Goal: Task Accomplishment & Management: Complete application form

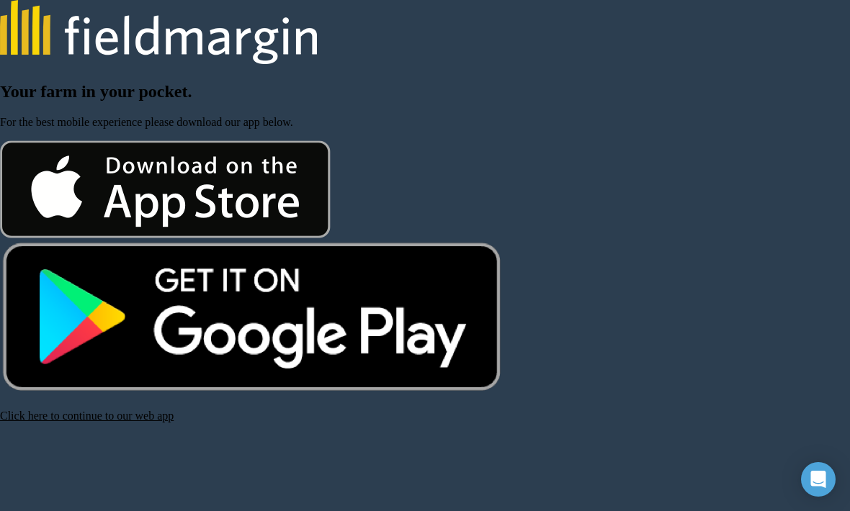
click at [73, 422] on link "Click here to continue to our web app" at bounding box center [87, 416] width 174 height 12
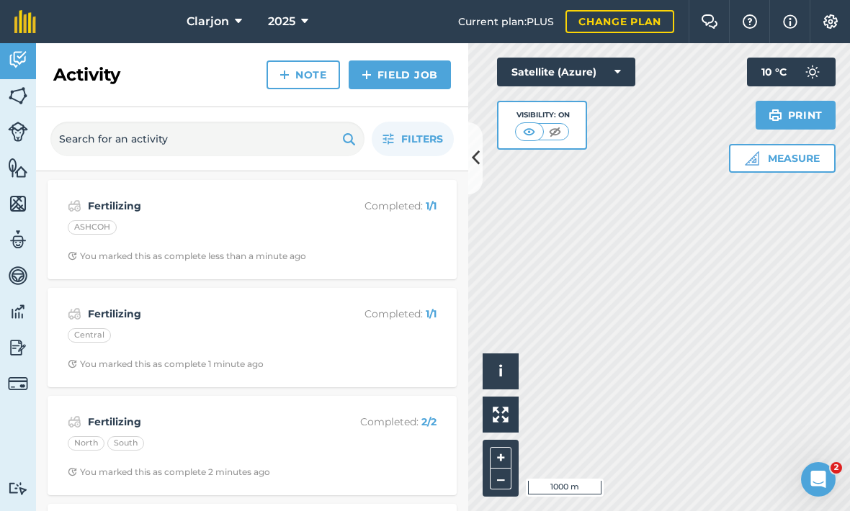
click at [19, 349] on img at bounding box center [18, 348] width 20 height 22
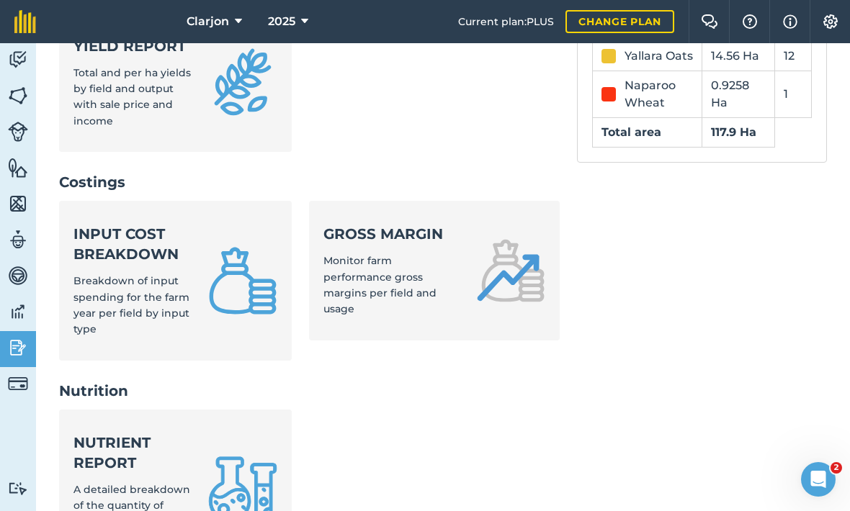
scroll to position [544, 0]
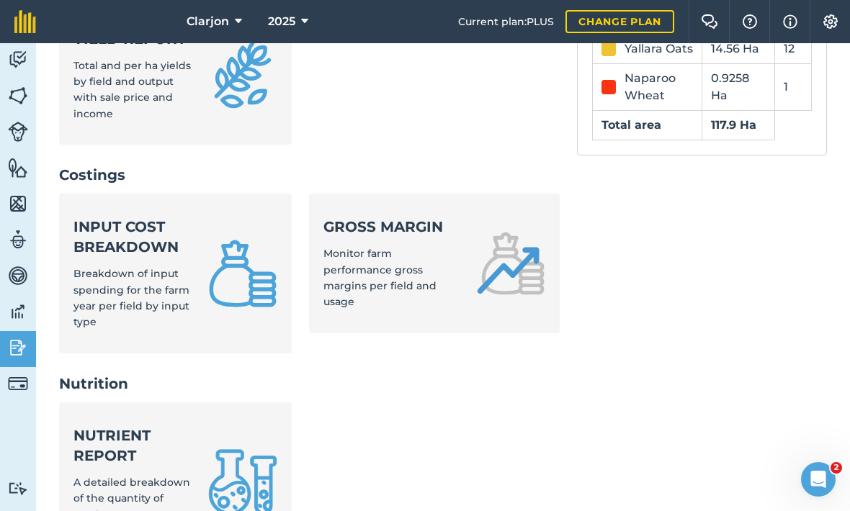
click at [348, 247] on span "Monitor farm performance gross margins per field and usage" at bounding box center [379, 277] width 113 height 61
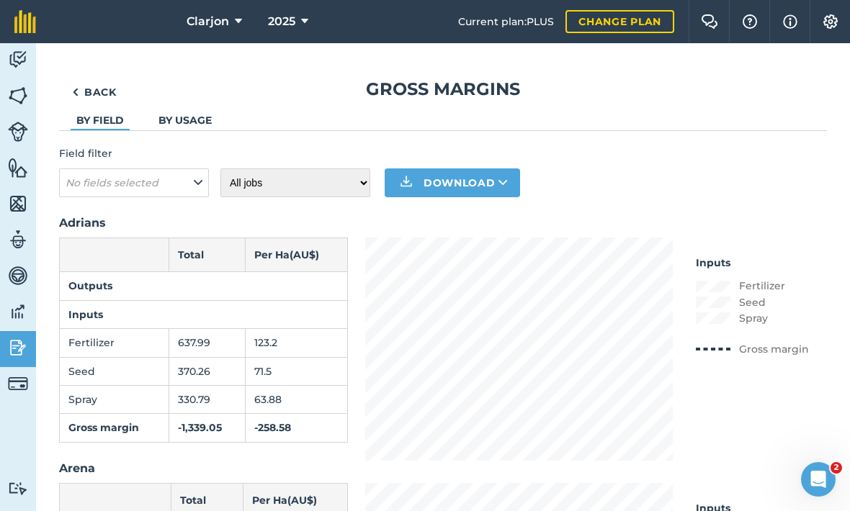
click at [19, 352] on img at bounding box center [18, 348] width 20 height 22
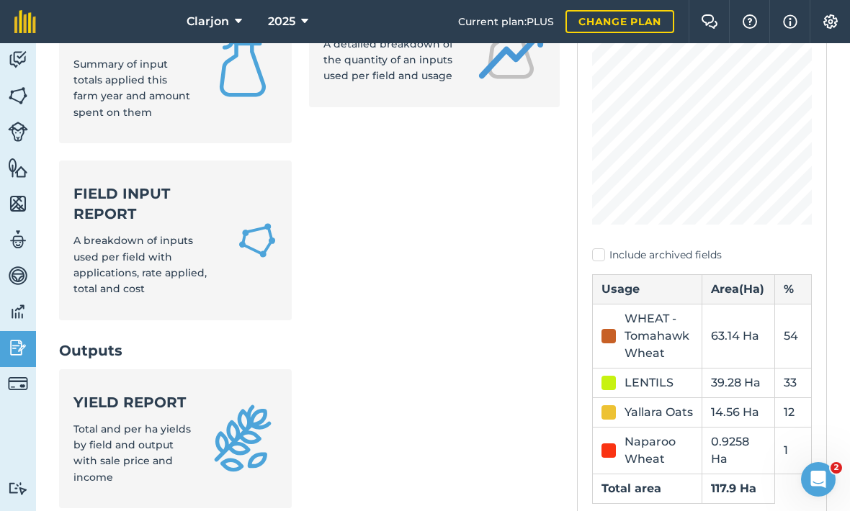
scroll to position [210, 0]
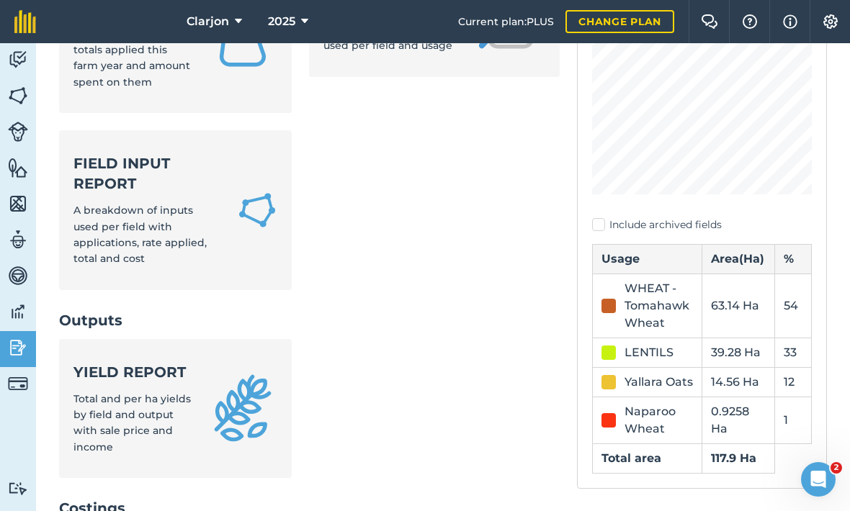
click at [91, 204] on span "A breakdown of inputs used per field with applications, rate applied, total and…" at bounding box center [139, 234] width 133 height 61
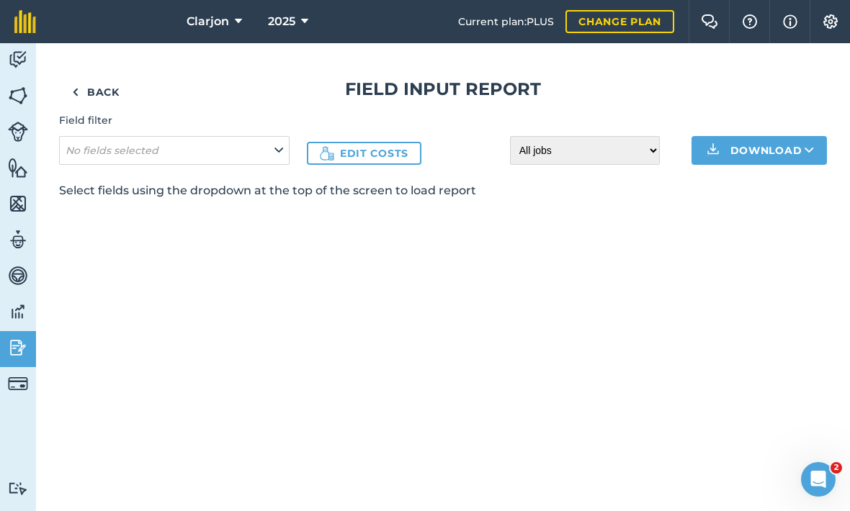
click at [93, 143] on span "No fields selected" at bounding box center [114, 151] width 96 height 16
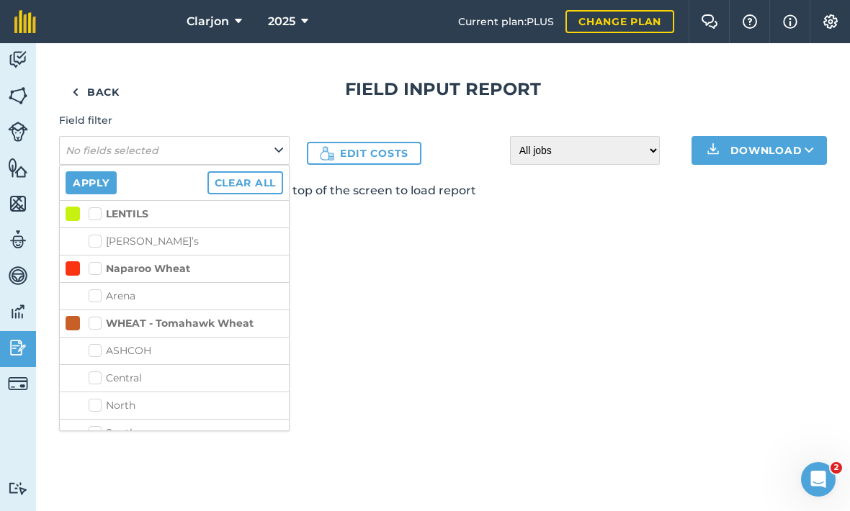
click at [99, 324] on label "WHEAT - Tomahawk Wheat" at bounding box center [171, 323] width 165 height 15
click at [98, 324] on input "WHEAT - Tomahawk Wheat" at bounding box center [93, 320] width 9 height 9
checkbox input "true"
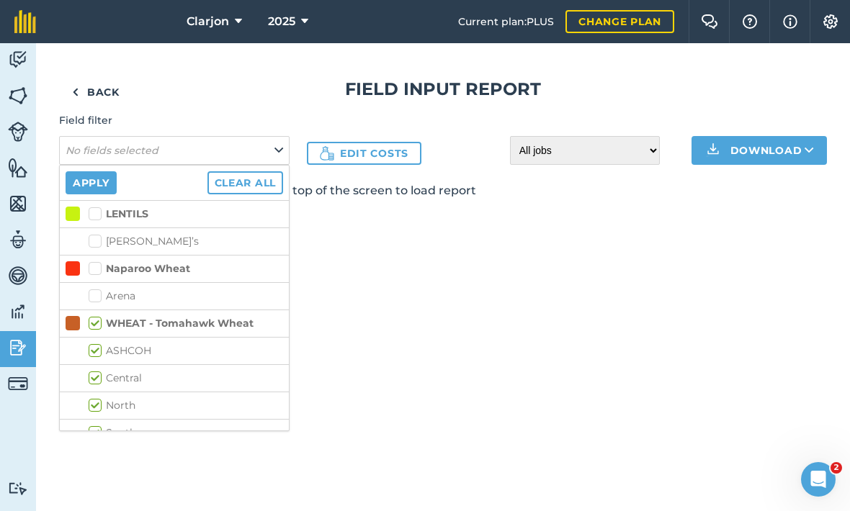
checkbox input "true"
click at [74, 173] on button "Apply" at bounding box center [91, 182] width 51 height 23
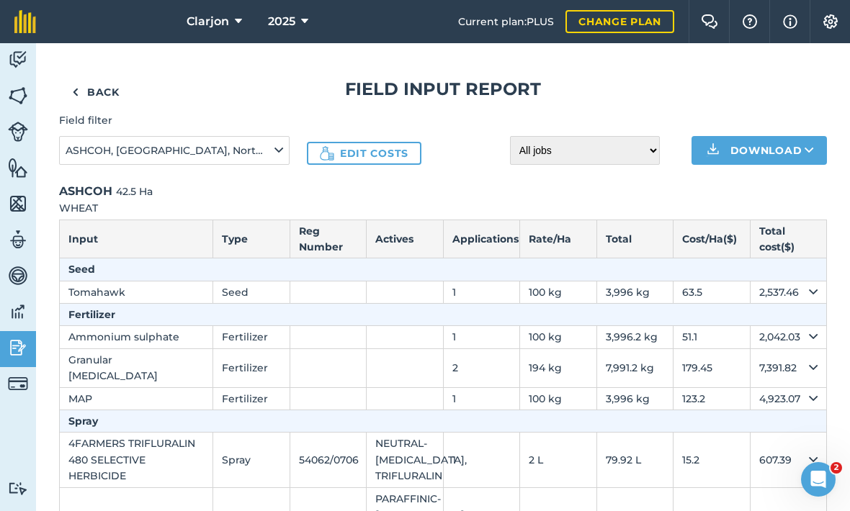
click at [8, 351] on img at bounding box center [18, 348] width 20 height 22
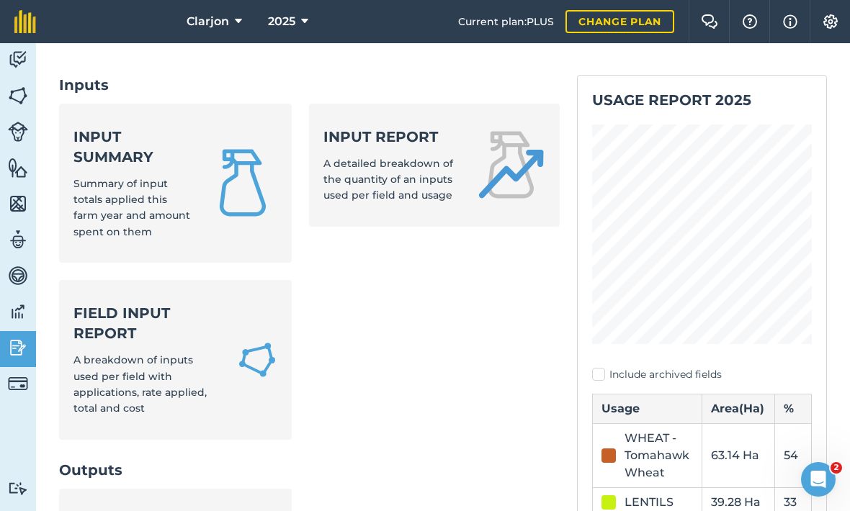
scroll to position [67, 0]
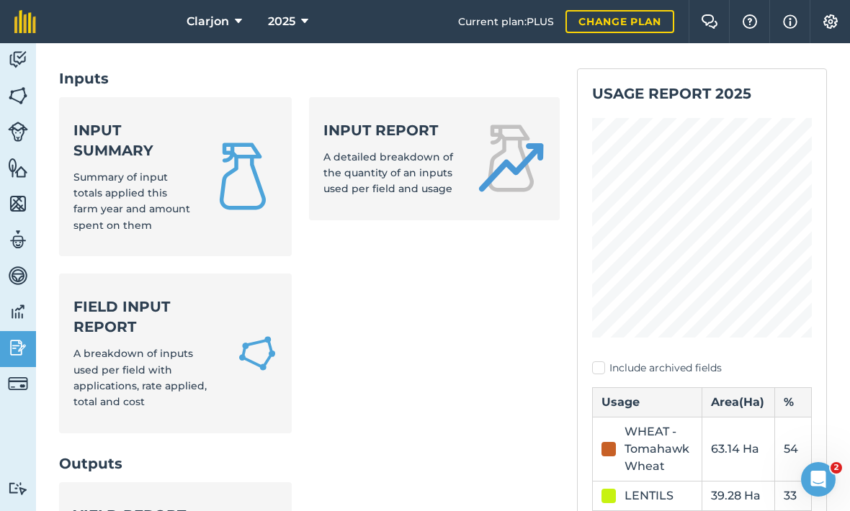
click at [116, 297] on strong "Field Input Report" at bounding box center [146, 317] width 146 height 40
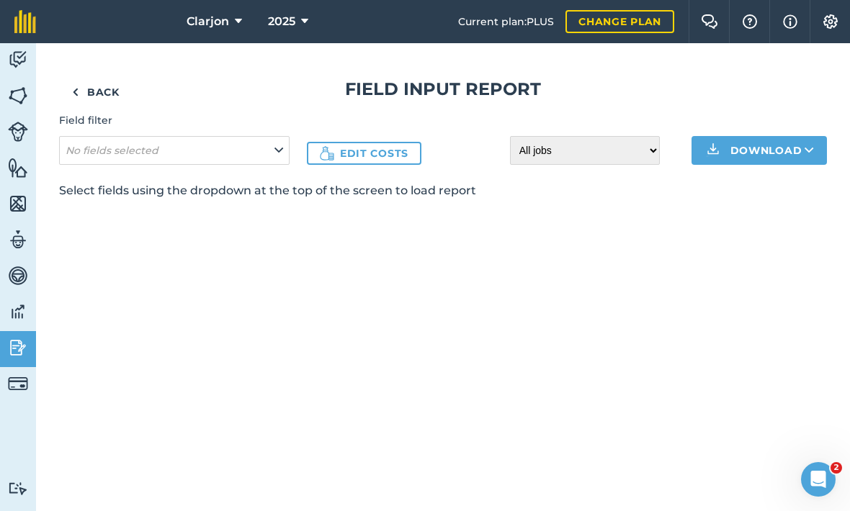
click at [91, 152] on em "No fields selected" at bounding box center [112, 150] width 93 height 13
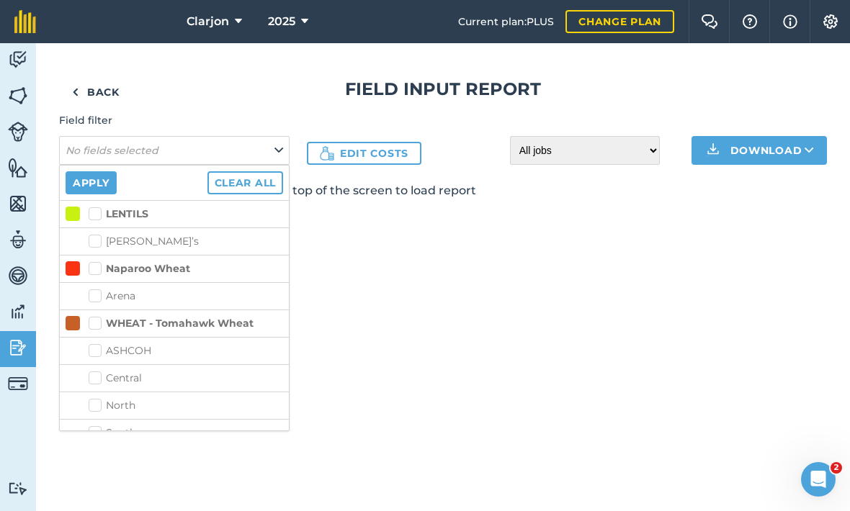
click at [90, 327] on label "WHEAT - Tomahawk Wheat" at bounding box center [171, 323] width 165 height 15
click at [90, 325] on input "WHEAT - Tomahawk Wheat" at bounding box center [93, 320] width 9 height 9
checkbox input "true"
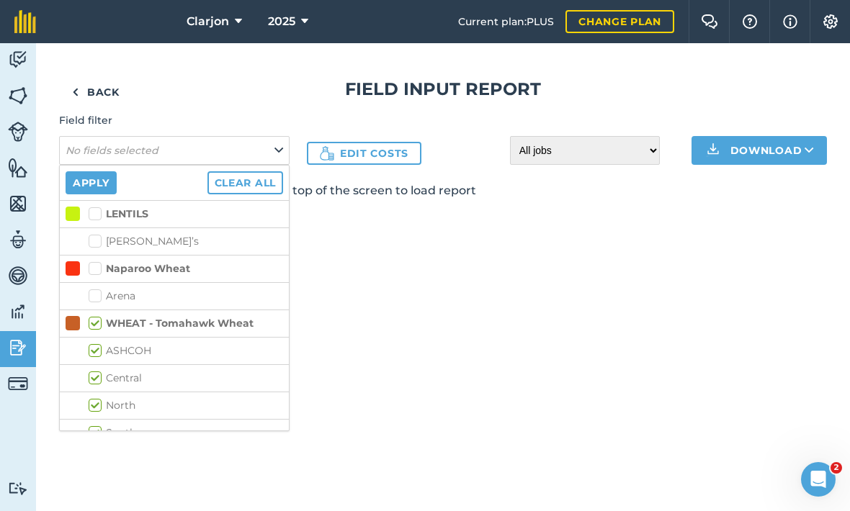
checkbox input "true"
click at [79, 176] on button "Apply" at bounding box center [91, 182] width 51 height 23
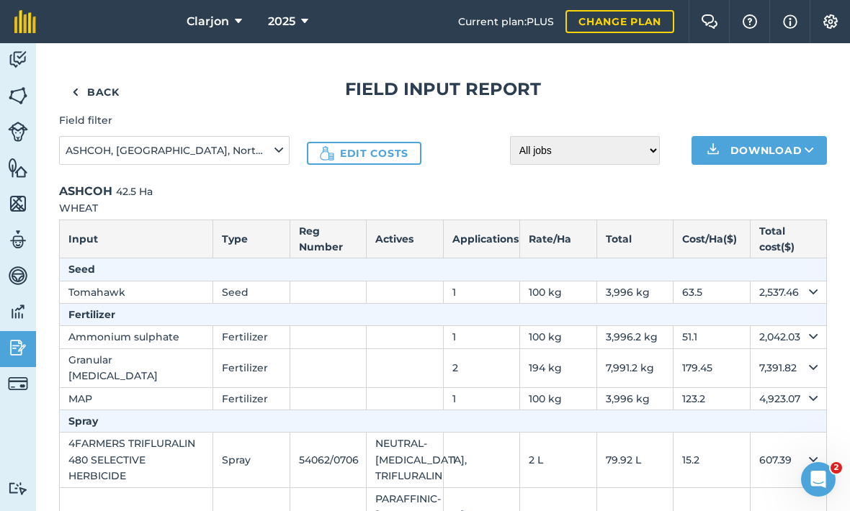
click at [73, 95] on img at bounding box center [75, 92] width 6 height 17
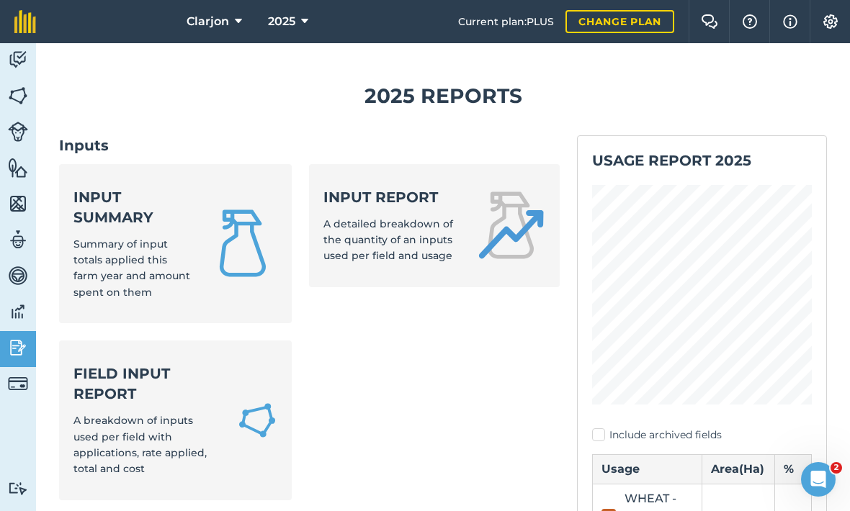
click at [351, 234] on span "A detailed breakdown of the quantity of an inputs used per field and usage" at bounding box center [388, 239] width 130 height 45
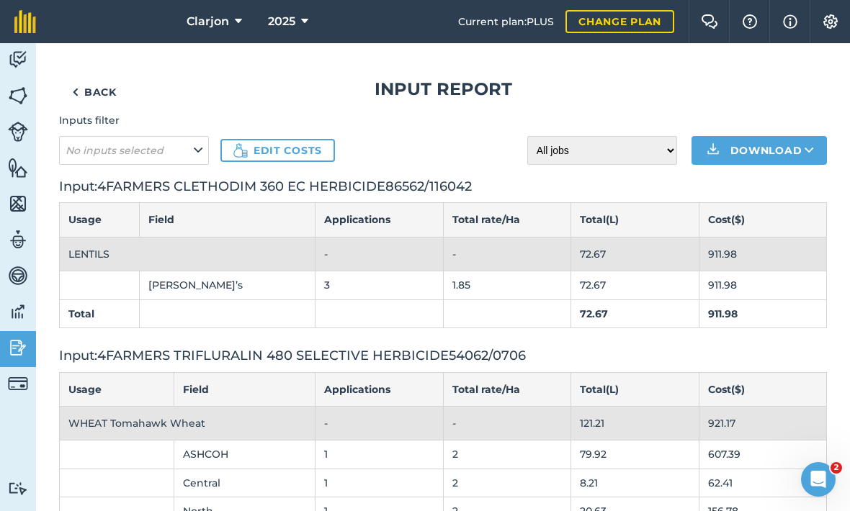
click at [76, 89] on img at bounding box center [75, 92] width 6 height 17
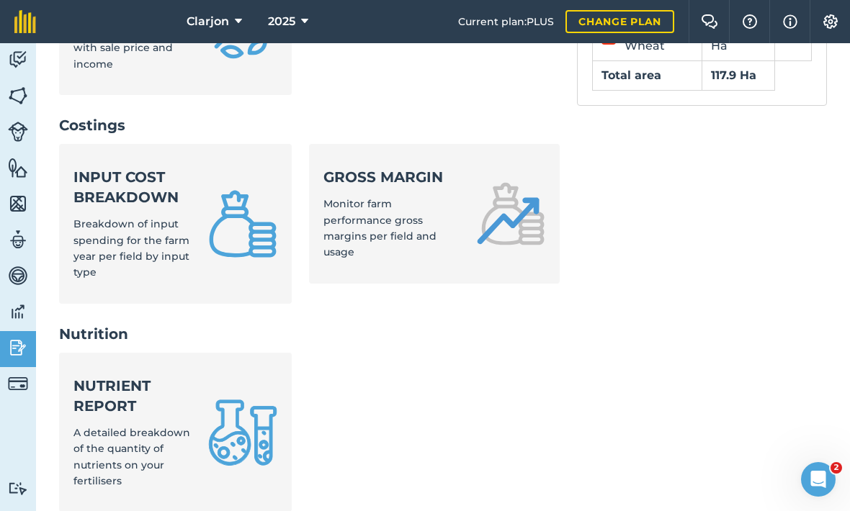
scroll to position [602, 0]
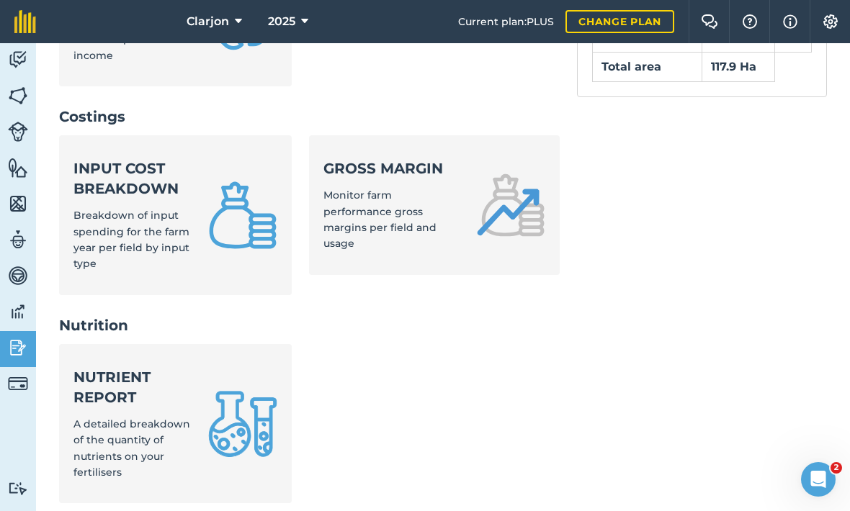
click at [118, 367] on strong "Nutrient report" at bounding box center [131, 387] width 117 height 40
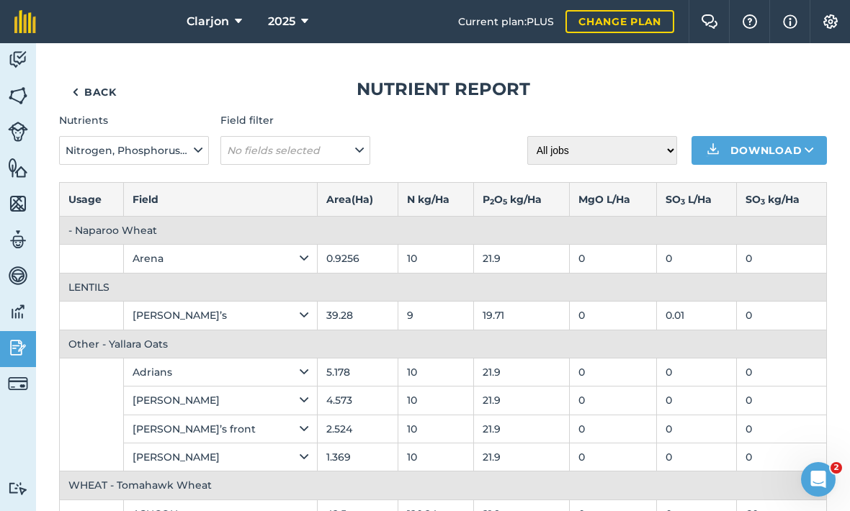
click at [296, 155] on em "No fields selected" at bounding box center [273, 150] width 93 height 13
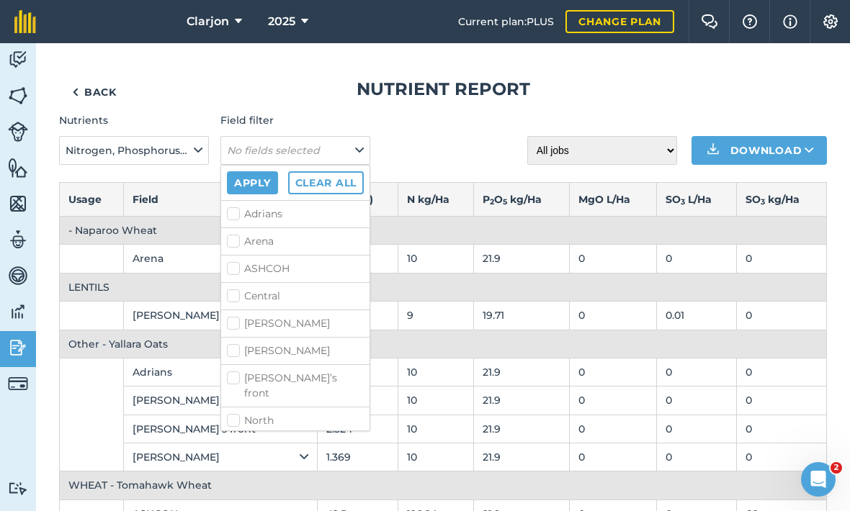
click at [231, 298] on label "Central" at bounding box center [295, 296] width 137 height 15
click at [231, 298] on input "Central" at bounding box center [231, 293] width 9 height 9
checkbox input "true"
click at [238, 266] on label "ASHCOH" at bounding box center [295, 268] width 137 height 15
click at [236, 266] on input "ASHCOH" at bounding box center [231, 265] width 9 height 9
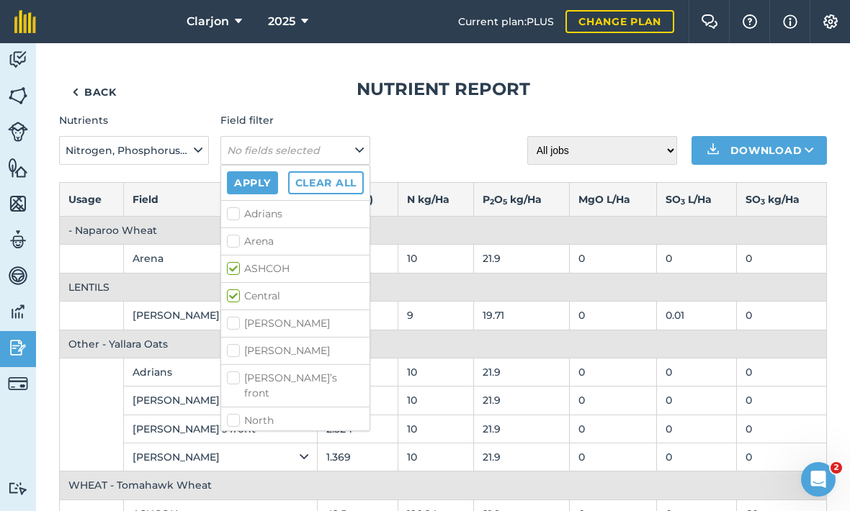
checkbox input "true"
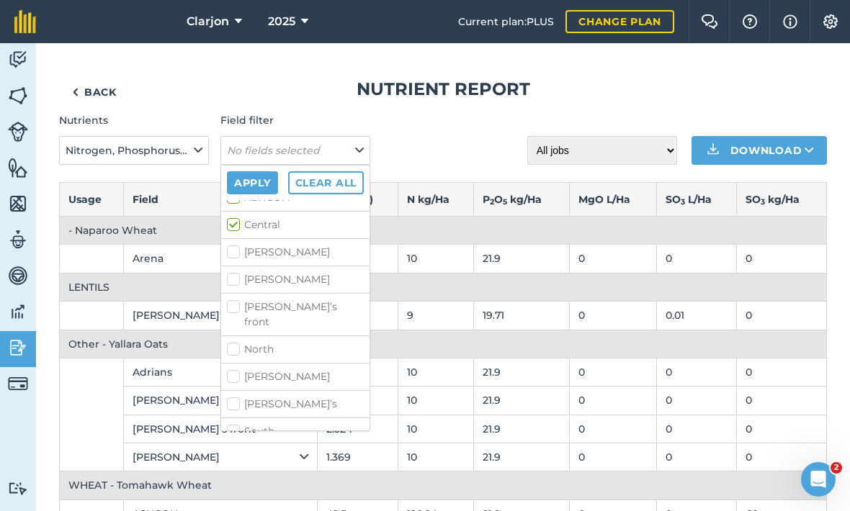
scroll to position [71, 0]
click at [313, 343] on label "North" at bounding box center [295, 350] width 137 height 15
click at [236, 343] on input "North" at bounding box center [231, 347] width 9 height 9
checkbox input "true"
click at [307, 425] on label "South" at bounding box center [295, 432] width 137 height 15
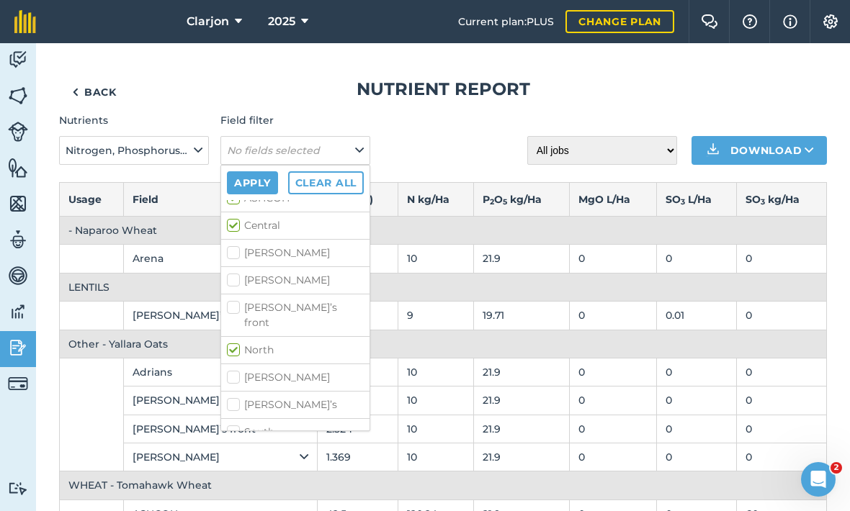
click at [236, 425] on input "South" at bounding box center [231, 429] width 9 height 9
checkbox input "true"
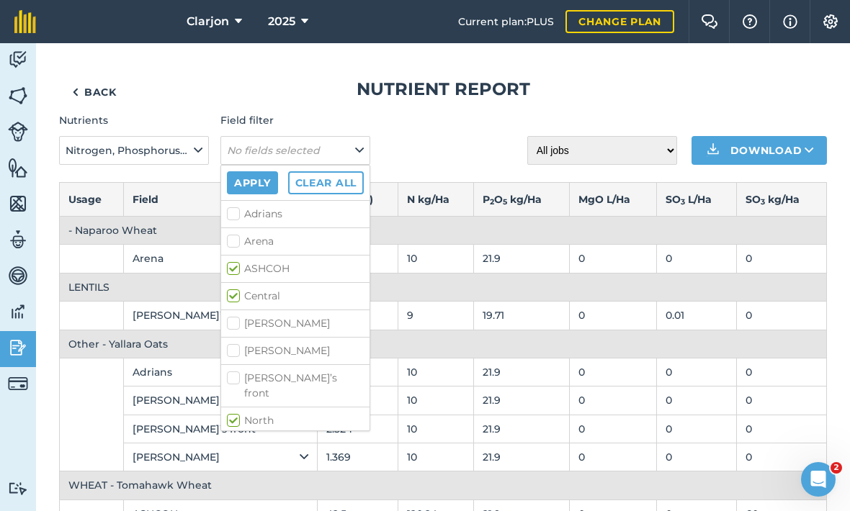
scroll to position [0, 0]
click at [258, 186] on button "Apply" at bounding box center [252, 182] width 51 height 23
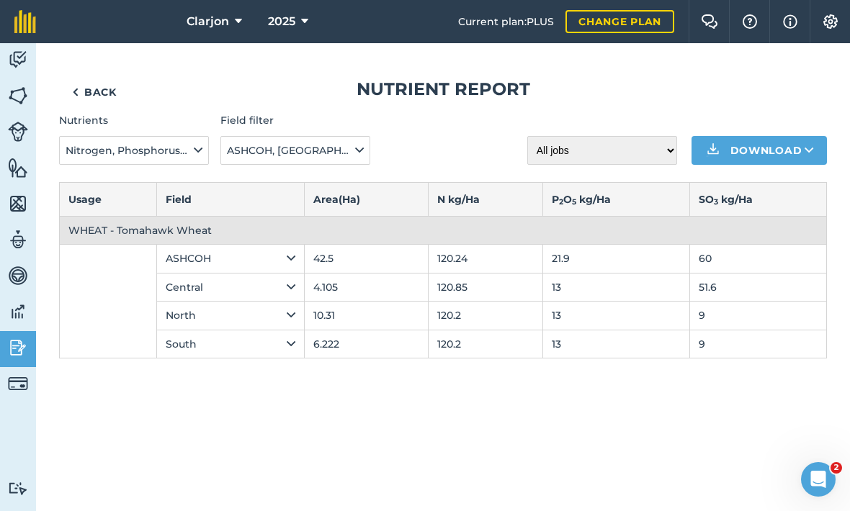
click at [19, 347] on img at bounding box center [18, 348] width 20 height 22
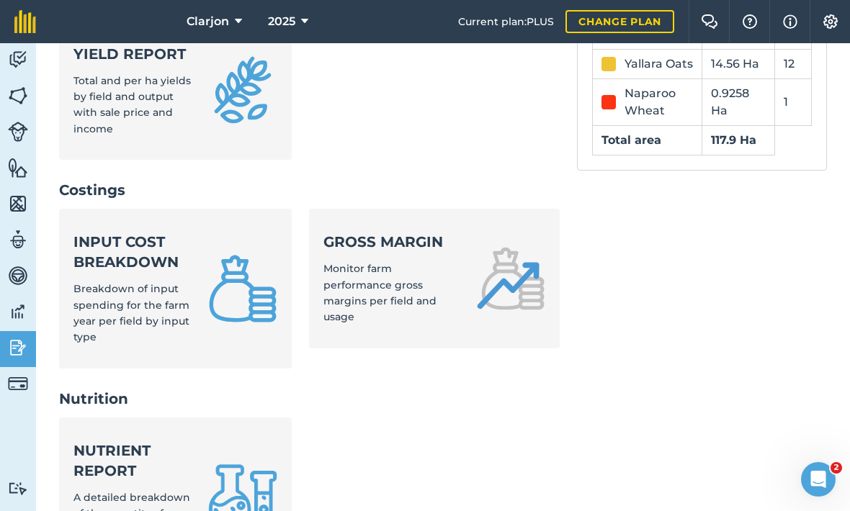
scroll to position [525, 0]
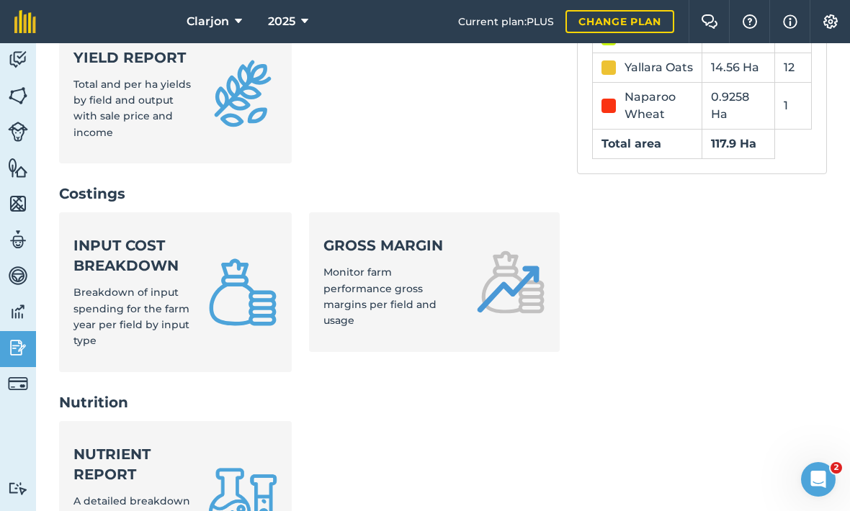
click at [434, 235] on div "Gross margin Monitor farm performance gross margins per field and usage" at bounding box center [390, 282] width 135 height 94
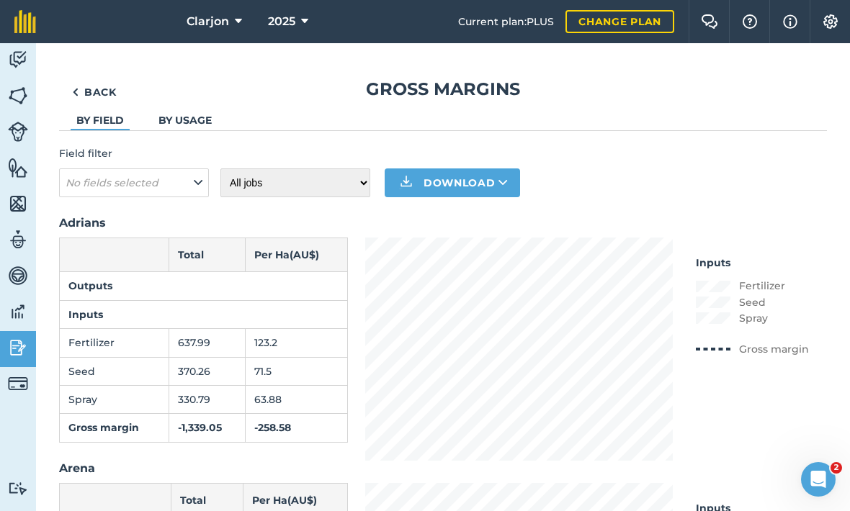
click at [68, 91] on link "Back" at bounding box center [94, 92] width 71 height 29
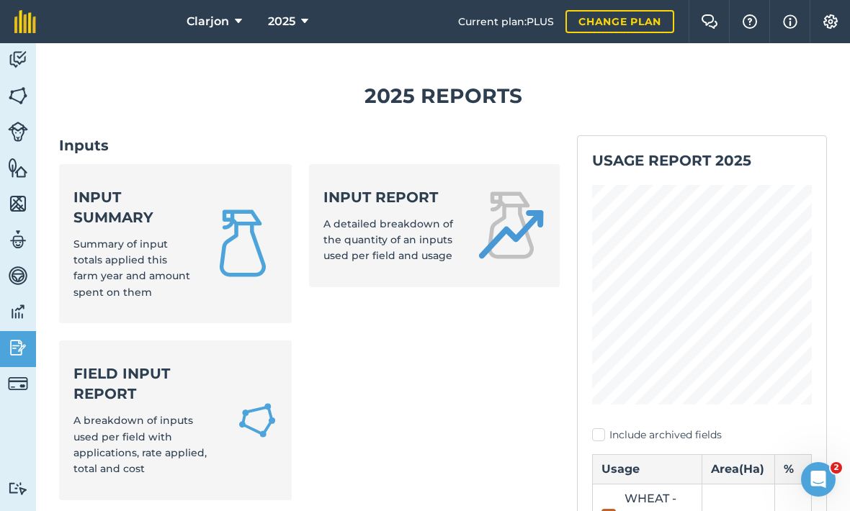
click at [140, 238] on span "Summary of input totals applied this farm year and amount spent on them" at bounding box center [131, 268] width 117 height 61
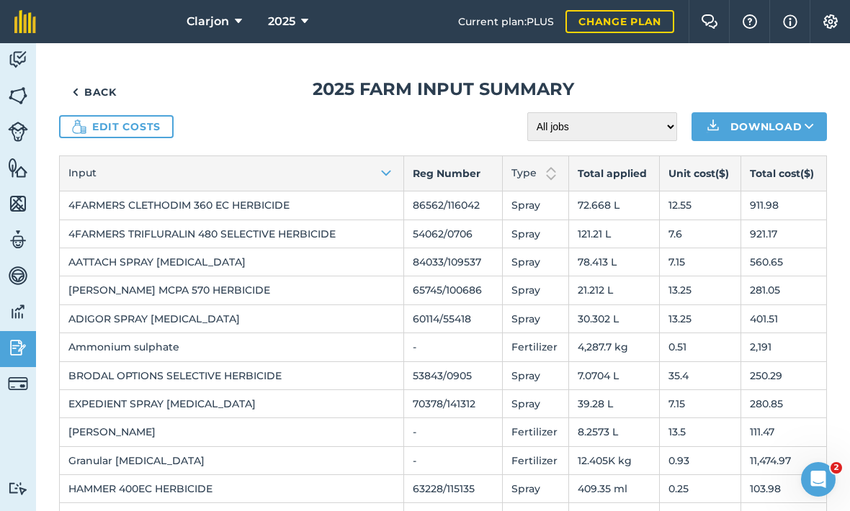
click at [67, 97] on link "Back" at bounding box center [94, 92] width 71 height 29
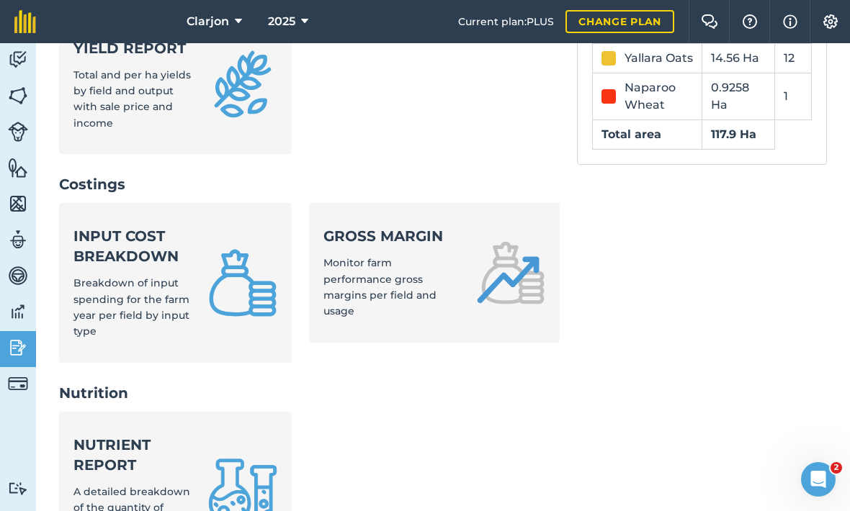
scroll to position [539, 0]
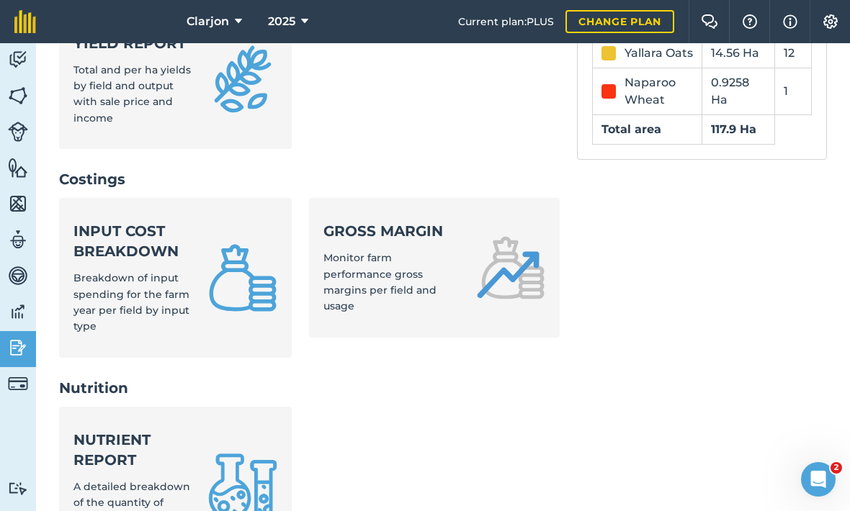
click at [91, 221] on strong "Input cost breakdown" at bounding box center [131, 241] width 117 height 40
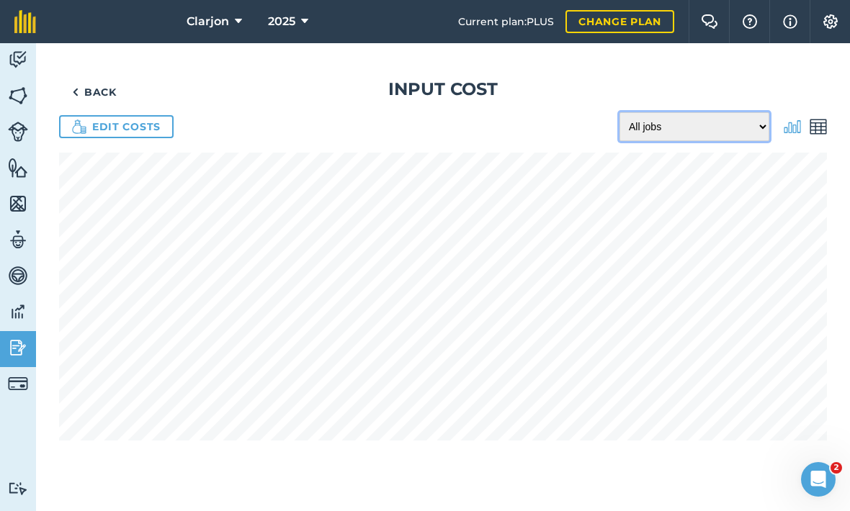
click at [725, 135] on select "All jobs Incomplete jobs Complete jobs" at bounding box center [694, 126] width 150 height 29
click at [793, 125] on img at bounding box center [791, 126] width 17 height 17
click at [791, 120] on img at bounding box center [791, 126] width 17 height 17
click at [826, 127] on img at bounding box center [817, 126] width 17 height 17
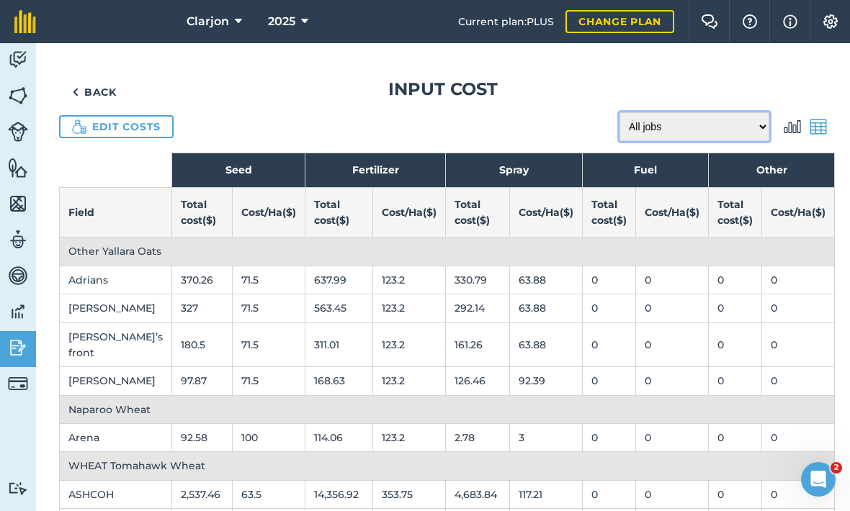
click at [714, 131] on select "All jobs Incomplete jobs Complete jobs" at bounding box center [694, 126] width 150 height 29
click at [790, 129] on img at bounding box center [791, 126] width 17 height 17
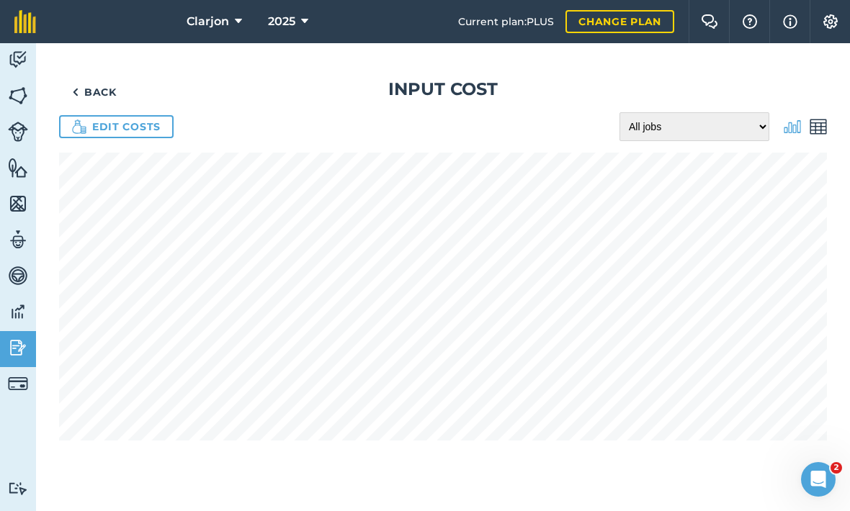
click at [22, 65] on img at bounding box center [18, 60] width 20 height 22
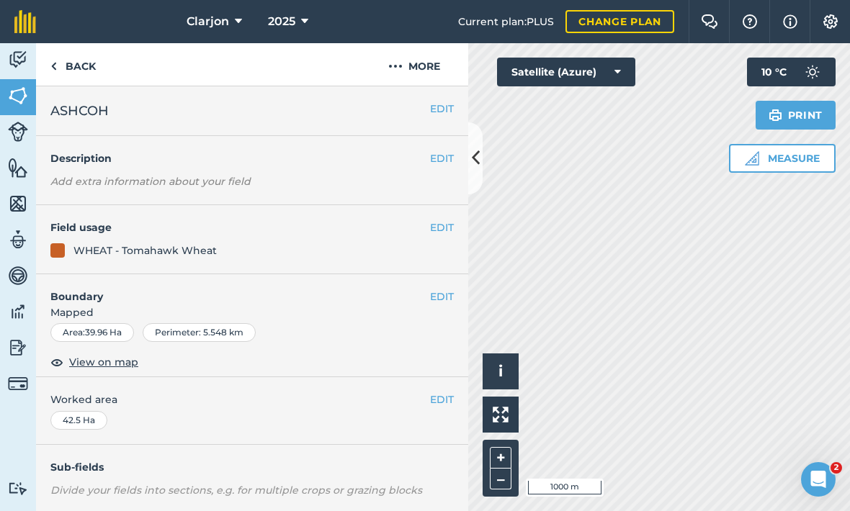
scroll to position [-4, 0]
click at [79, 69] on link "Back" at bounding box center [73, 64] width 74 height 42
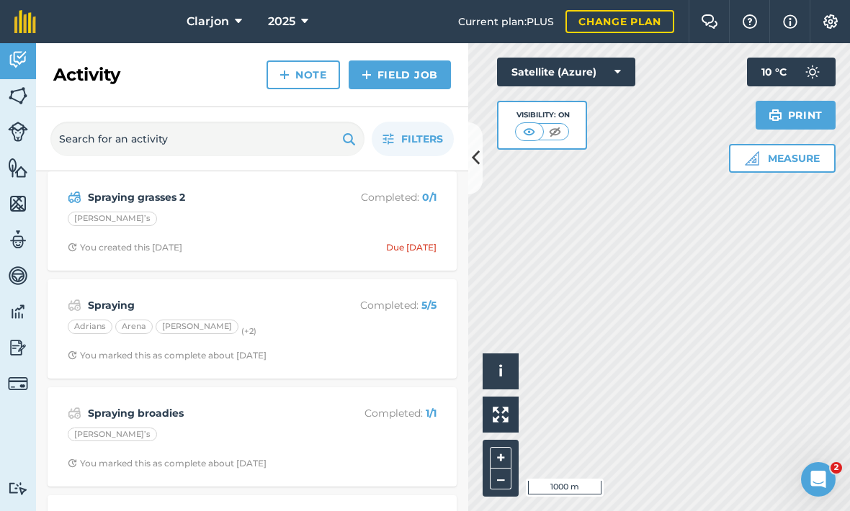
scroll to position [573, 0]
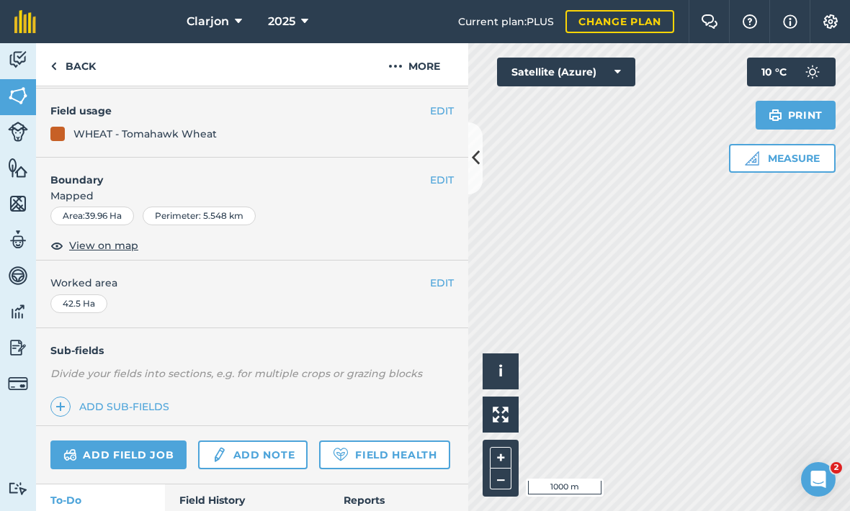
click at [441, 66] on button "More" at bounding box center [414, 64] width 108 height 42
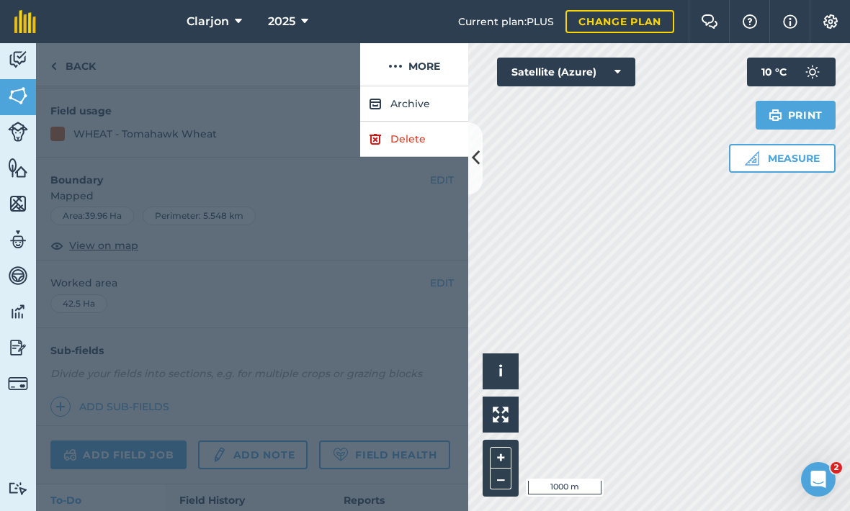
scroll to position [116, 0]
click at [439, 72] on button "More" at bounding box center [414, 64] width 108 height 42
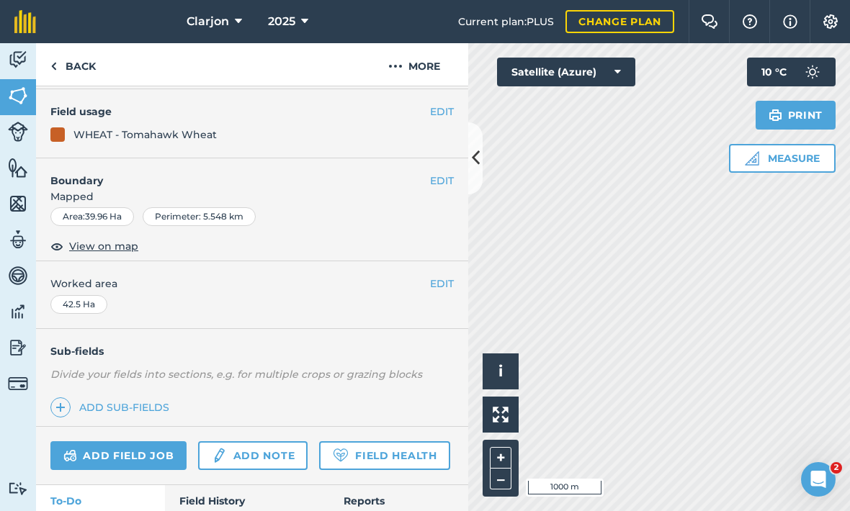
click at [220, 495] on link "Field History" at bounding box center [246, 501] width 163 height 32
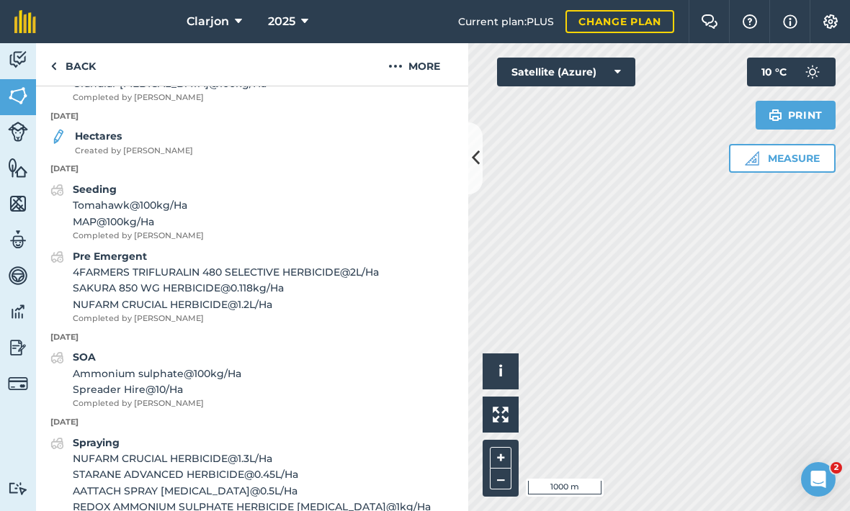
scroll to position [828, 0]
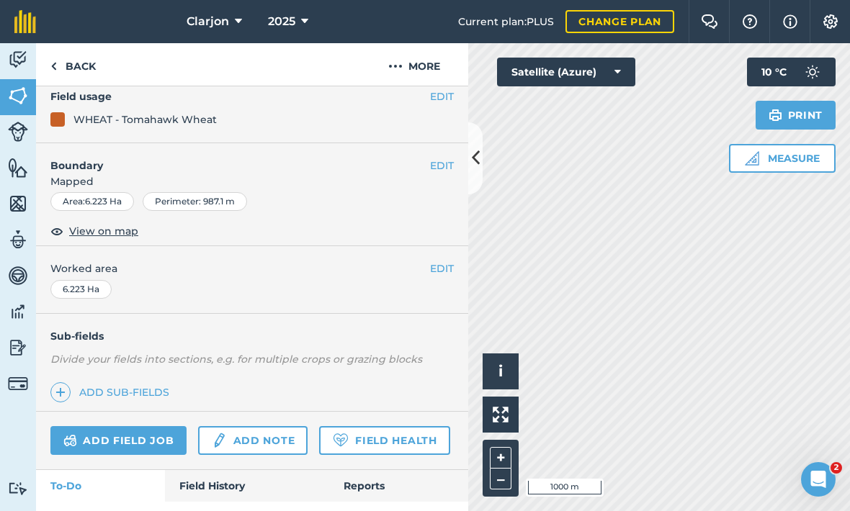
scroll to position [129, 0]
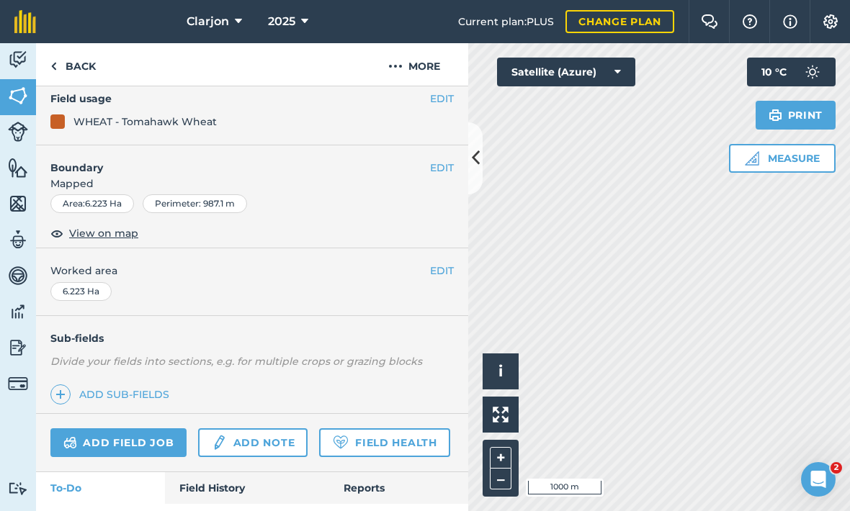
click at [245, 481] on link "Field History" at bounding box center [246, 488] width 163 height 32
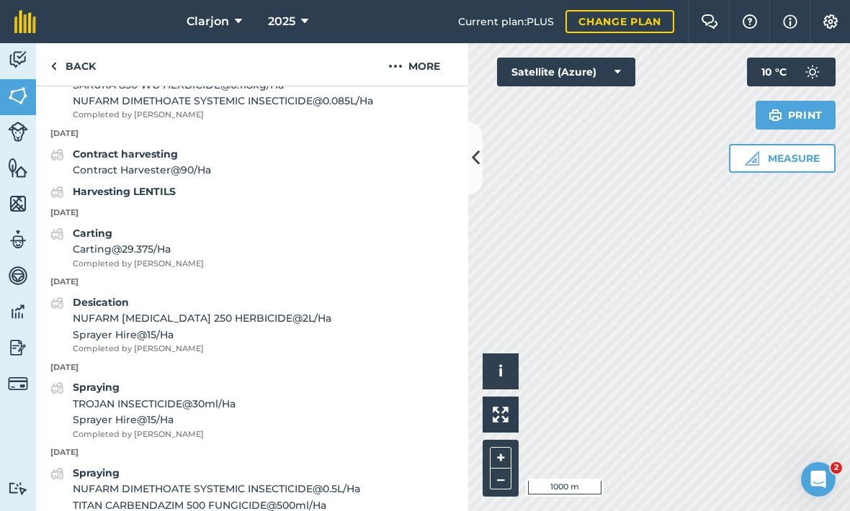
scroll to position [1043, 0]
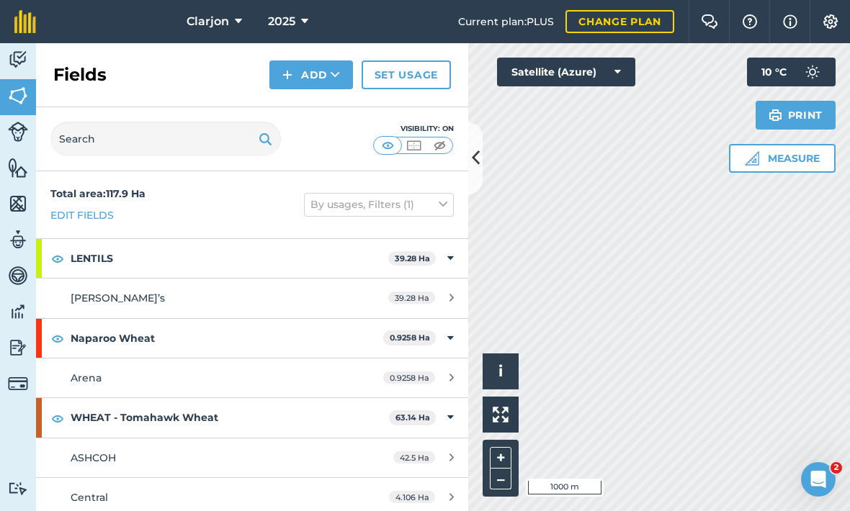
click at [472, 163] on icon at bounding box center [476, 157] width 8 height 25
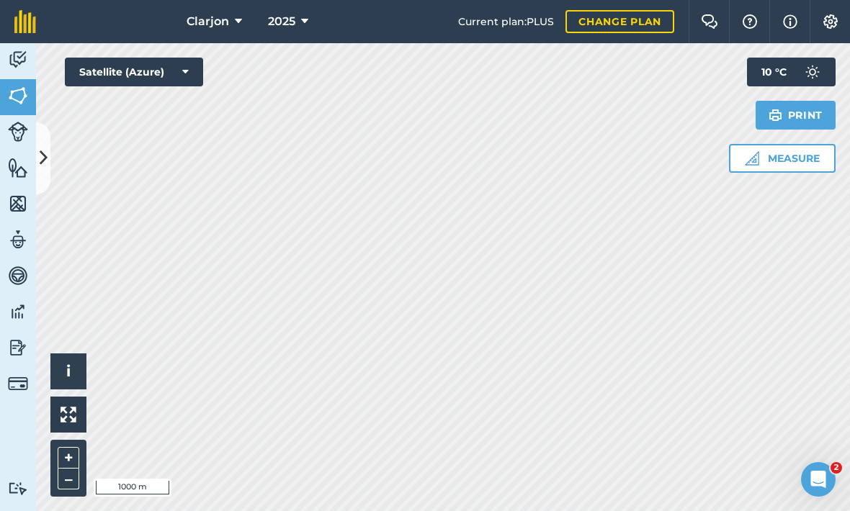
click at [14, 315] on img at bounding box center [18, 312] width 20 height 22
click at [22, 319] on img at bounding box center [18, 312] width 20 height 22
click at [17, 312] on img at bounding box center [18, 312] width 20 height 22
click at [21, 349] on img at bounding box center [18, 348] width 20 height 22
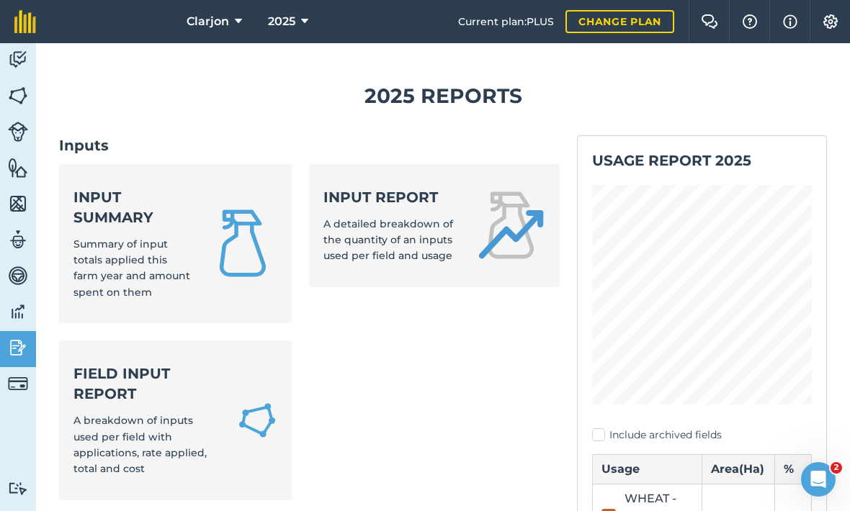
click at [111, 261] on div "Input summary Summary of input totals applied this farm year and amount spent o…" at bounding box center [131, 244] width 117 height 114
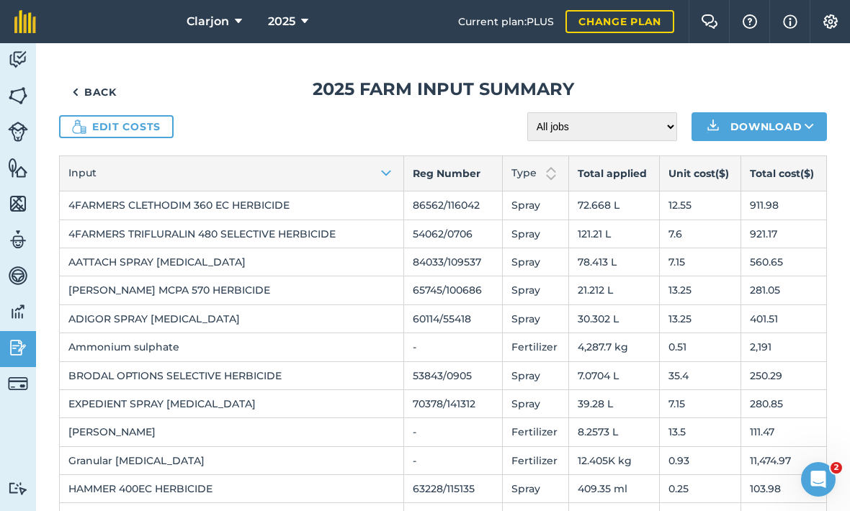
click at [70, 80] on link "Back" at bounding box center [94, 92] width 71 height 29
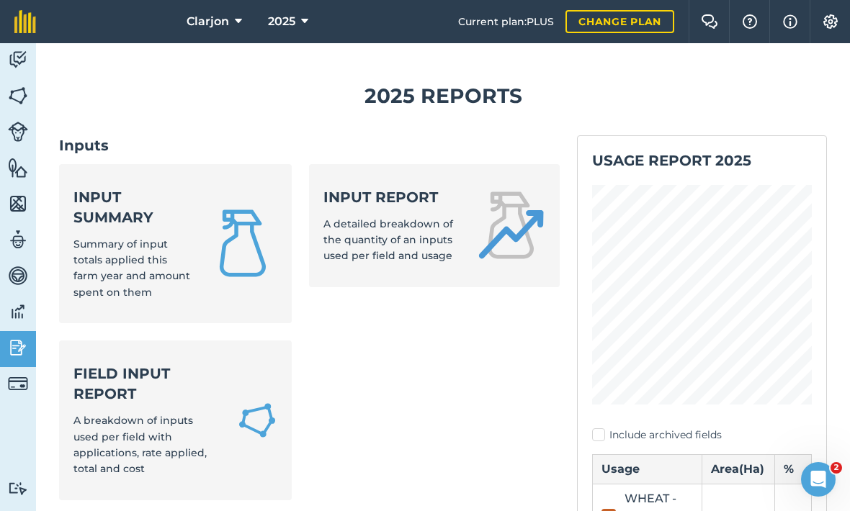
click at [361, 249] on span "A detailed breakdown of the quantity of an inputs used per field and usage" at bounding box center [388, 239] width 130 height 45
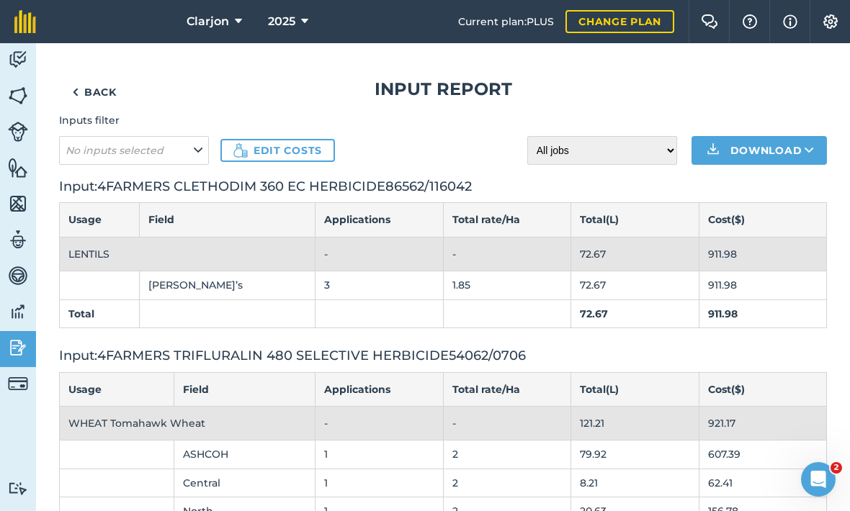
click at [78, 87] on img at bounding box center [75, 92] width 6 height 17
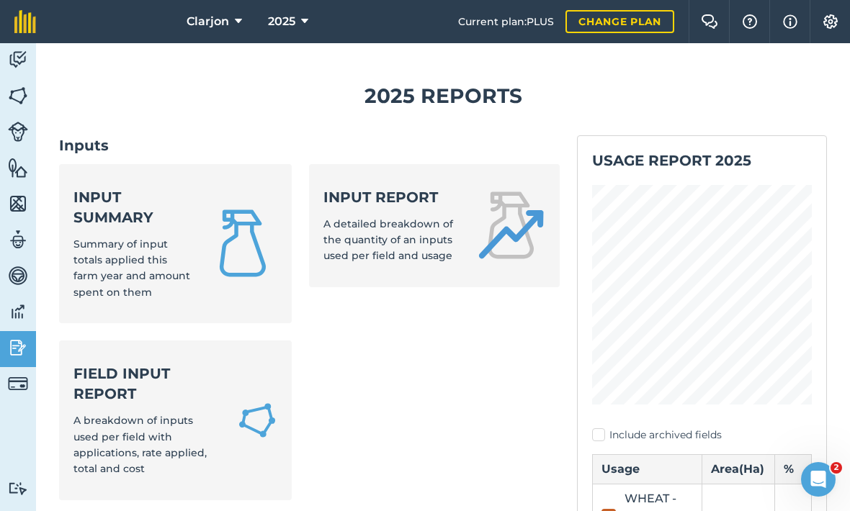
click at [78, 210] on div "Input summary Summary of input totals applied this farm year and amount spent o…" at bounding box center [131, 244] width 117 height 114
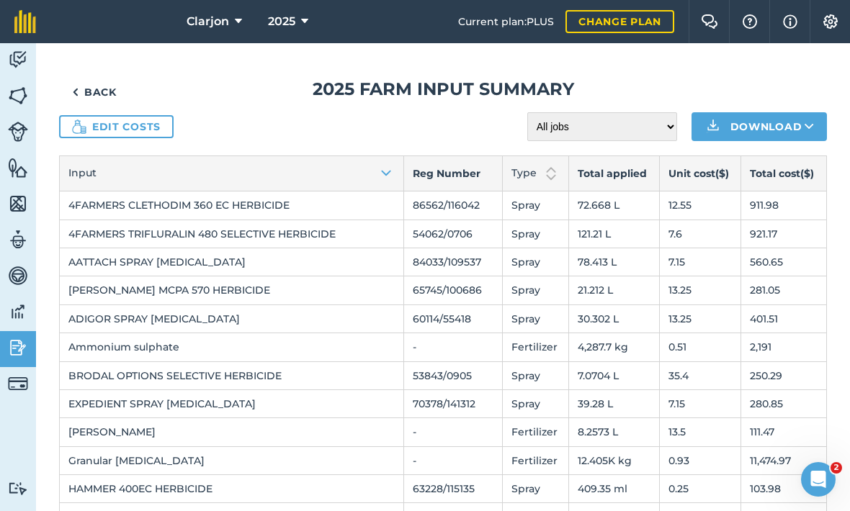
click at [66, 84] on link "Back" at bounding box center [94, 92] width 71 height 29
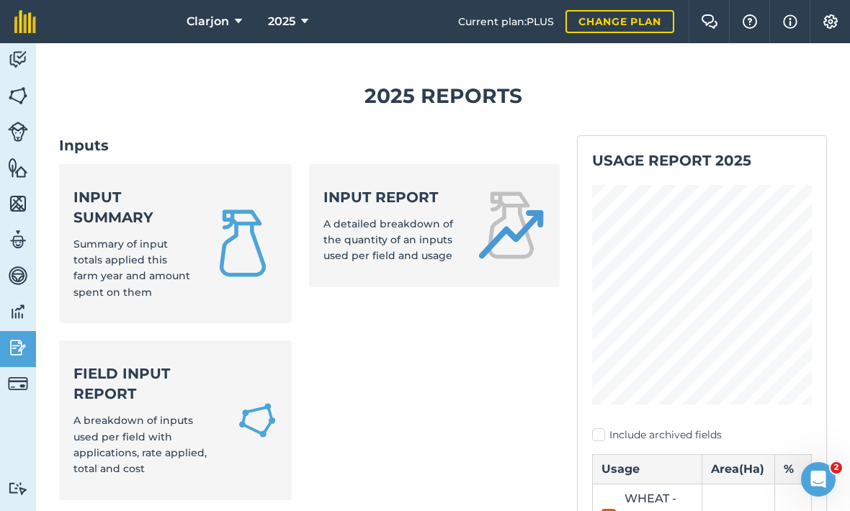
click at [325, 243] on span "A detailed breakdown of the quantity of an inputs used per field and usage" at bounding box center [388, 239] width 130 height 45
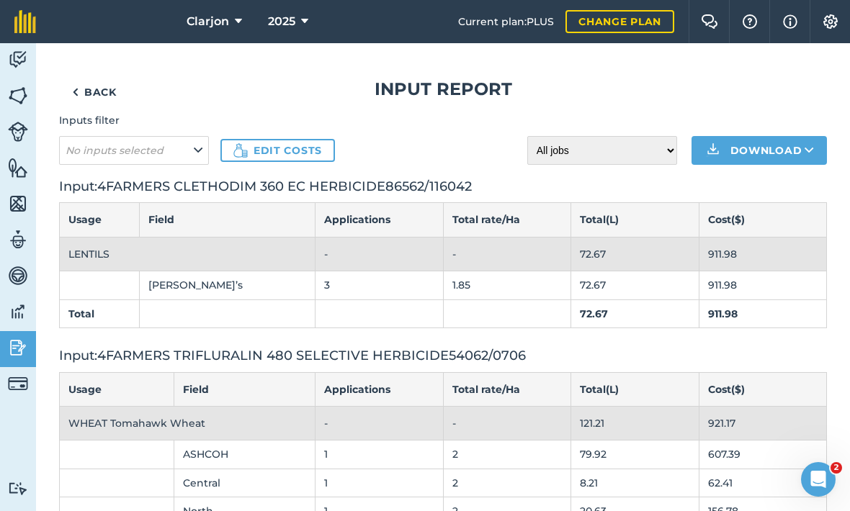
click at [337, 289] on td "3" at bounding box center [379, 285] width 128 height 28
click at [95, 102] on link "Back" at bounding box center [94, 92] width 71 height 29
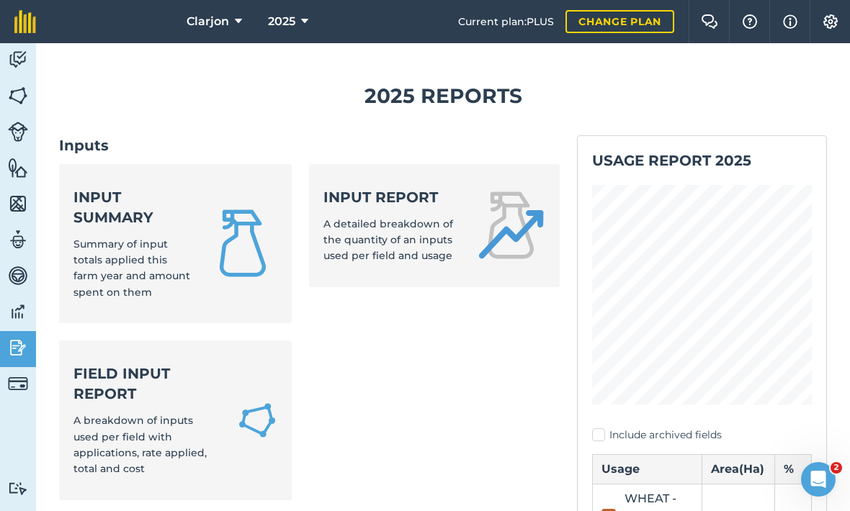
scroll to position [82, 0]
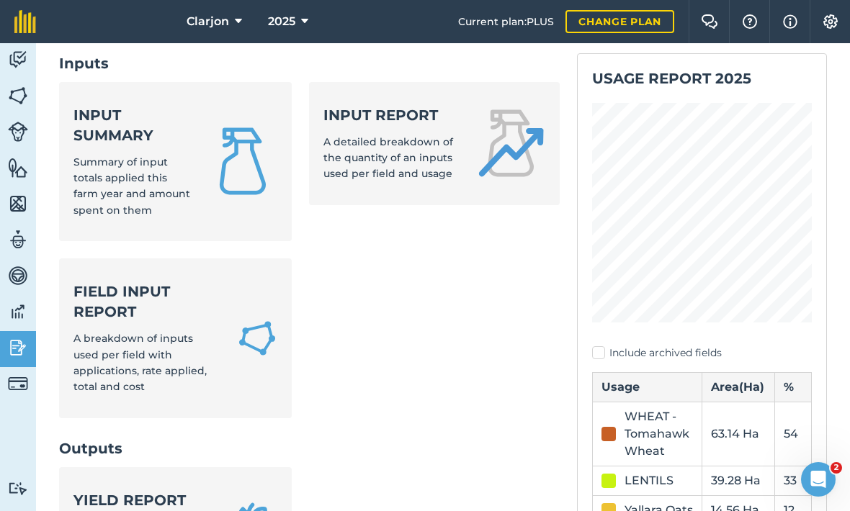
click at [132, 332] on span "A breakdown of inputs used per field with applications, rate applied, total and…" at bounding box center [139, 362] width 133 height 61
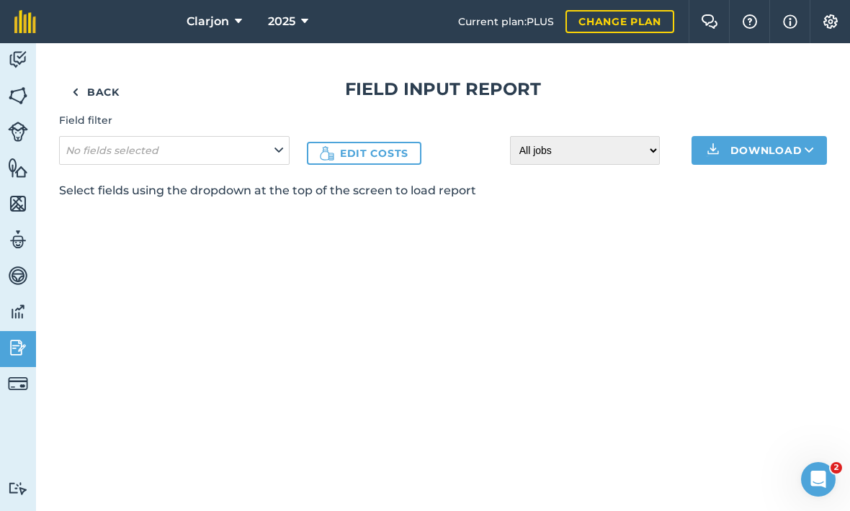
click at [84, 89] on link "Back" at bounding box center [95, 92] width 73 height 29
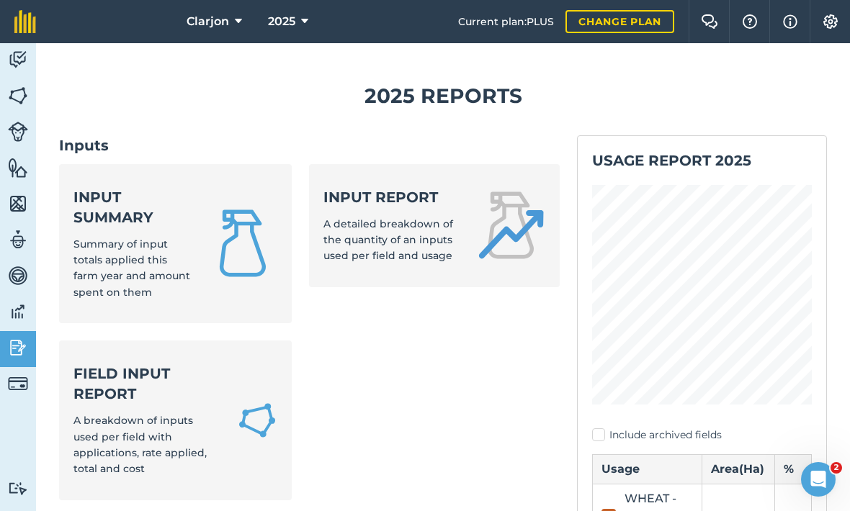
click at [123, 367] on div "Field Input Report A breakdown of inputs used per field with applications, rate…" at bounding box center [146, 421] width 146 height 114
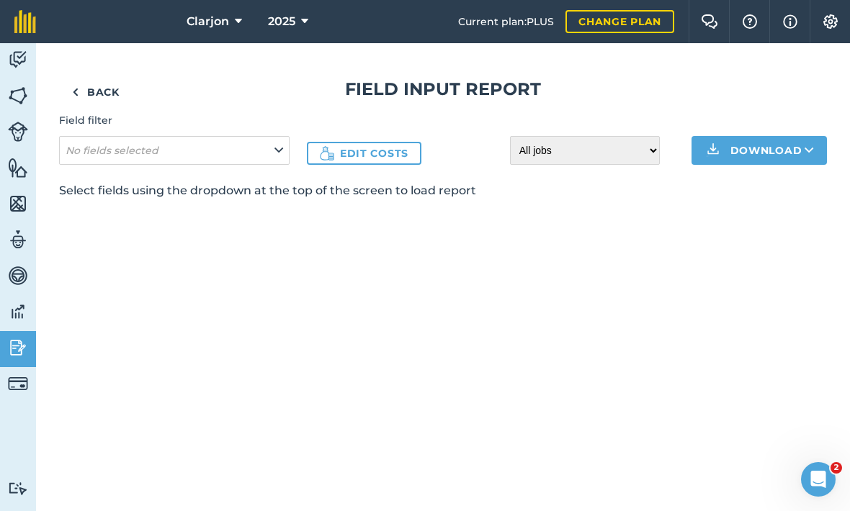
click at [131, 155] on em "No fields selected" at bounding box center [112, 150] width 93 height 13
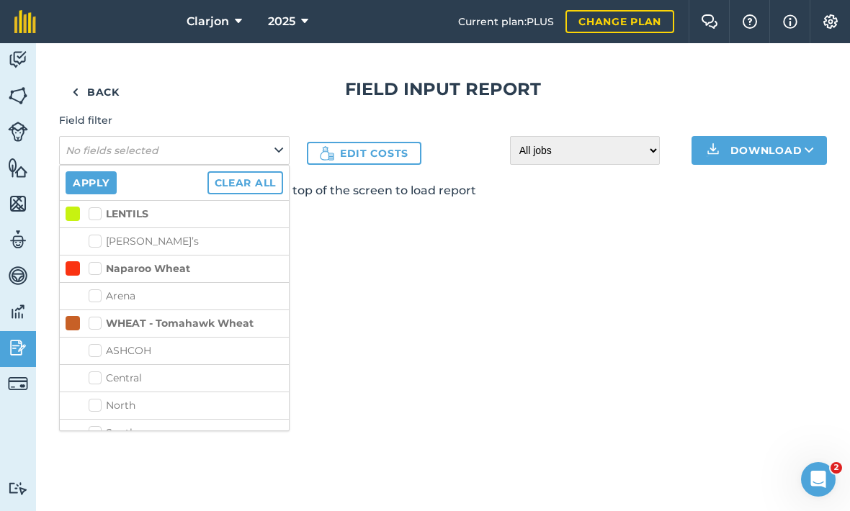
click at [100, 317] on label "WHEAT - Tomahawk Wheat" at bounding box center [171, 323] width 165 height 15
click at [98, 317] on input "WHEAT - Tomahawk Wheat" at bounding box center [93, 320] width 9 height 9
checkbox input "true"
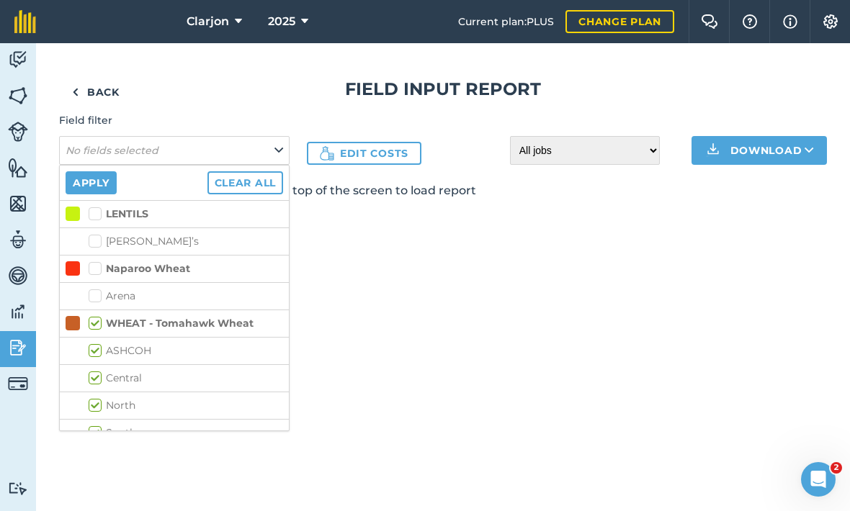
checkbox input "true"
click at [82, 194] on button "Apply" at bounding box center [91, 182] width 51 height 23
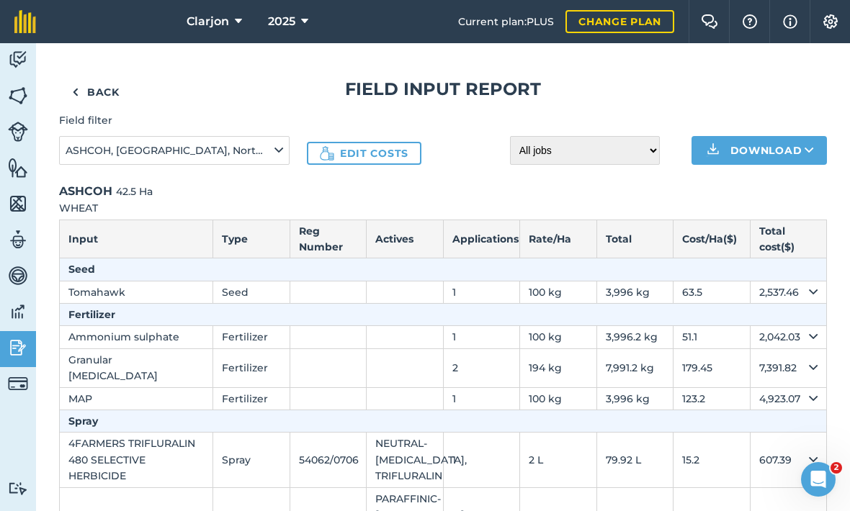
click at [84, 88] on link "Back" at bounding box center [95, 92] width 73 height 29
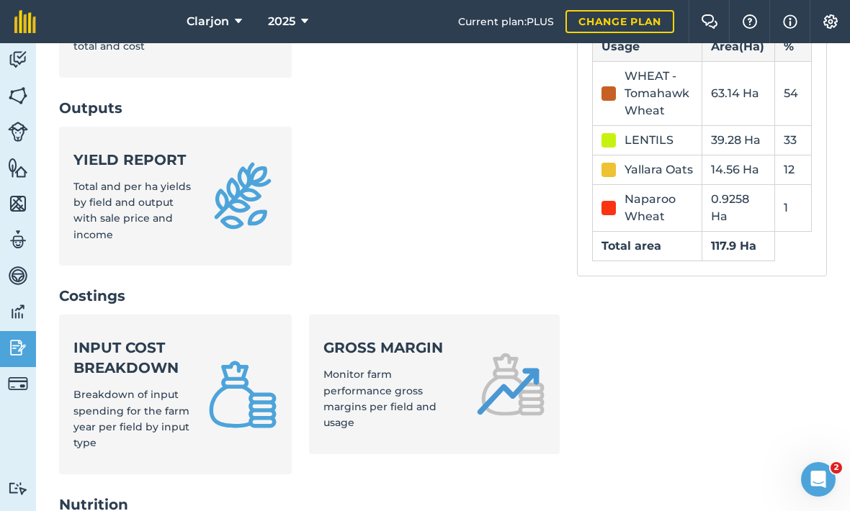
scroll to position [423, 0]
click at [114, 179] on span "Total and per ha yields by field and output with sale price and income" at bounding box center [131, 209] width 117 height 61
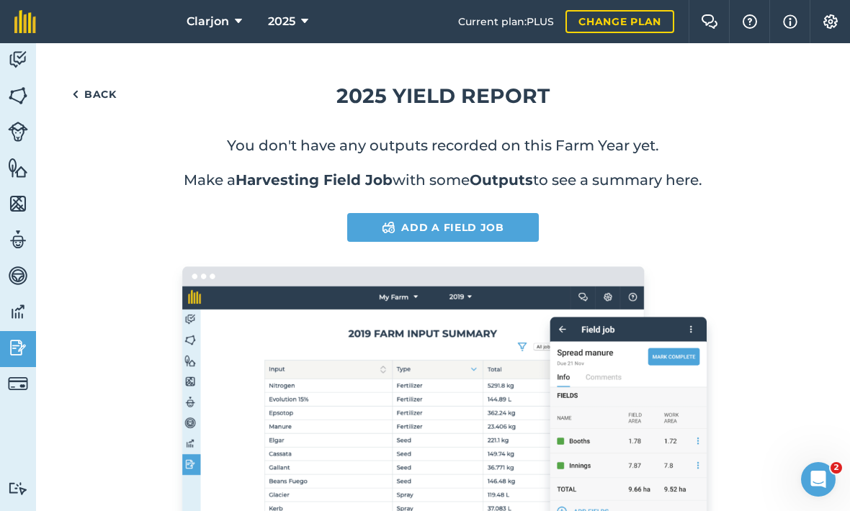
click at [74, 81] on link "Back" at bounding box center [94, 94] width 71 height 29
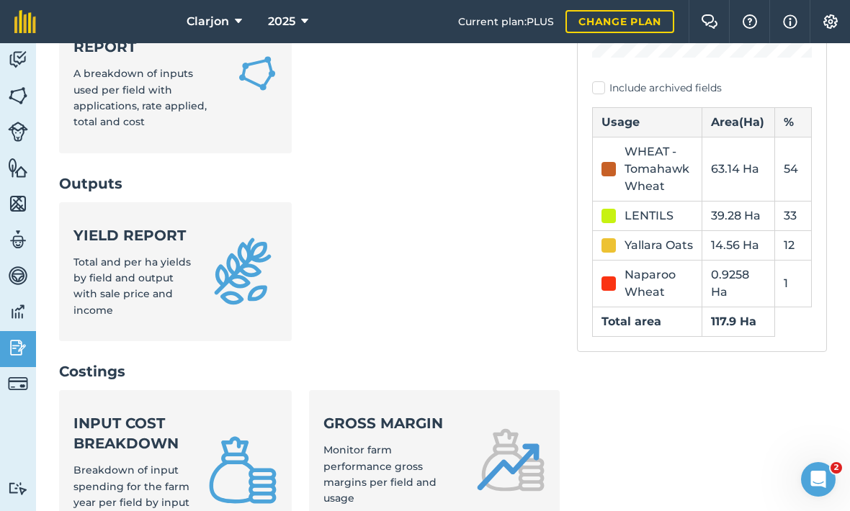
scroll to position [349, 0]
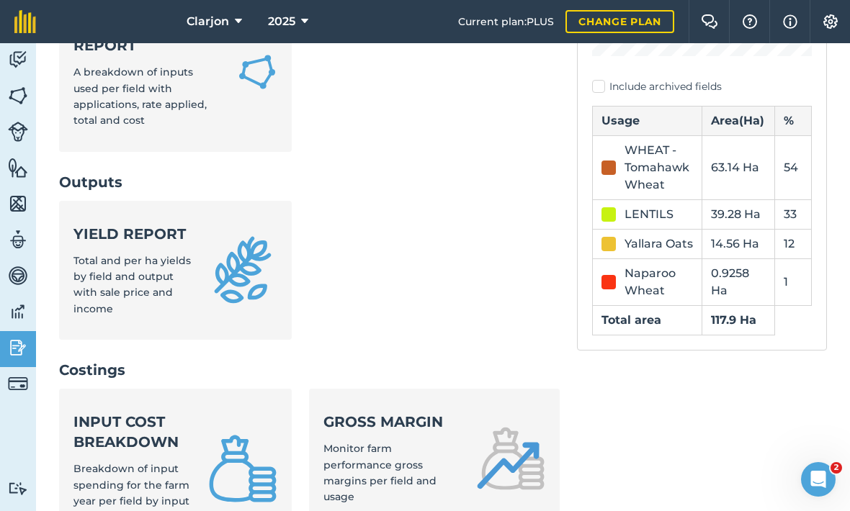
click at [99, 254] on span "Total and per ha yields by field and output with sale price and income" at bounding box center [131, 284] width 117 height 61
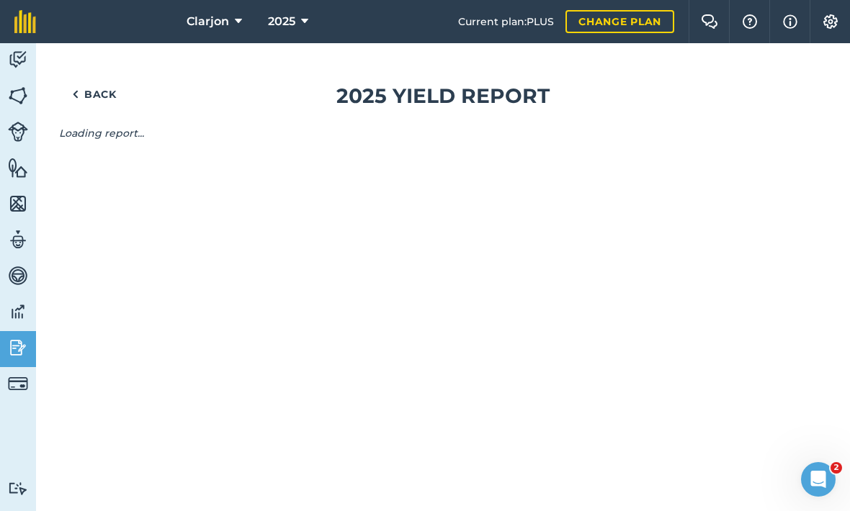
click at [78, 88] on img at bounding box center [75, 94] width 6 height 17
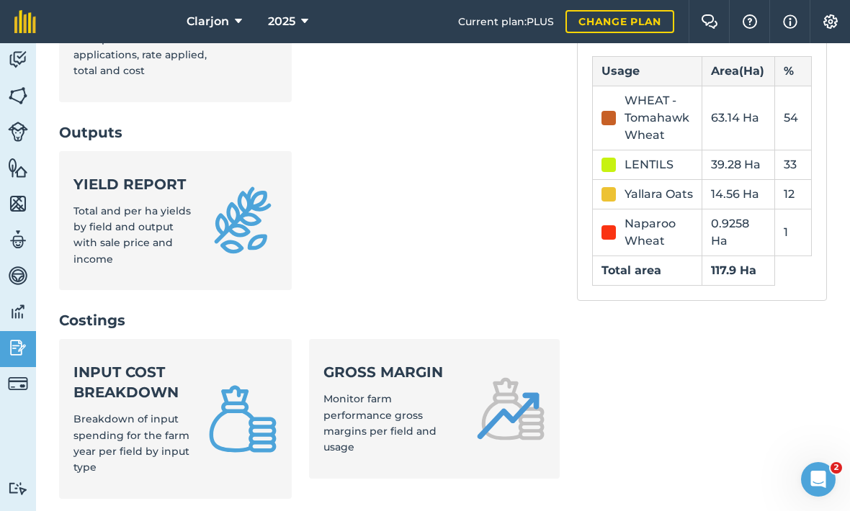
scroll to position [472, 0]
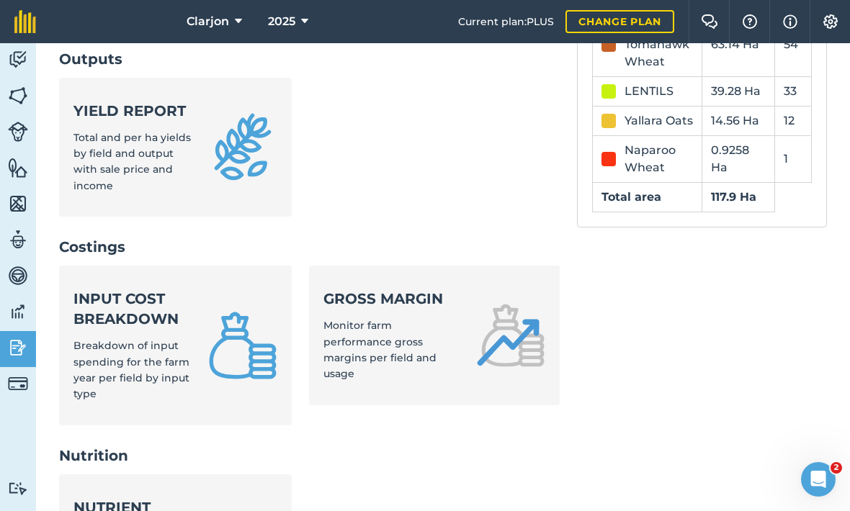
click at [117, 131] on span "Total and per ha yields by field and output with sale price and income" at bounding box center [131, 161] width 117 height 61
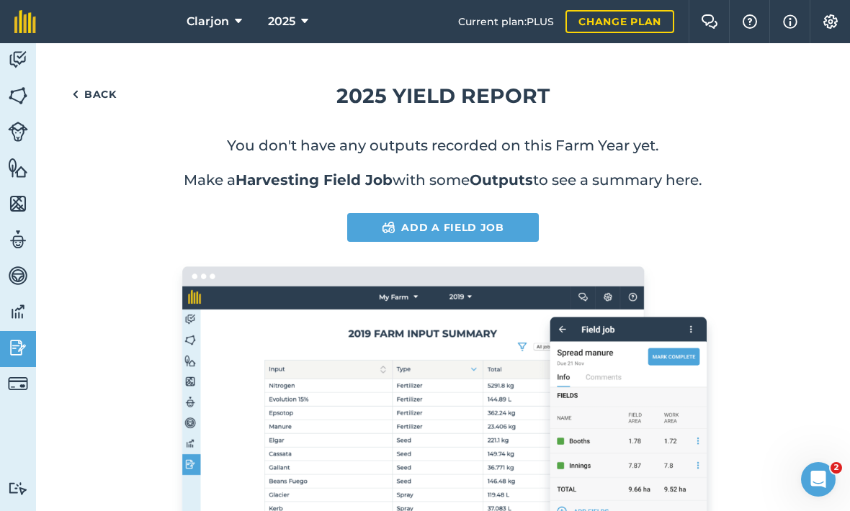
click at [372, 223] on link "Add a Field Job" at bounding box center [443, 227] width 192 height 29
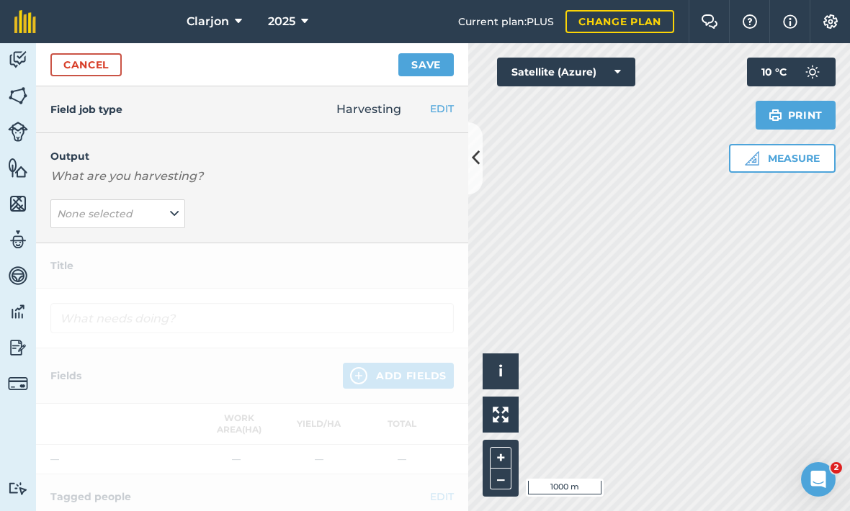
click at [102, 212] on em "None selected" at bounding box center [95, 213] width 76 height 13
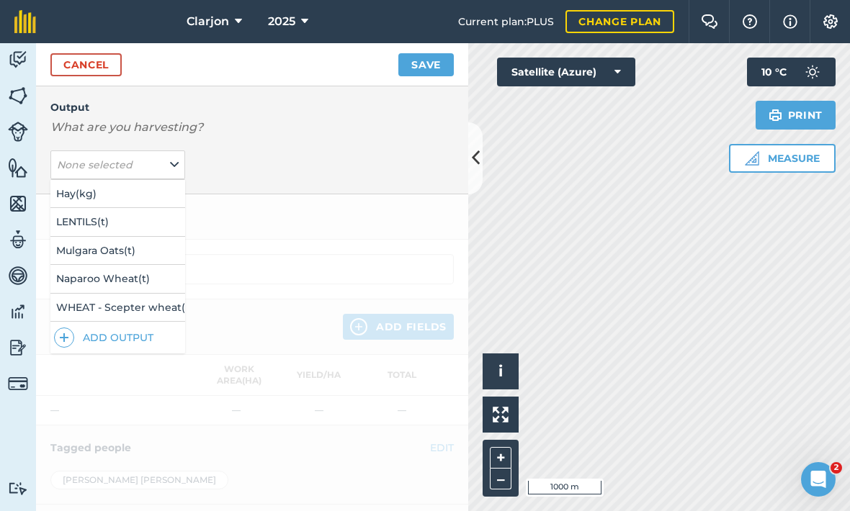
scroll to position [50, 0]
click at [60, 338] on img at bounding box center [64, 336] width 10 height 17
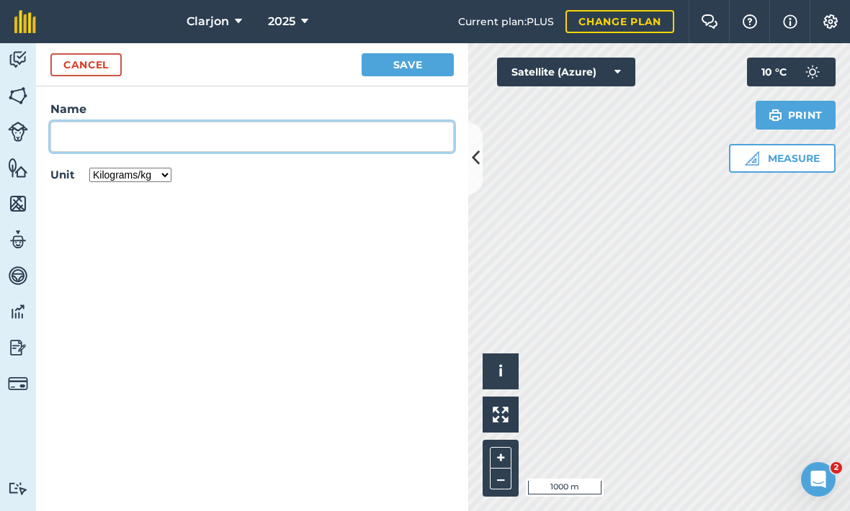
click at [99, 143] on input "Name" at bounding box center [251, 137] width 403 height 30
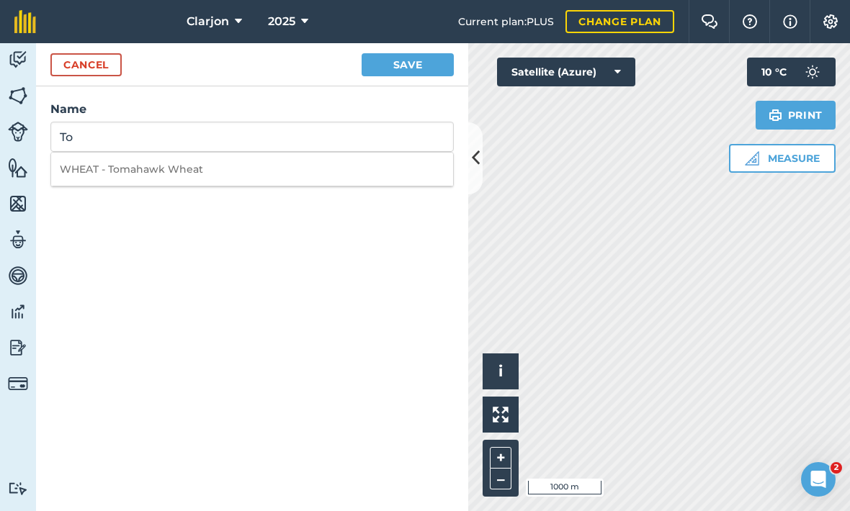
click at [91, 166] on li "WHEAT - Tomahawk Wheat" at bounding box center [252, 170] width 402 height 34
type input "WHEAT - Tomahawk Wheat"
click at [428, 58] on button "Save" at bounding box center [407, 64] width 92 height 23
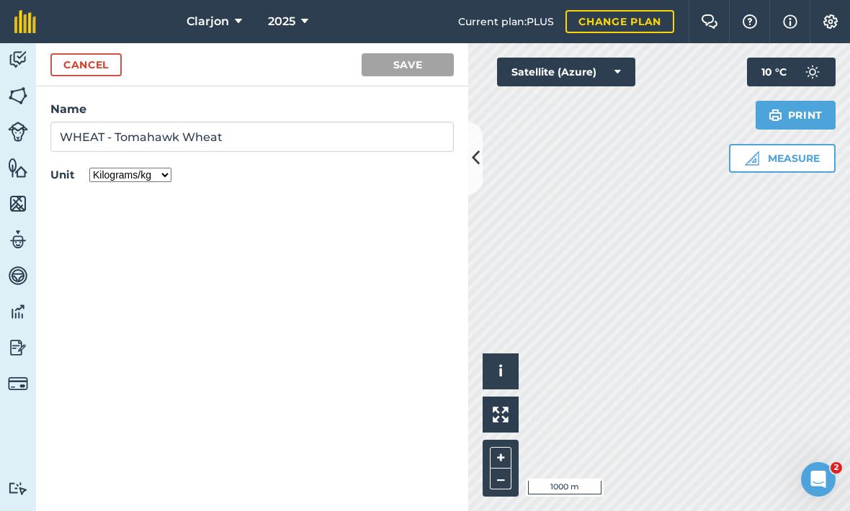
type input "Harvesting WHEAT - Tomahawk Wheat"
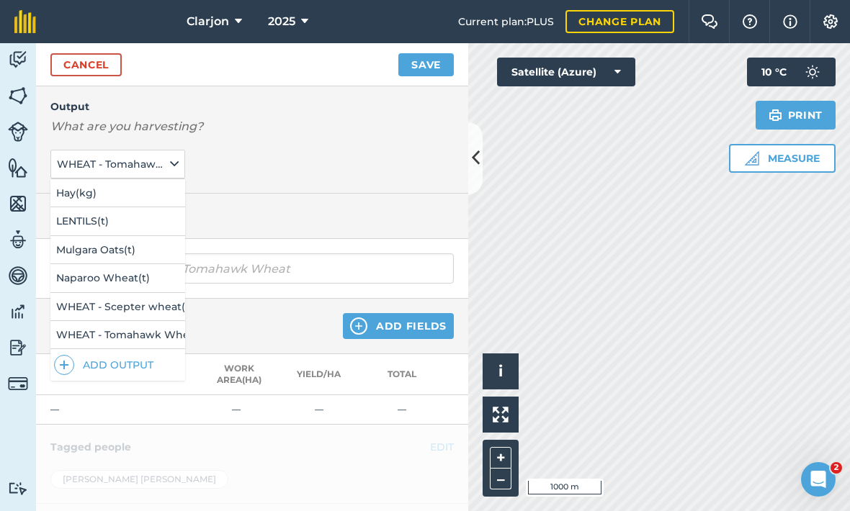
click at [429, 157] on div "Output What are you harvesting? WHEAT - Tomahawk Wheat ( kg ) Hay ( kg ) LENTIL…" at bounding box center [252, 139] width 432 height 110
click at [166, 172] on button "WHEAT - Tomahawk Wheat ( kg )" at bounding box center [117, 164] width 135 height 29
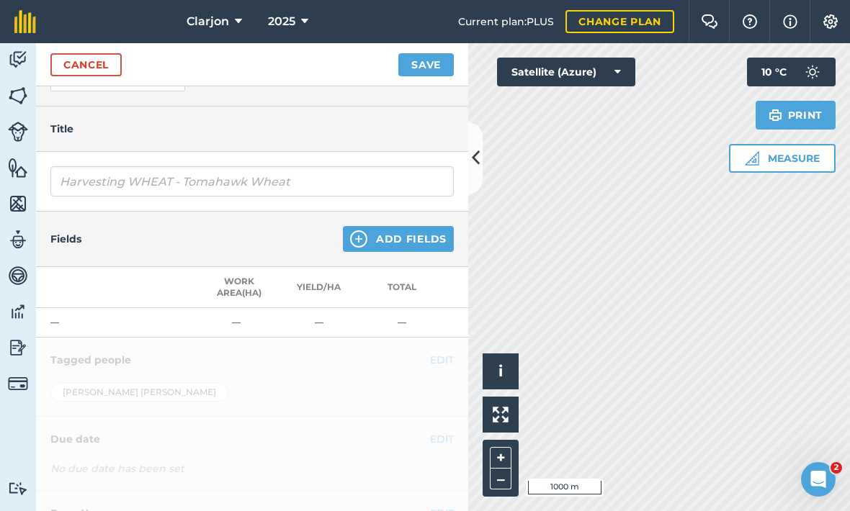
scroll to position [143, 0]
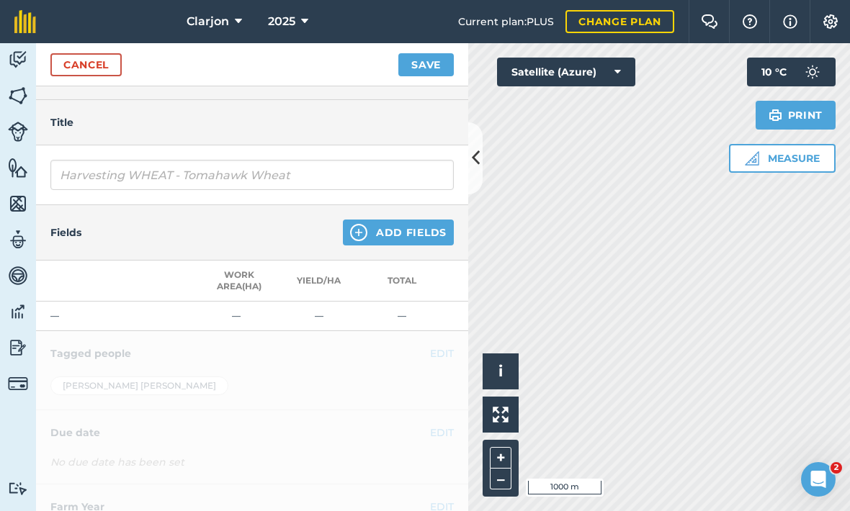
click at [378, 223] on button "Add Fields" at bounding box center [398, 233] width 111 height 26
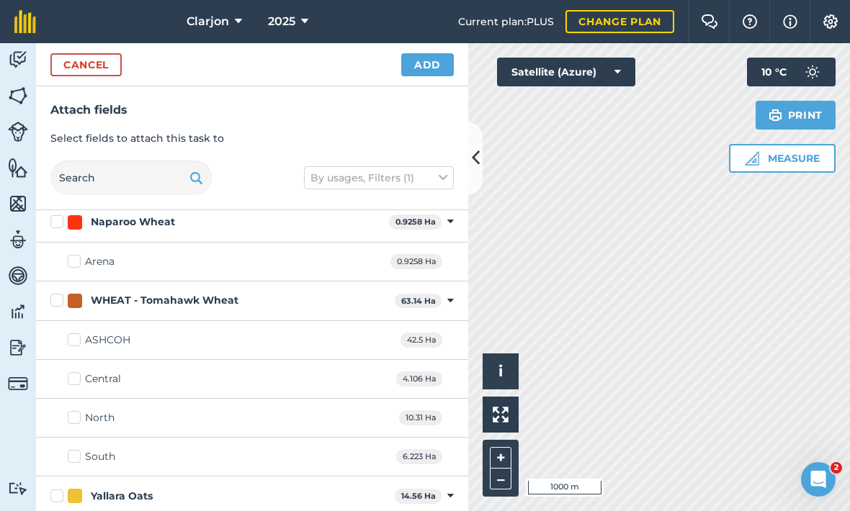
scroll to position [123, 0]
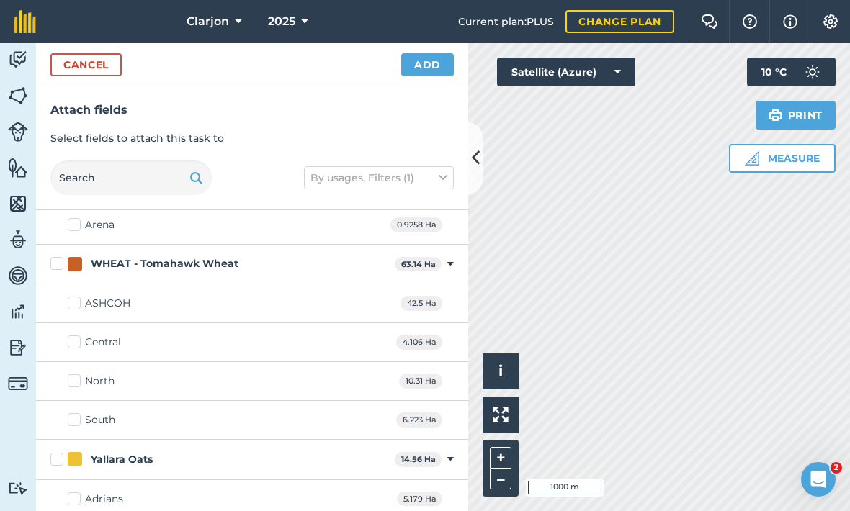
click at [287, 342] on div "Central 4.106 Ha" at bounding box center [252, 342] width 432 height 39
click at [284, 385] on div "North 10.31 Ha" at bounding box center [252, 381] width 432 height 39
click at [276, 420] on div "South 6.223 Ha" at bounding box center [252, 420] width 432 height 39
click at [71, 348] on label "Central" at bounding box center [94, 342] width 53 height 15
click at [71, 344] on input "Central" at bounding box center [72, 339] width 9 height 9
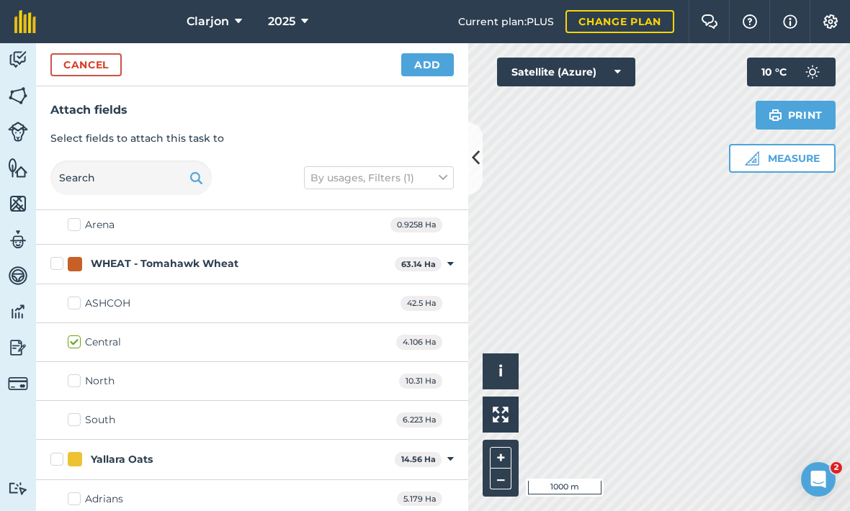
checkbox input "true"
click at [71, 392] on div "North 10.31 Ha" at bounding box center [252, 381] width 432 height 39
click at [76, 418] on label "South" at bounding box center [92, 420] width 48 height 15
click at [76, 418] on input "South" at bounding box center [72, 417] width 9 height 9
checkbox input "true"
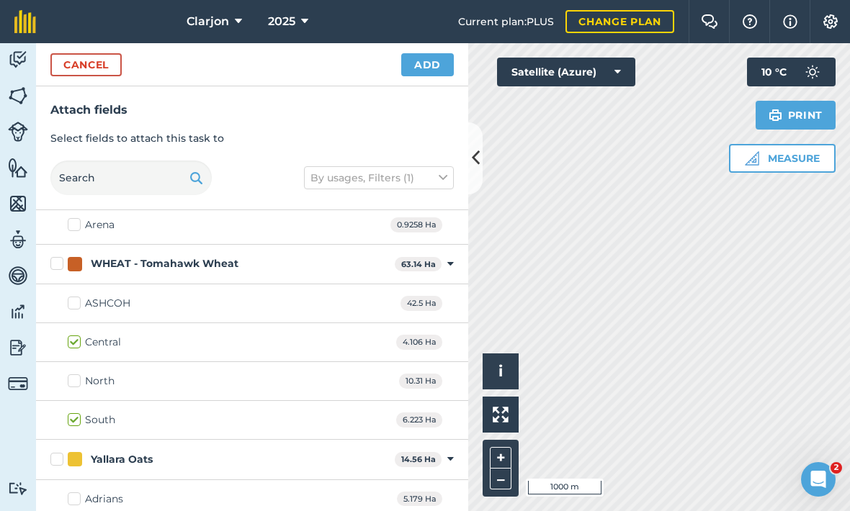
click at [79, 374] on label "North" at bounding box center [91, 381] width 47 height 15
click at [77, 374] on input "North" at bounding box center [72, 378] width 9 height 9
checkbox input "true"
click at [443, 66] on button "Add" at bounding box center [427, 64] width 53 height 23
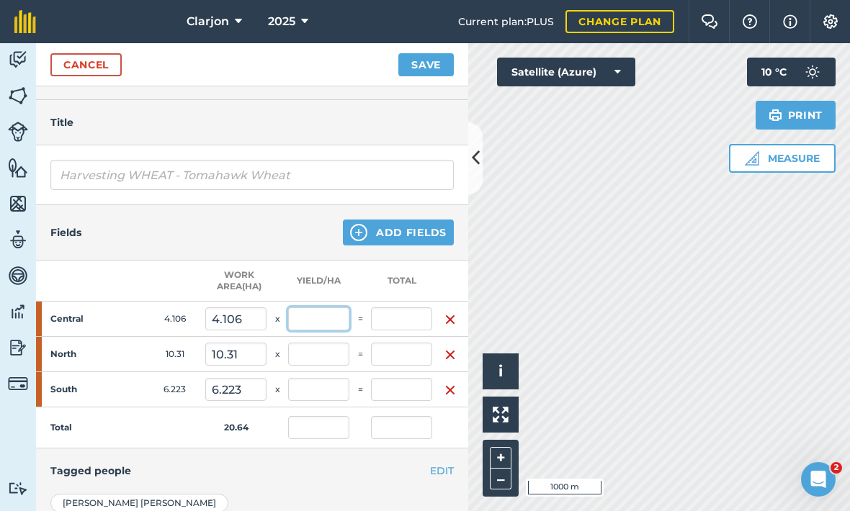
click at [320, 308] on input "text" at bounding box center [318, 318] width 61 height 23
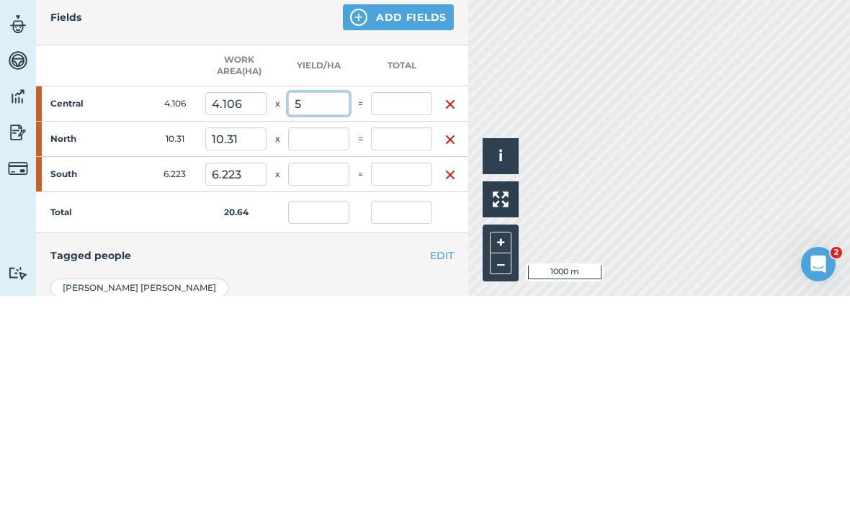
type input "5"
click at [329, 343] on input "text" at bounding box center [318, 354] width 61 height 23
type input "20.53"
type input "0.995"
type input "20.53"
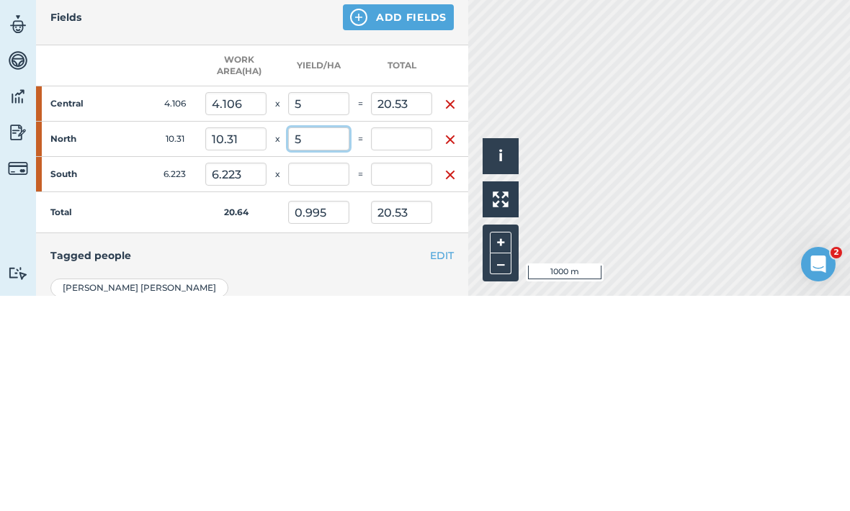
type input "5"
click at [328, 378] on input "text" at bounding box center [318, 389] width 61 height 23
type input "3.492"
type input "72.08"
type input "51.55"
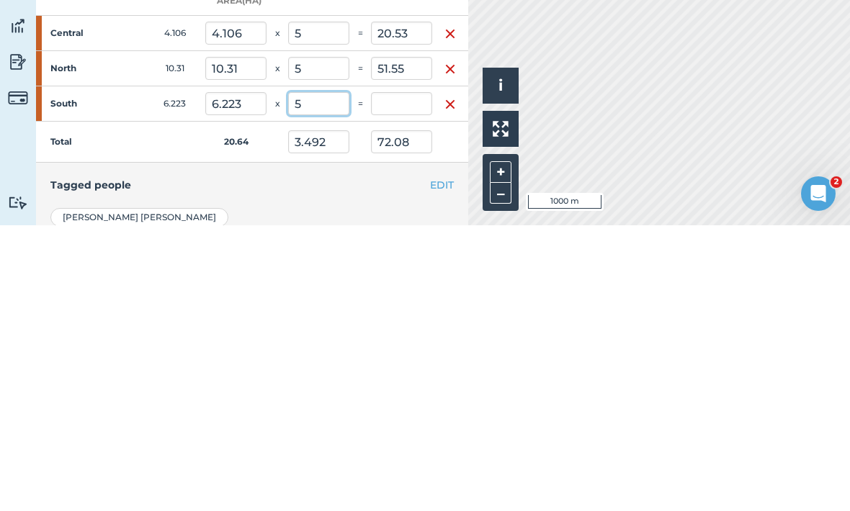
type input "5"
click at [397, 449] on div "EDIT Tagged people" at bounding box center [252, 471] width 432 height 45
type input "5"
type input "103.195"
type input "31.115"
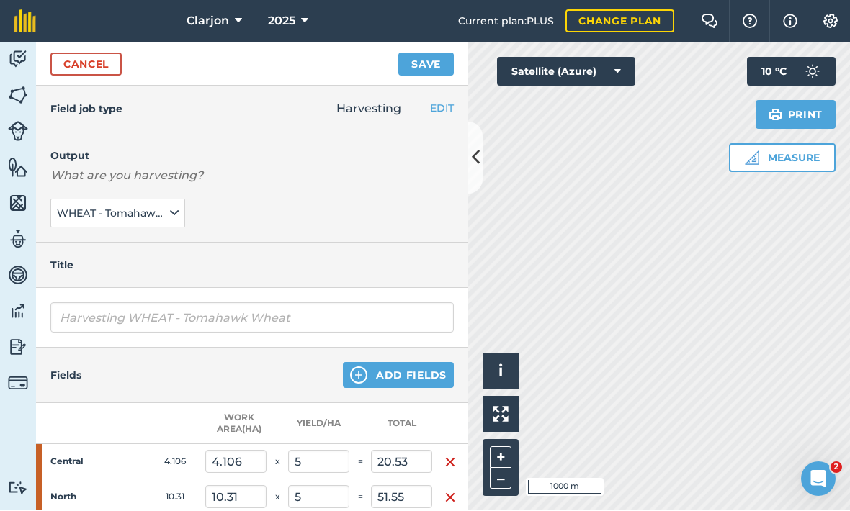
scroll to position [0, 0]
click at [440, 53] on button "Save" at bounding box center [425, 64] width 55 height 23
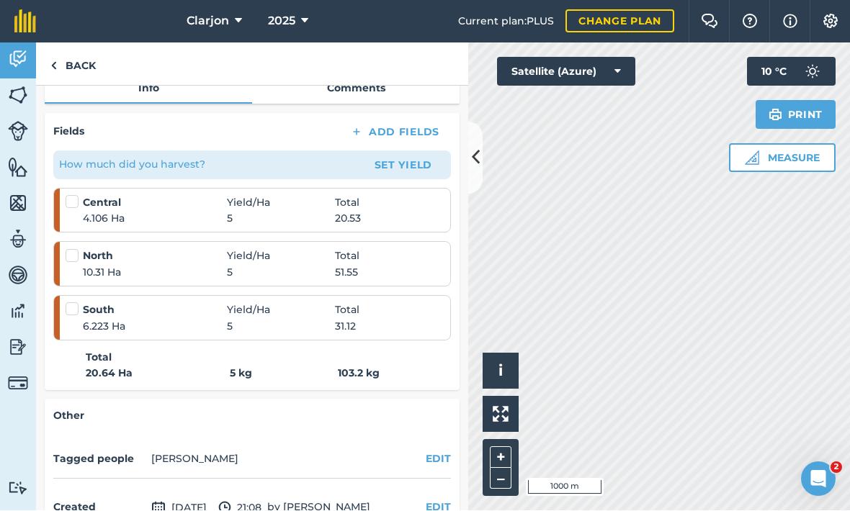
scroll to position [207, 0]
click at [70, 43] on link "Back" at bounding box center [73, 64] width 74 height 42
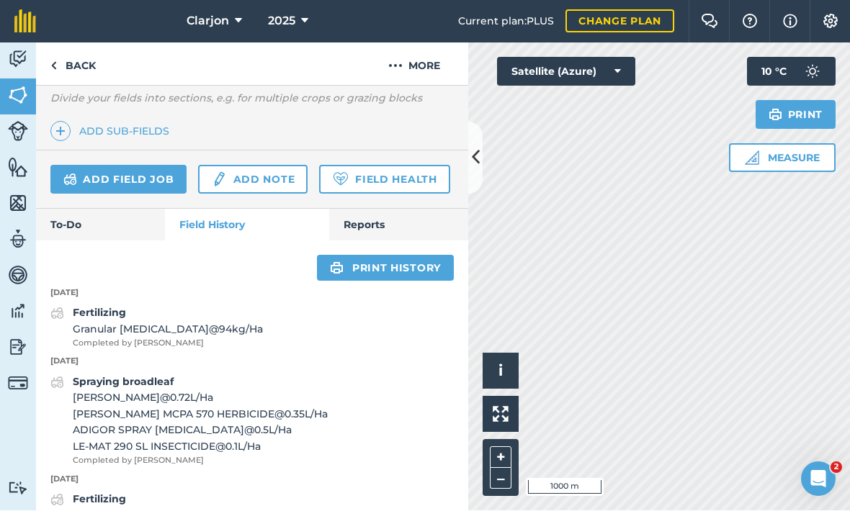
scroll to position [392, 0]
click at [69, 43] on link "Back" at bounding box center [73, 64] width 74 height 42
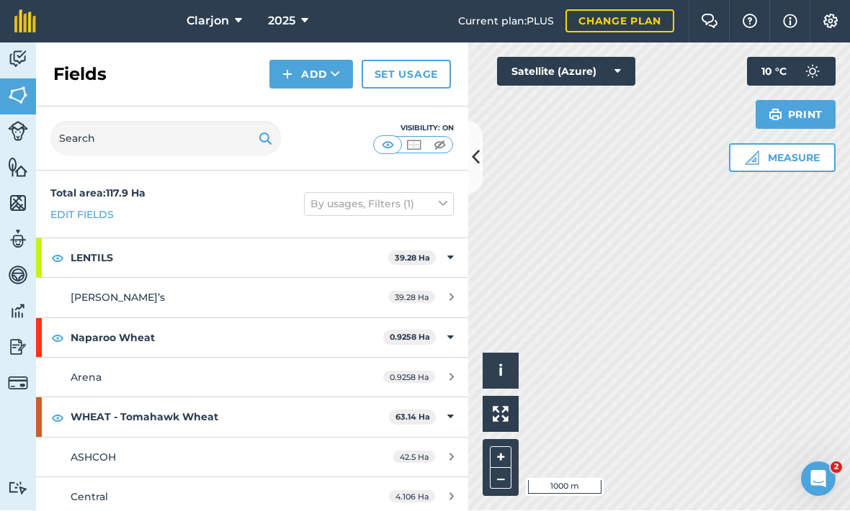
click at [17, 337] on img at bounding box center [18, 348] width 20 height 22
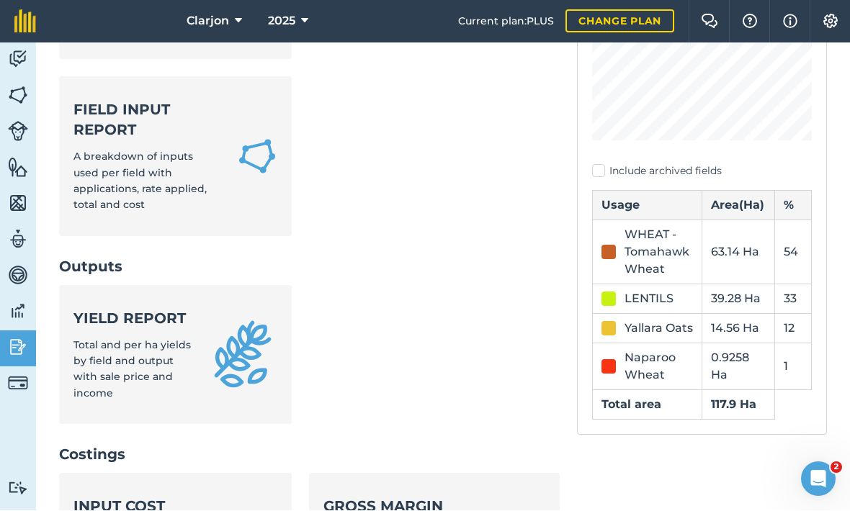
scroll to position [214, 0]
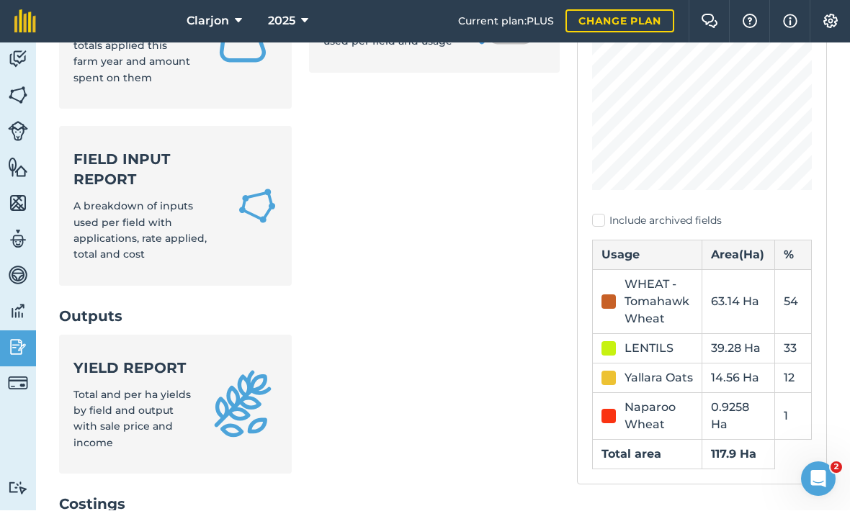
click at [245, 370] on img at bounding box center [242, 404] width 69 height 69
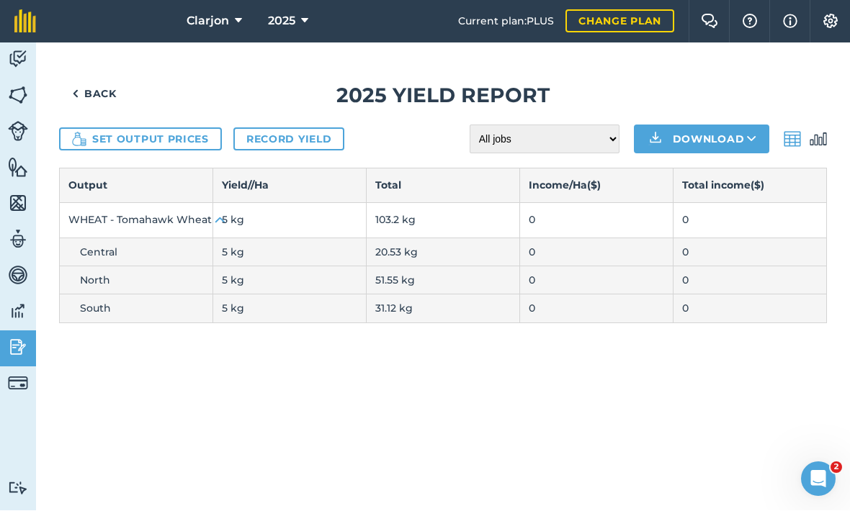
click at [89, 128] on button "Set output prices" at bounding box center [140, 139] width 163 height 23
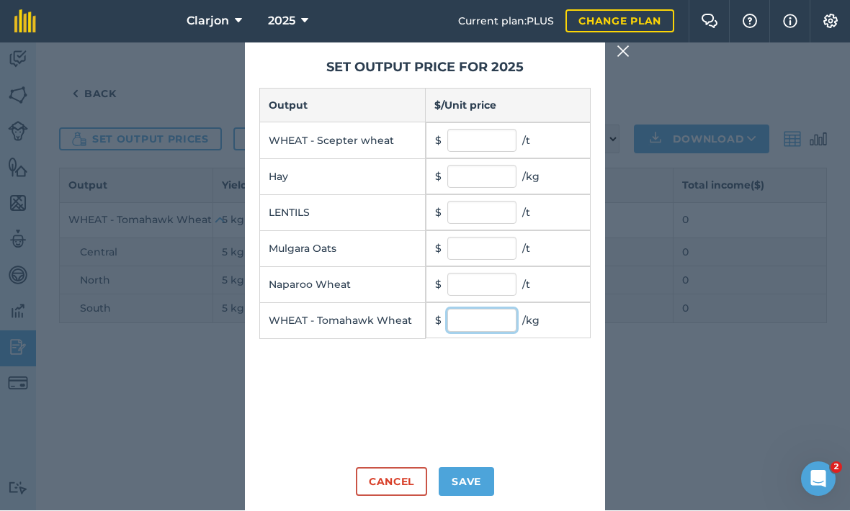
click at [500, 310] on input "text" at bounding box center [481, 321] width 69 height 23
type input "35"
click at [479, 468] on button "Save" at bounding box center [466, 482] width 55 height 29
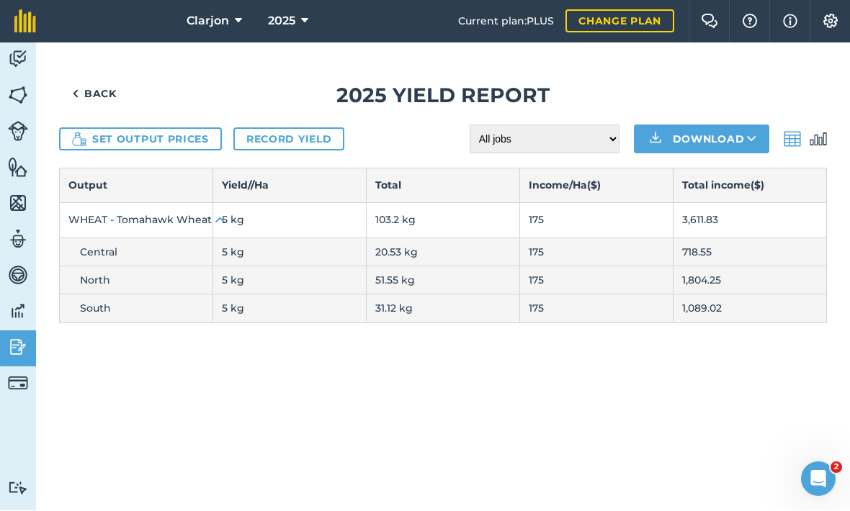
click at [304, 128] on link "Record yield" at bounding box center [288, 139] width 111 height 23
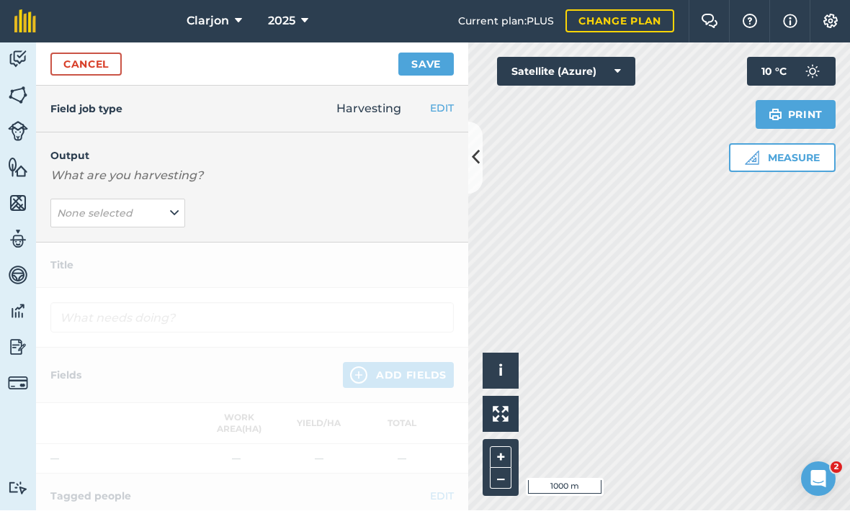
click at [69, 199] on button "None selected" at bounding box center [117, 213] width 135 height 29
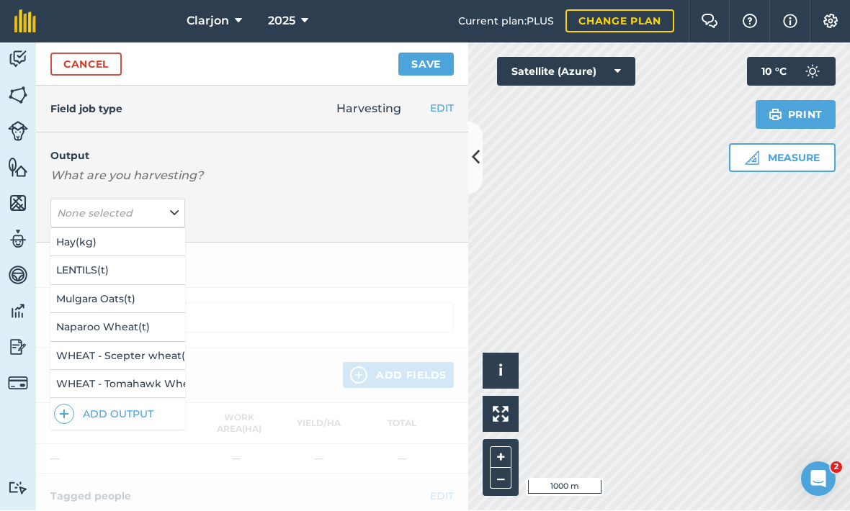
click at [158, 371] on button "WHEAT - Tomahawk Wheat ( kg )" at bounding box center [117, 384] width 135 height 27
type input "Harvesting WHEAT - Tomahawk Wheat"
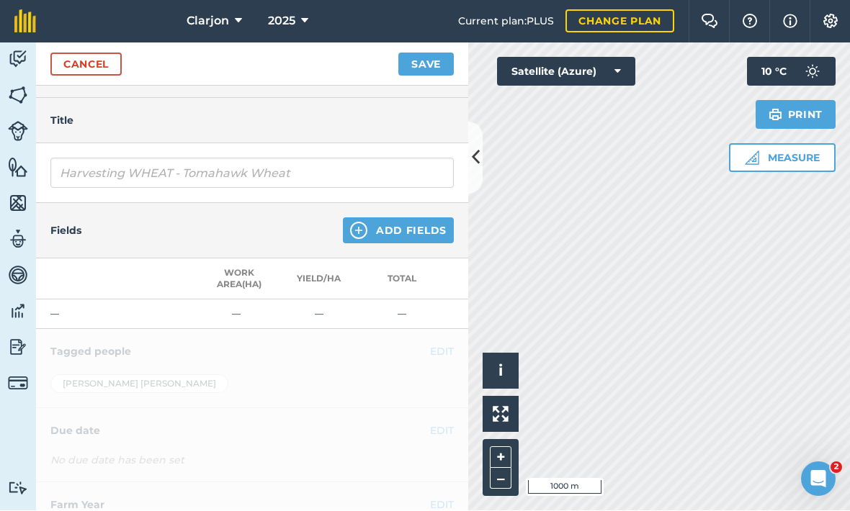
scroll to position [144, 0]
click at [91, 53] on link "Cancel" at bounding box center [85, 64] width 71 height 23
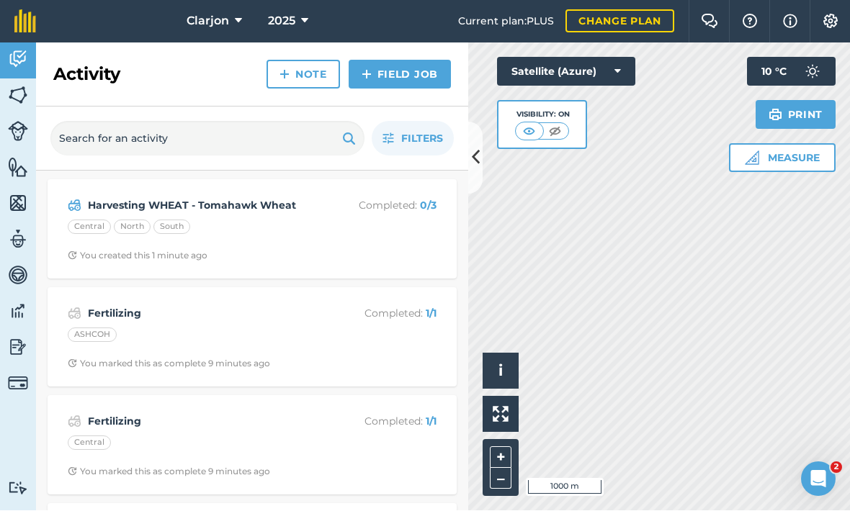
click at [366, 251] on span "You created this 1 minute ago" at bounding box center [252, 257] width 369 height 12
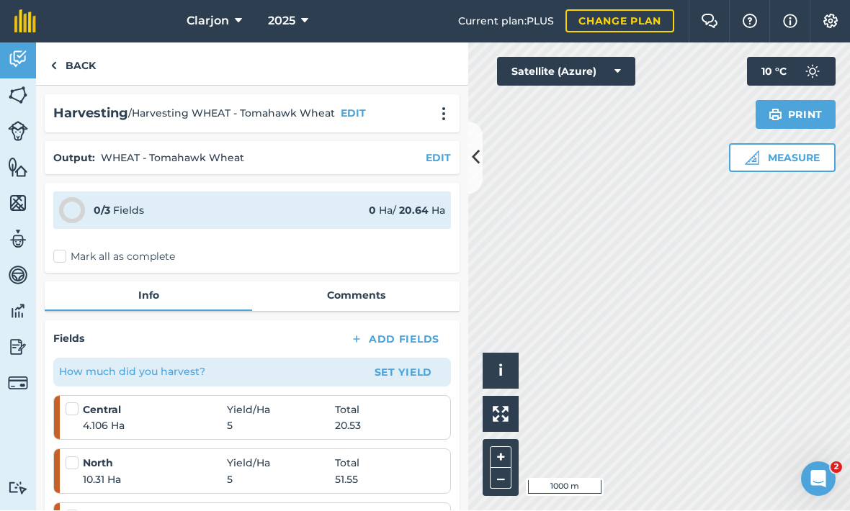
click at [443, 107] on img at bounding box center [443, 114] width 17 height 14
click at [399, 166] on link "Delete" at bounding box center [413, 180] width 92 height 29
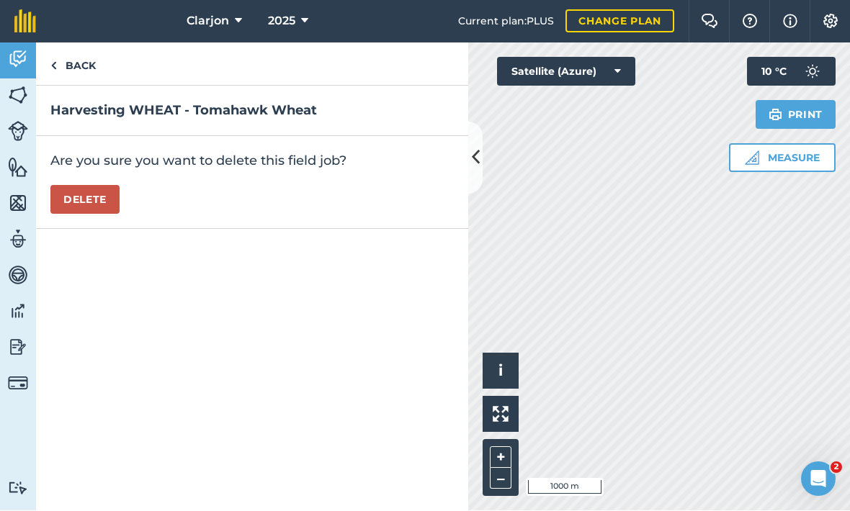
click at [60, 186] on button "Delete" at bounding box center [84, 200] width 69 height 29
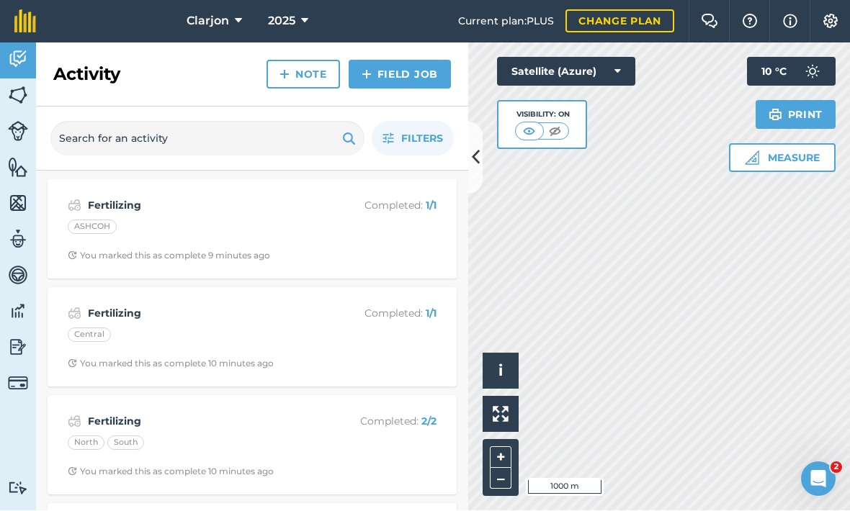
click at [8, 337] on img at bounding box center [18, 348] width 20 height 22
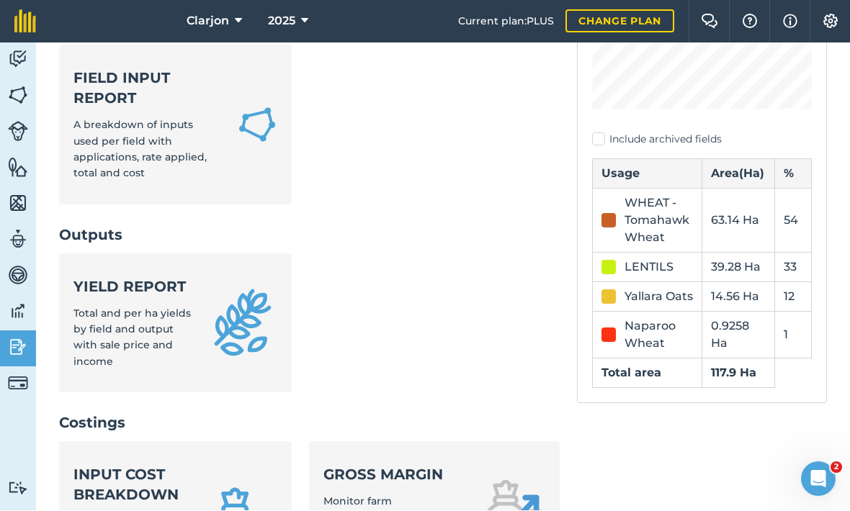
scroll to position [298, 0]
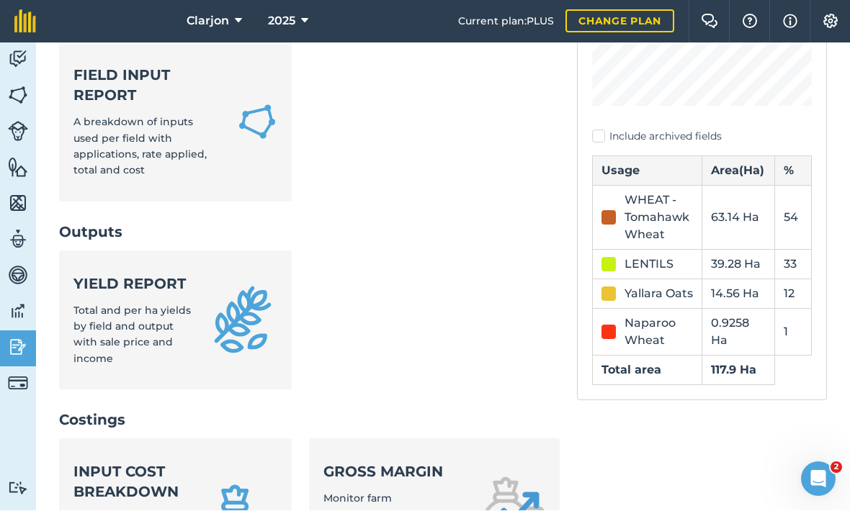
click at [103, 305] on span "Total and per ha yields by field and output with sale price and income" at bounding box center [131, 335] width 117 height 61
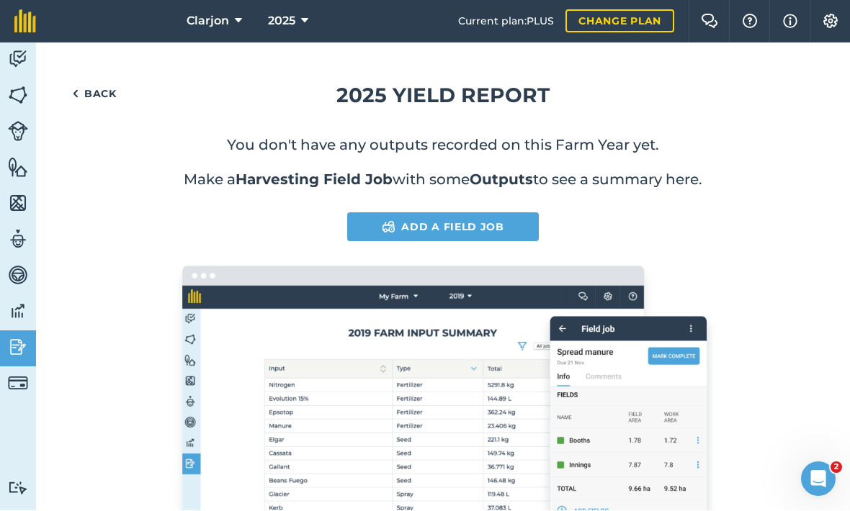
click at [354, 213] on link "Add a Field Job" at bounding box center [443, 227] width 192 height 29
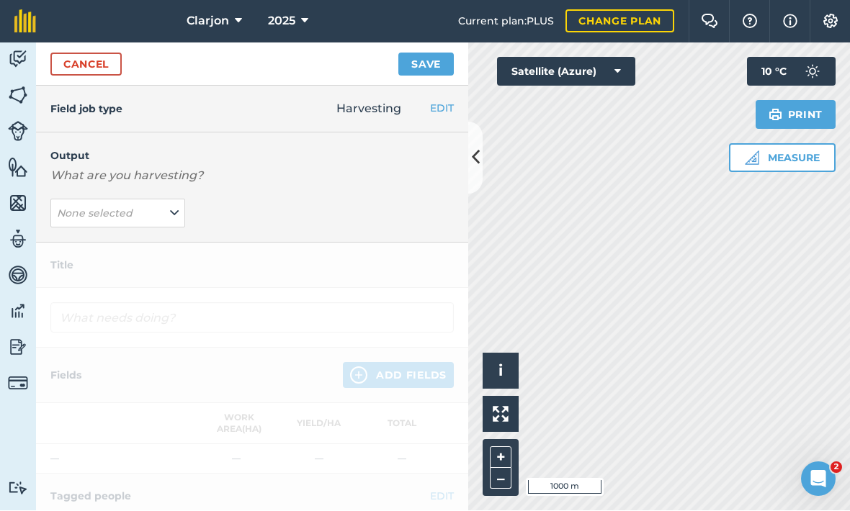
click at [91, 207] on em "None selected" at bounding box center [95, 213] width 76 height 13
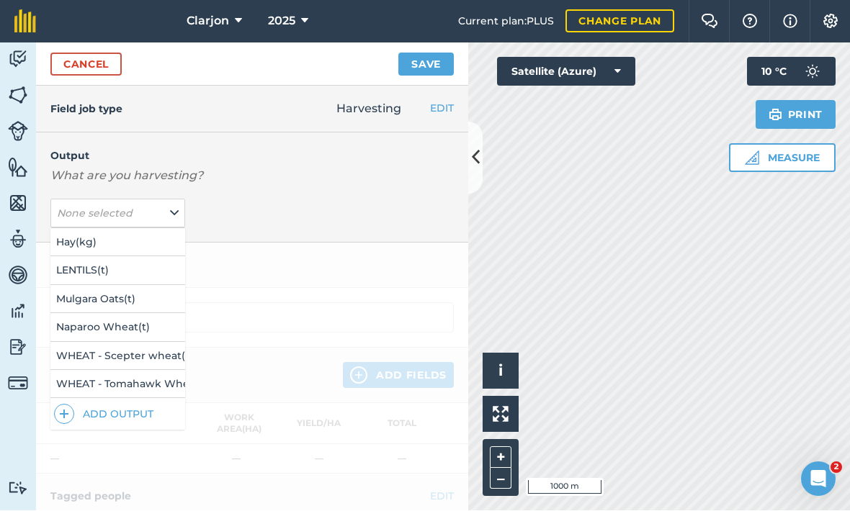
click at [89, 371] on button "WHEAT - Tomahawk Wheat ( kg )" at bounding box center [117, 384] width 135 height 27
type input "Harvesting WHEAT - Tomahawk Wheat"
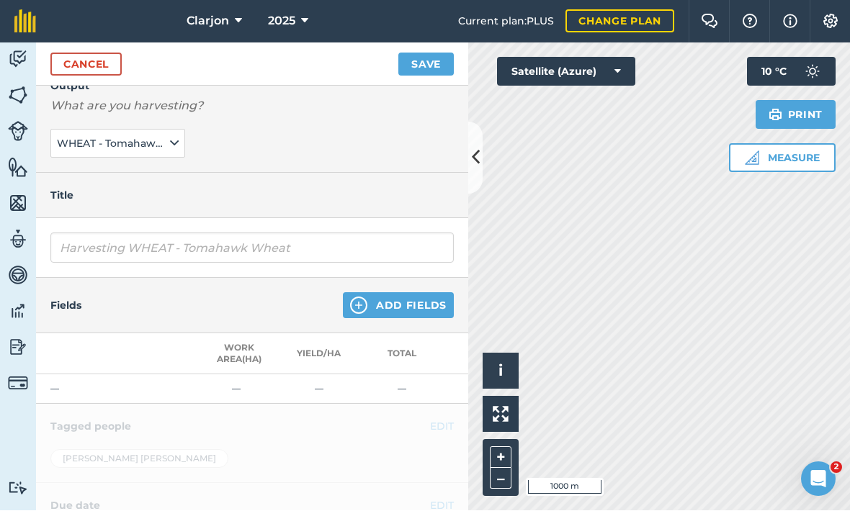
scroll to position [88, 0]
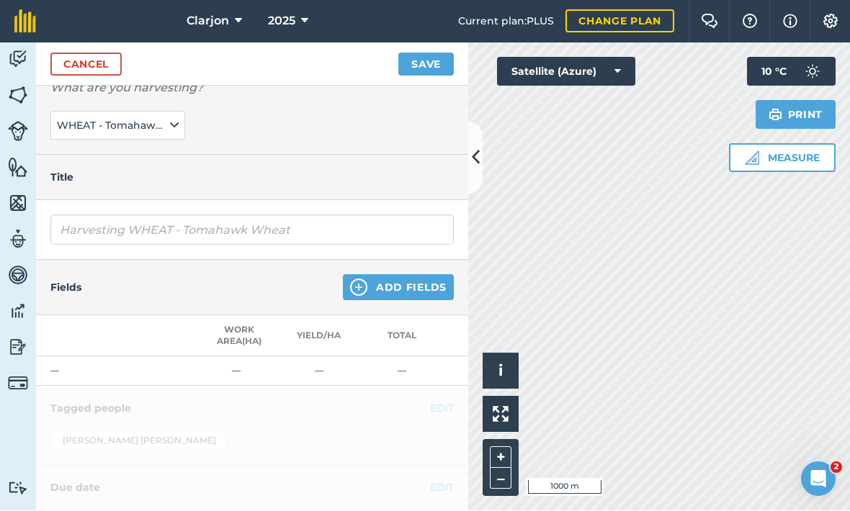
click at [342, 261] on div "Fields Add Fields" at bounding box center [252, 288] width 432 height 55
click at [354, 279] on img at bounding box center [358, 287] width 17 height 17
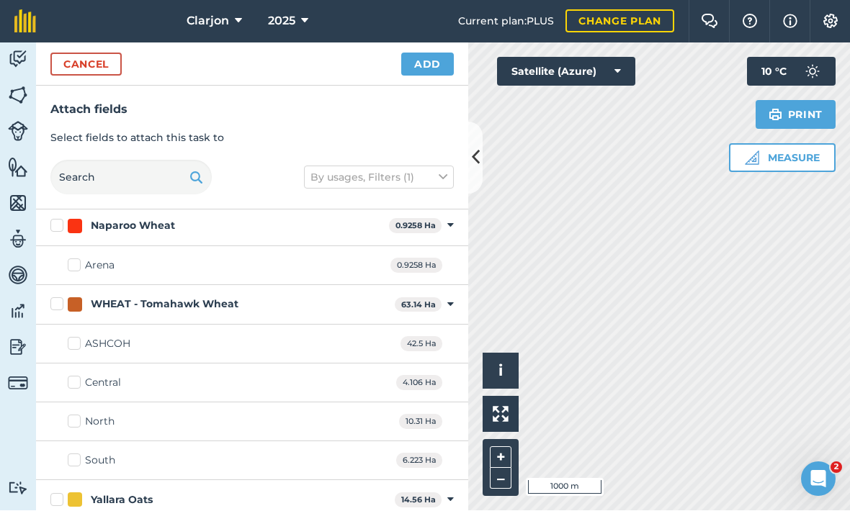
scroll to position [81, 0]
click at [57, 299] on label "WHEAT - Tomahawk Wheat" at bounding box center [219, 306] width 338 height 15
click at [57, 299] on input "WHEAT - Tomahawk Wheat" at bounding box center [54, 303] width 9 height 9
checkbox input "true"
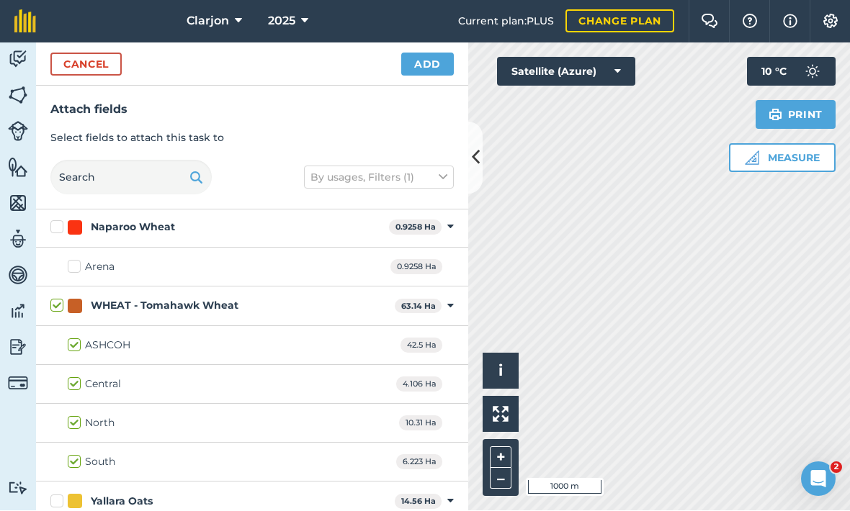
checkbox input "true"
click at [75, 338] on label "ASHCOH" at bounding box center [99, 345] width 63 height 15
click at [75, 338] on input "ASHCOH" at bounding box center [72, 342] width 9 height 9
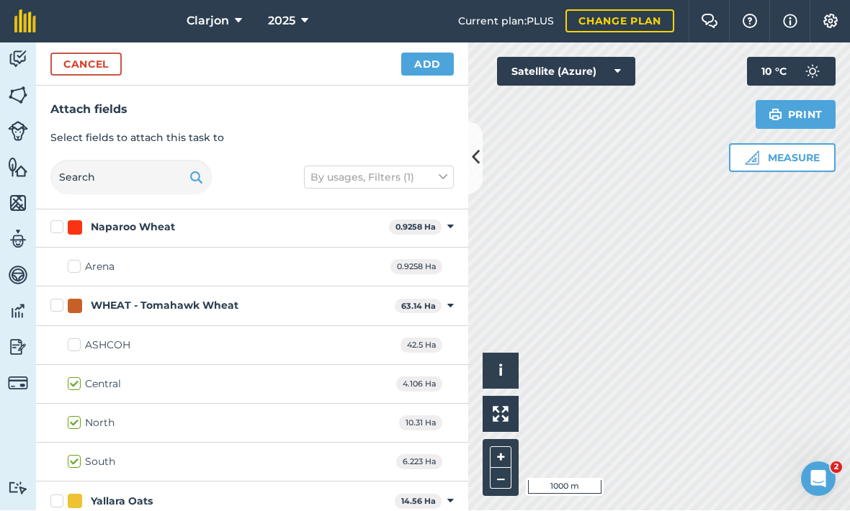
checkbox input "false"
click at [418, 53] on button "Add" at bounding box center [427, 64] width 53 height 23
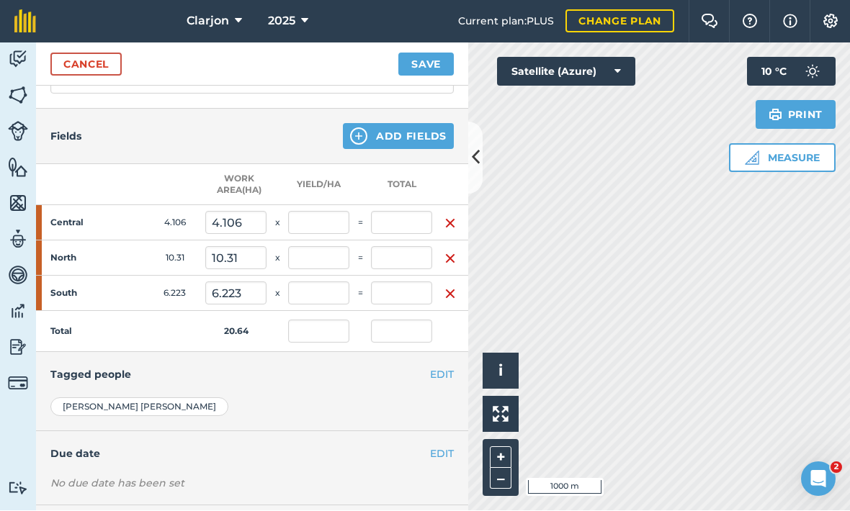
scroll to position [240, 0]
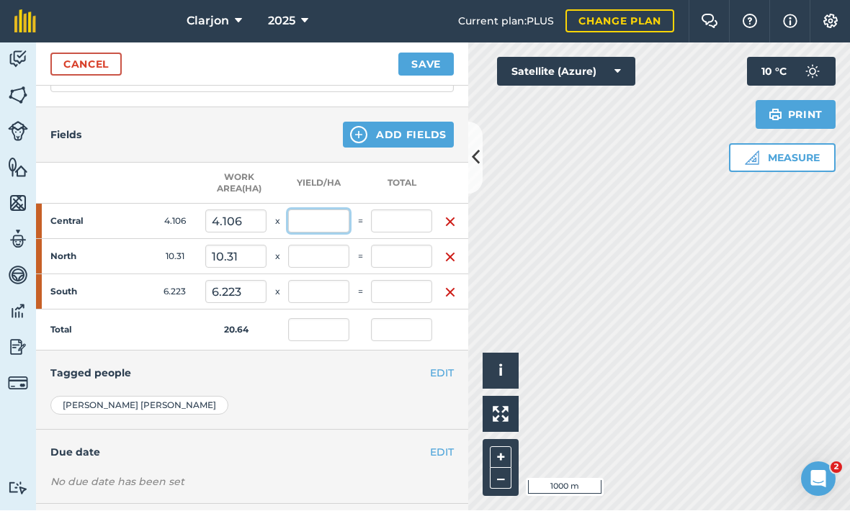
click at [301, 210] on input "text" at bounding box center [318, 221] width 61 height 23
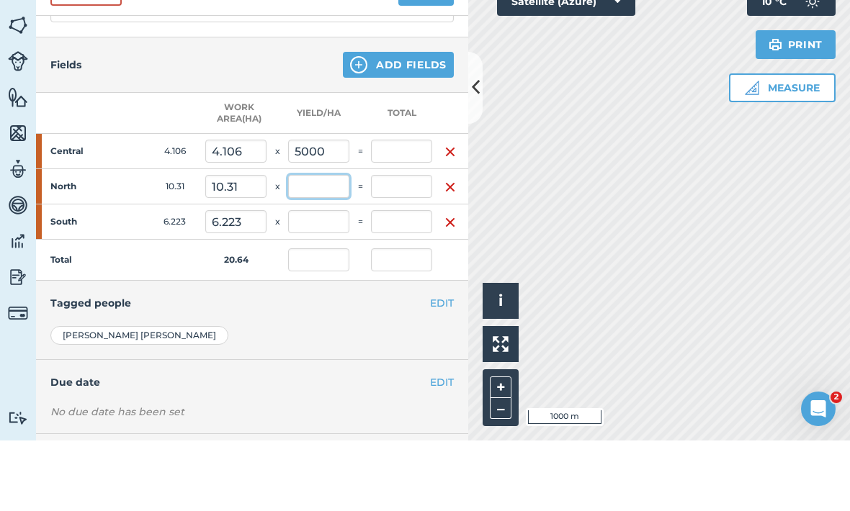
click at [318, 246] on input "text" at bounding box center [318, 257] width 61 height 23
type input "5,000"
type input "20,530"
type input "994.719"
type input "20,530"
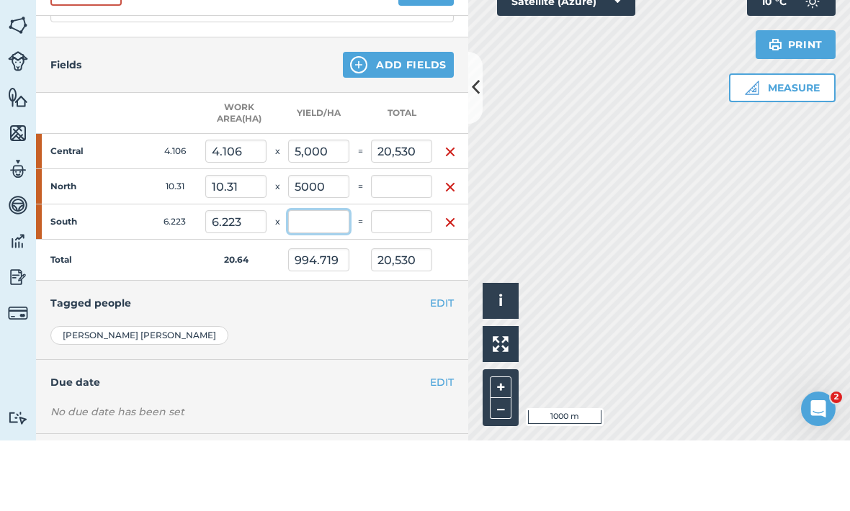
click at [336, 281] on input "text" at bounding box center [318, 292] width 61 height 23
type input "5,000"
type input "51,550"
type input "3,492.417"
type input "72,080"
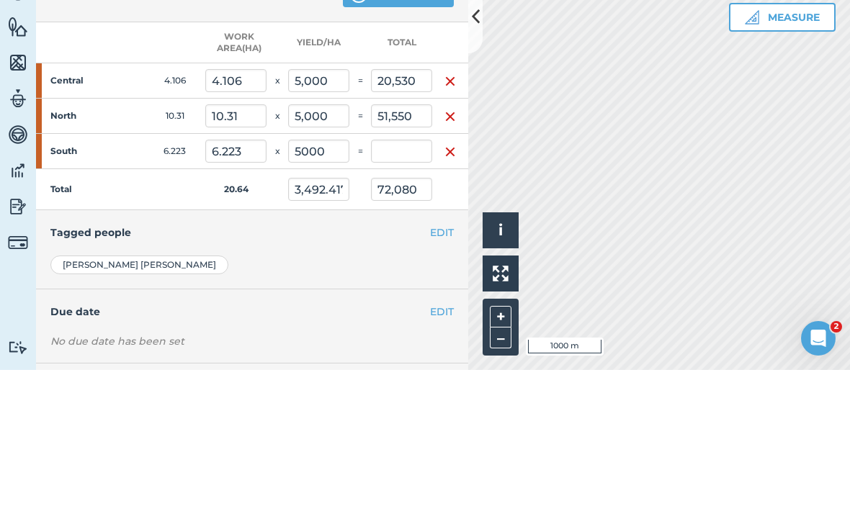
click at [421, 366] on h4 "Tagged people" at bounding box center [251, 374] width 403 height 16
type input "5,000"
type input "31,115"
type input "5,000"
type input "103,195"
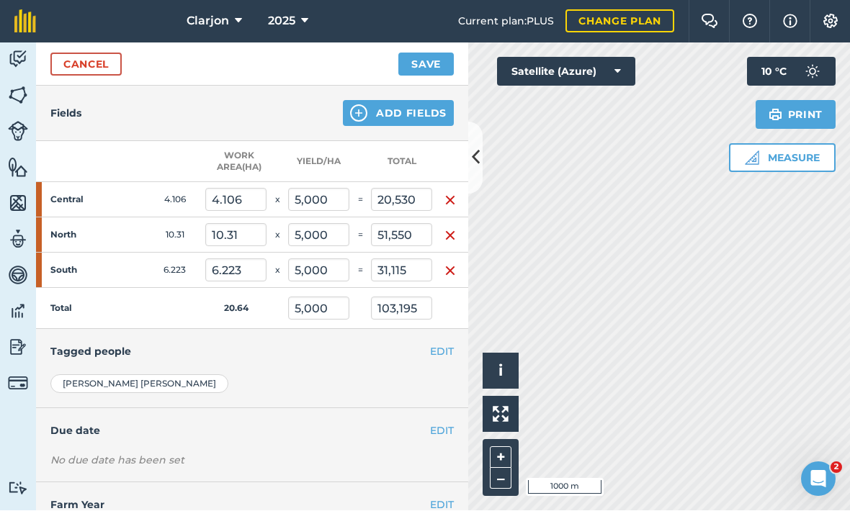
scroll to position [261, 0]
click at [430, 53] on button "Save" at bounding box center [425, 64] width 55 height 23
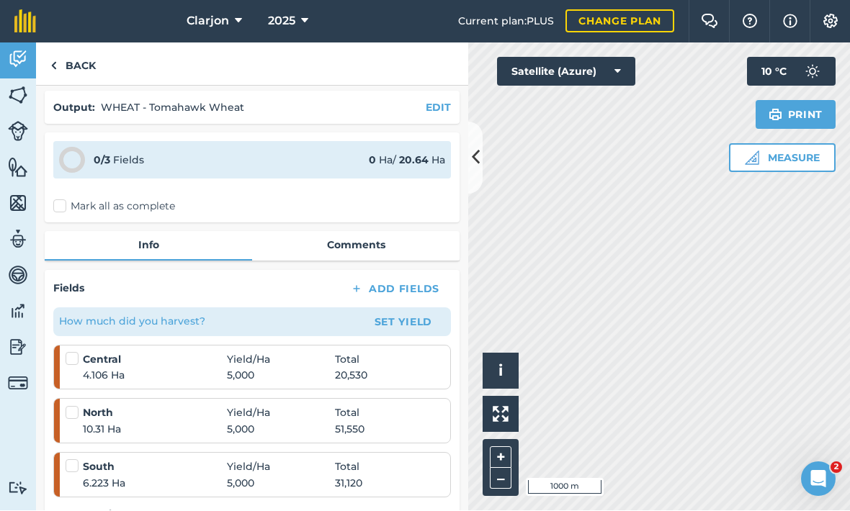
scroll to position [51, 0]
click at [58, 199] on label "Mark all as complete" at bounding box center [114, 206] width 122 height 15
click at [58, 250] on input "Mark all as complete" at bounding box center [57, 254] width 9 height 9
checkbox input "false"
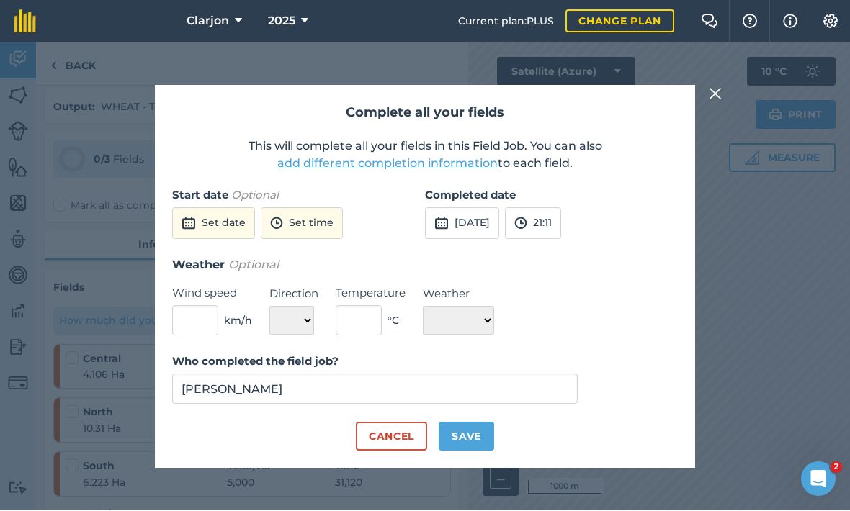
click at [716, 86] on img at bounding box center [715, 94] width 13 height 17
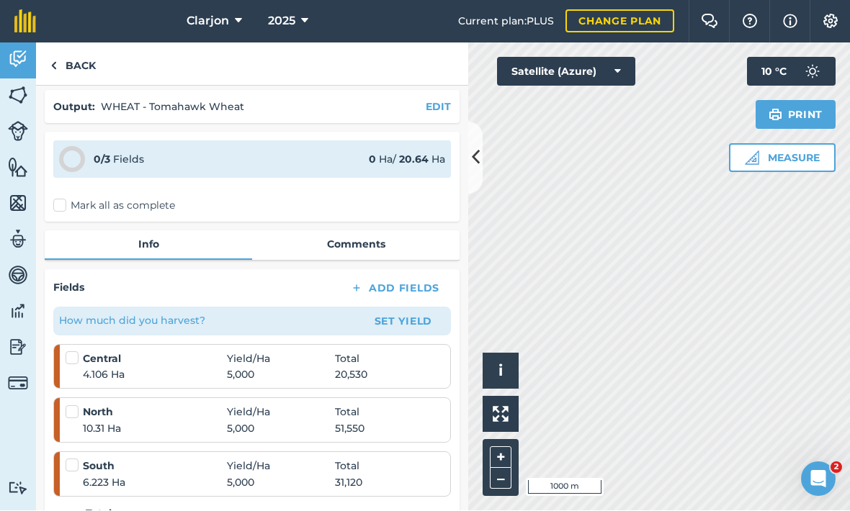
click at [76, 43] on link "Back" at bounding box center [73, 64] width 74 height 42
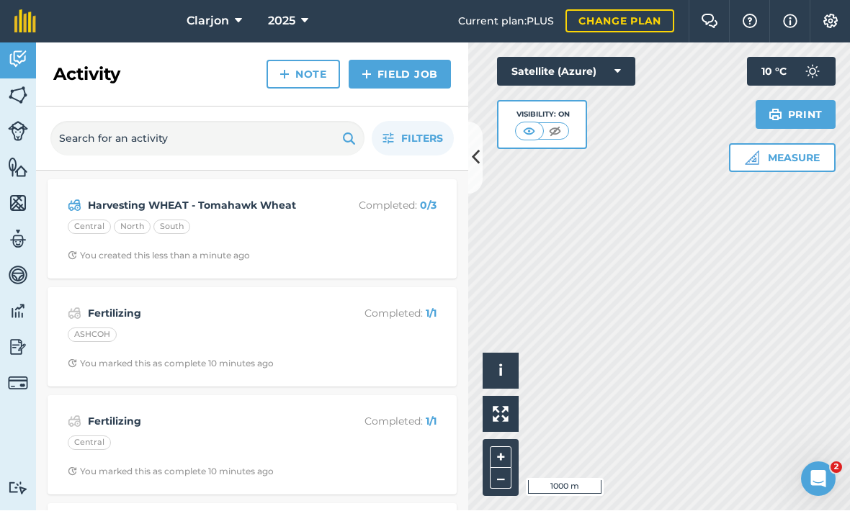
click at [238, 220] on div "[GEOGRAPHIC_DATA]" at bounding box center [252, 229] width 369 height 19
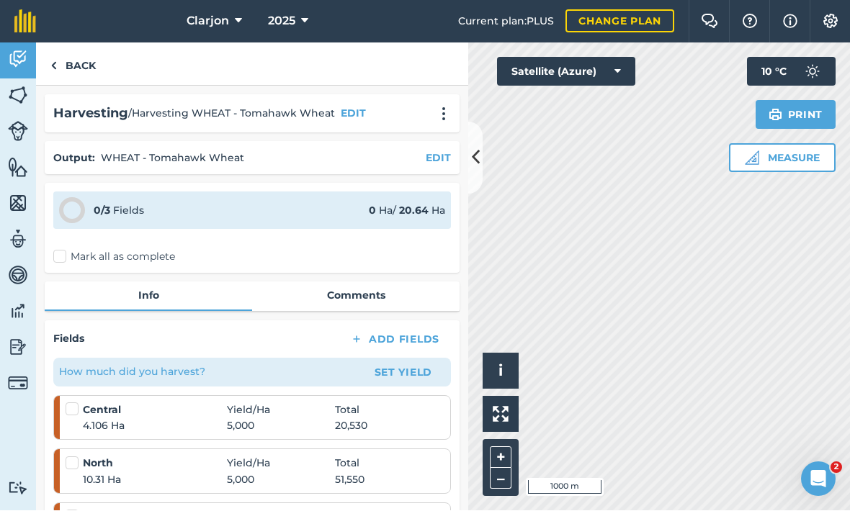
click at [13, 337] on img at bounding box center [18, 348] width 20 height 22
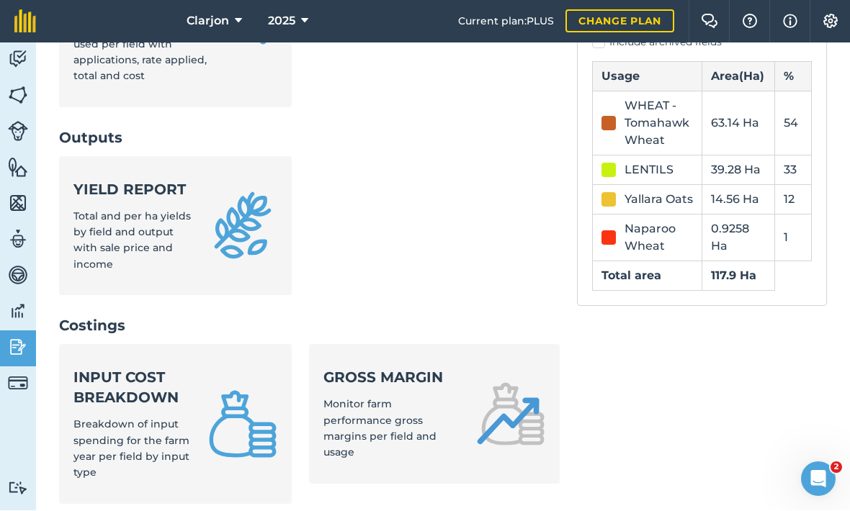
scroll to position [412, 0]
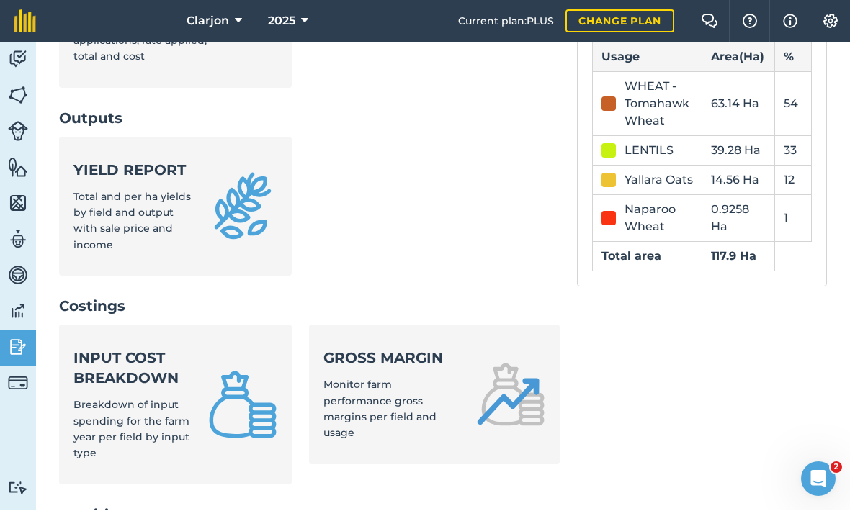
click at [239, 138] on link "Yield report Total and per ha yields by field and output with sale price and in…" at bounding box center [175, 208] width 233 height 140
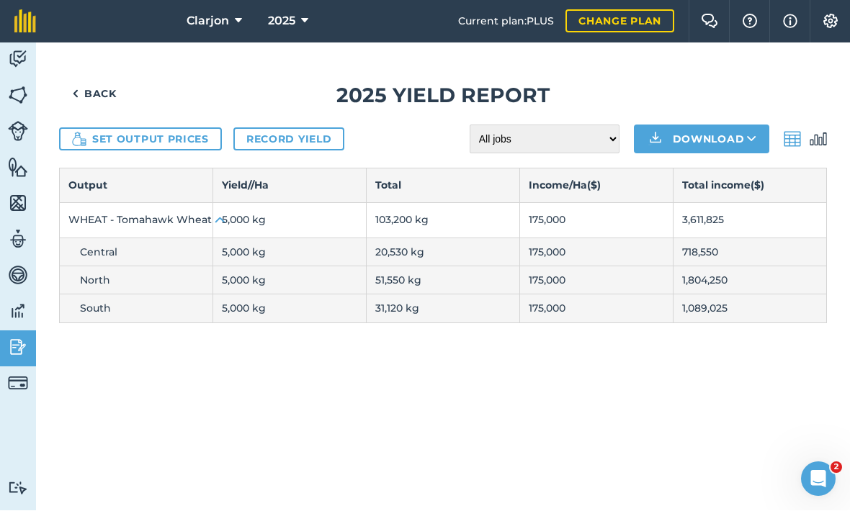
click at [172, 128] on button "Set output prices" at bounding box center [140, 139] width 163 height 23
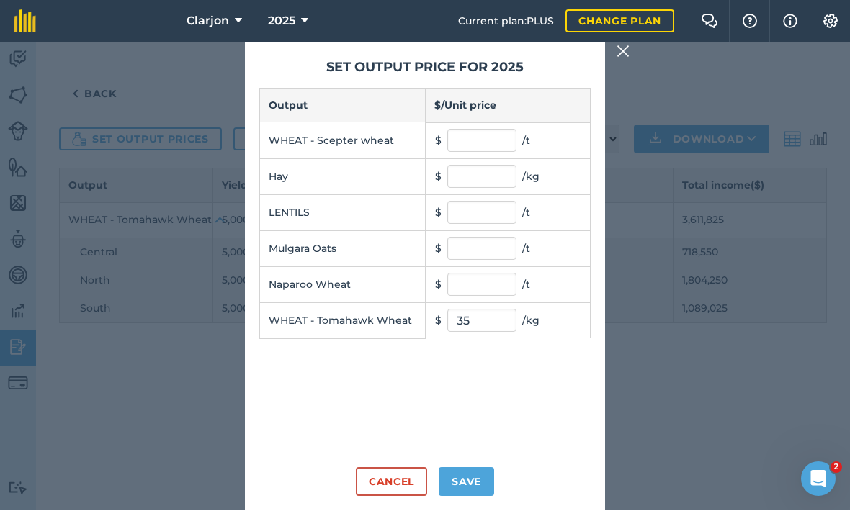
click at [477, 468] on button "Save" at bounding box center [466, 482] width 55 height 29
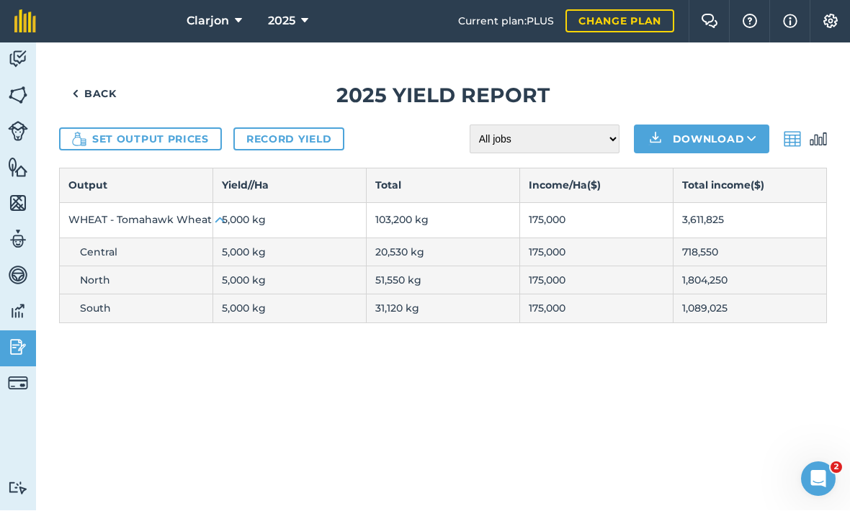
click at [182, 128] on button "Set output prices" at bounding box center [140, 139] width 163 height 23
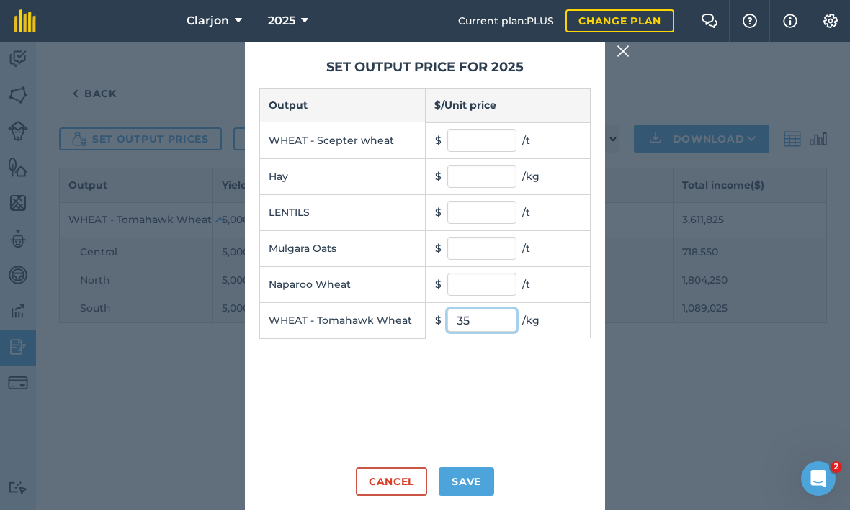
click at [500, 310] on input "35" at bounding box center [481, 321] width 69 height 23
type input "3.5"
click at [481, 468] on button "Save" at bounding box center [466, 482] width 55 height 29
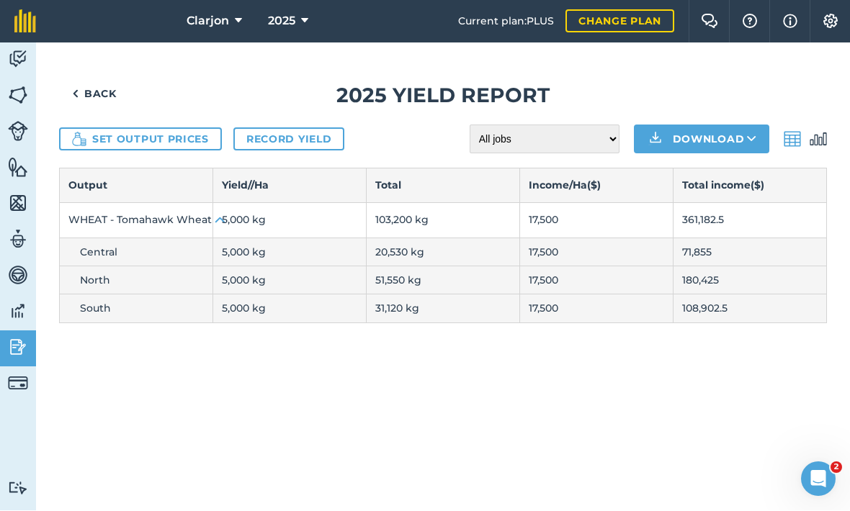
click at [171, 128] on button "Set output prices" at bounding box center [140, 139] width 163 height 23
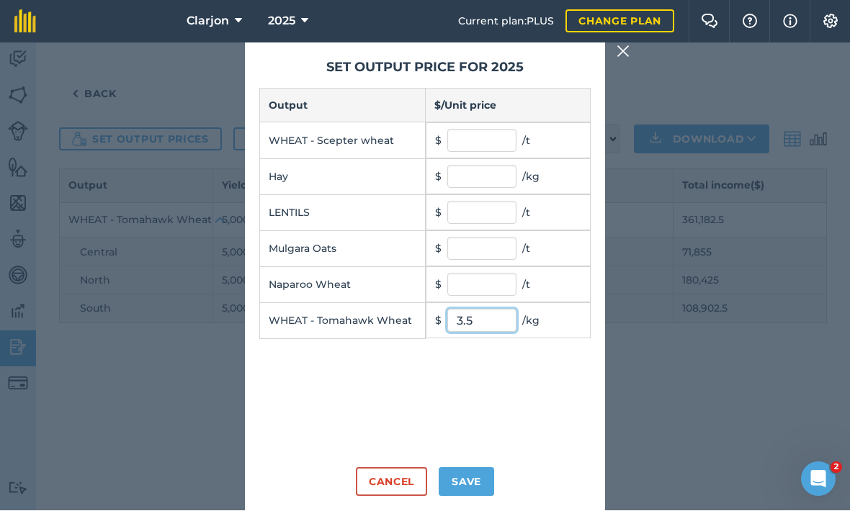
click at [495, 310] on input "3.5" at bounding box center [481, 321] width 69 height 23
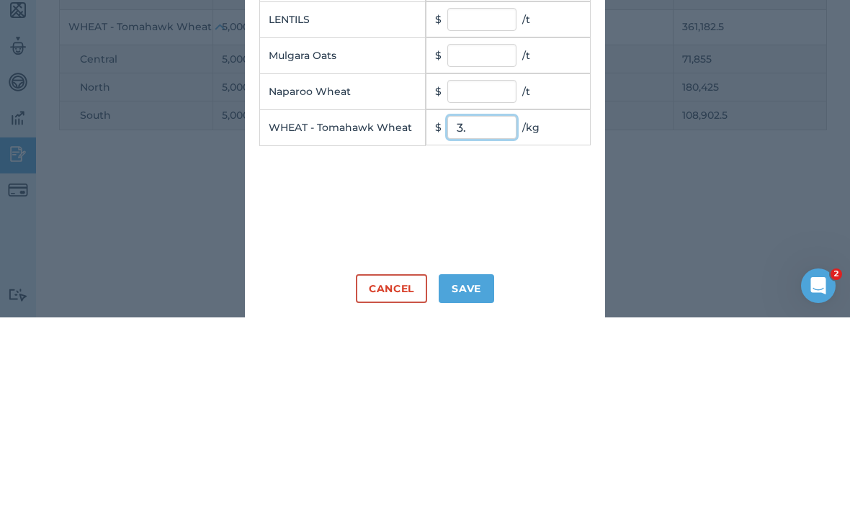
type input "3"
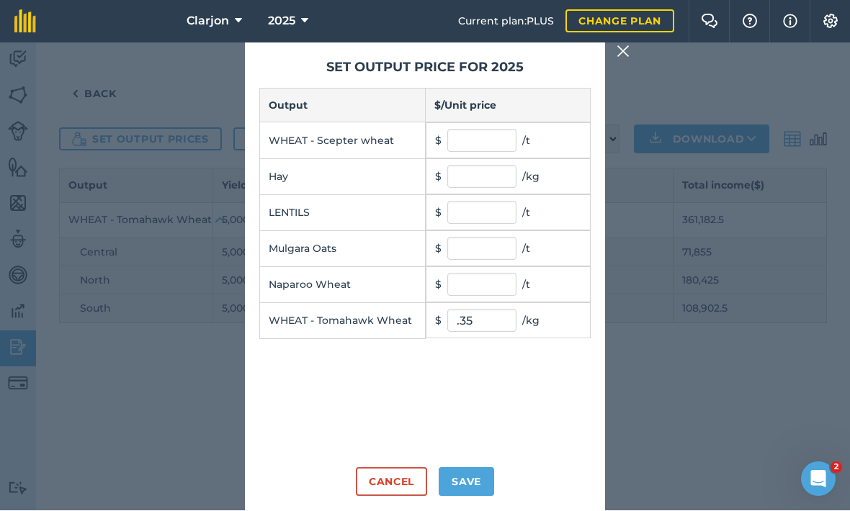
click at [472, 468] on button "Save" at bounding box center [466, 482] width 55 height 29
type input "0.35"
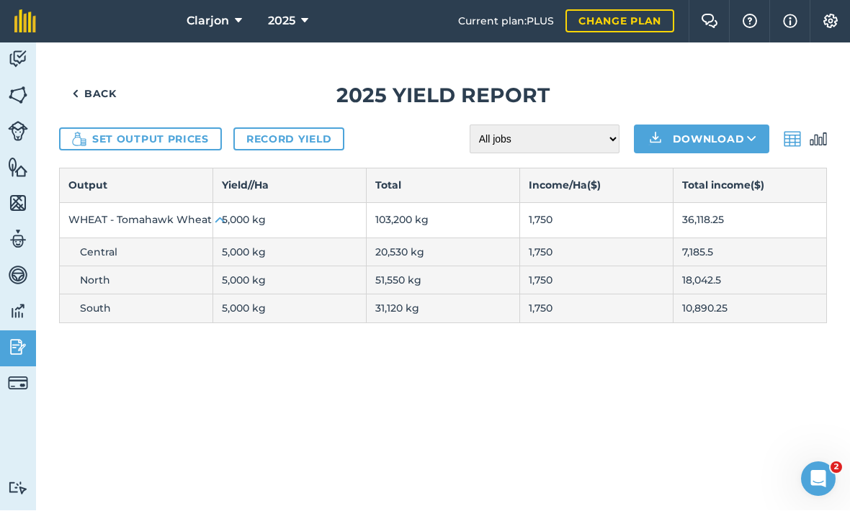
click at [89, 80] on link "Back" at bounding box center [94, 94] width 71 height 29
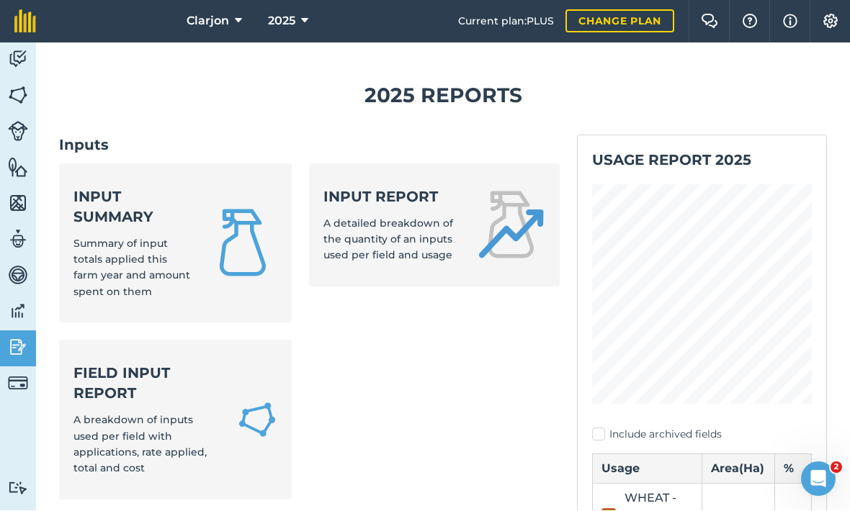
click at [21, 301] on img at bounding box center [18, 312] width 20 height 22
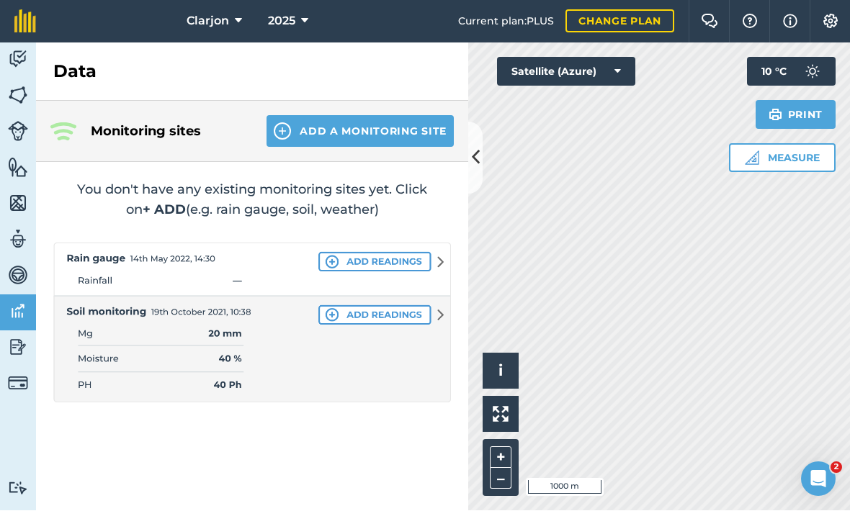
click at [19, 337] on img at bounding box center [18, 348] width 20 height 22
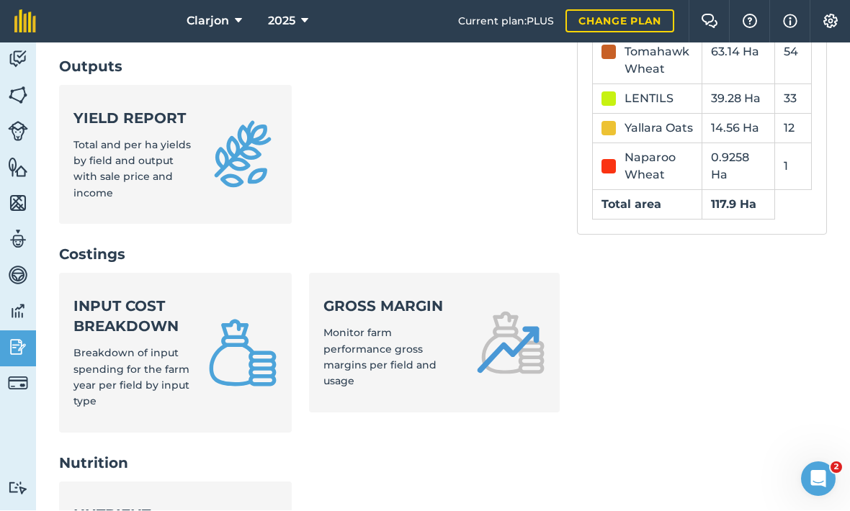
scroll to position [465, 0]
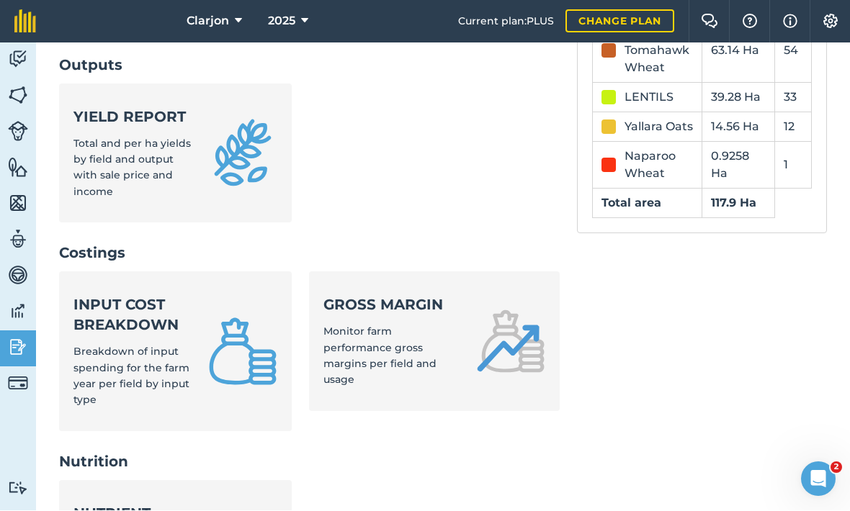
click at [394, 295] on div "Gross margin Monitor farm performance gross margins per field and usage" at bounding box center [390, 342] width 135 height 94
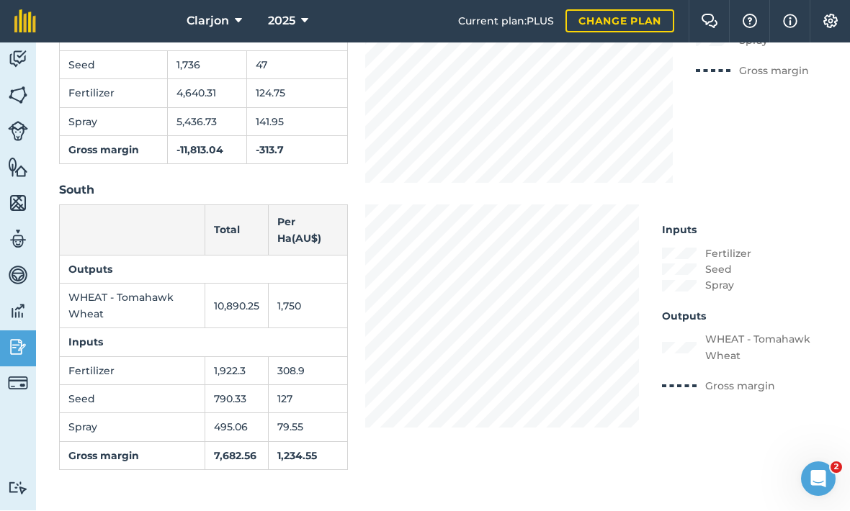
scroll to position [2441, 0]
click at [24, 337] on img at bounding box center [18, 348] width 20 height 22
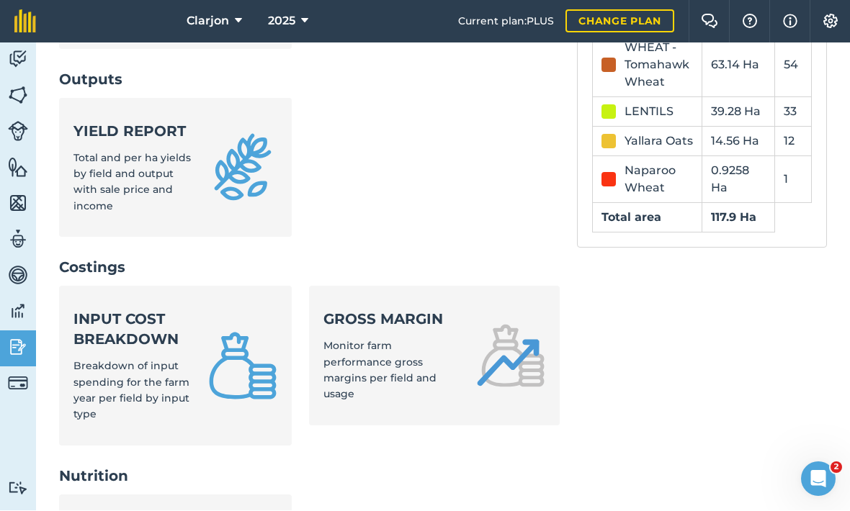
scroll to position [454, 0]
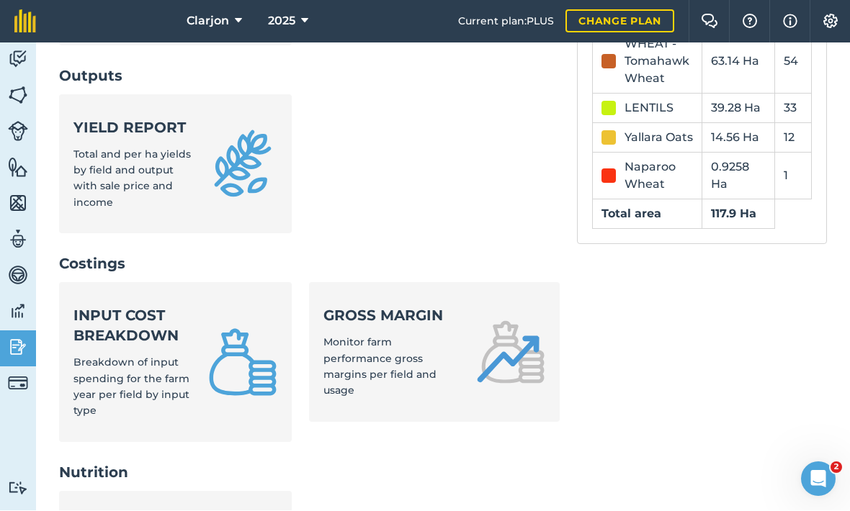
click at [105, 356] on span "Breakdown of input spending for the farm year per field by input type" at bounding box center [131, 386] width 116 height 61
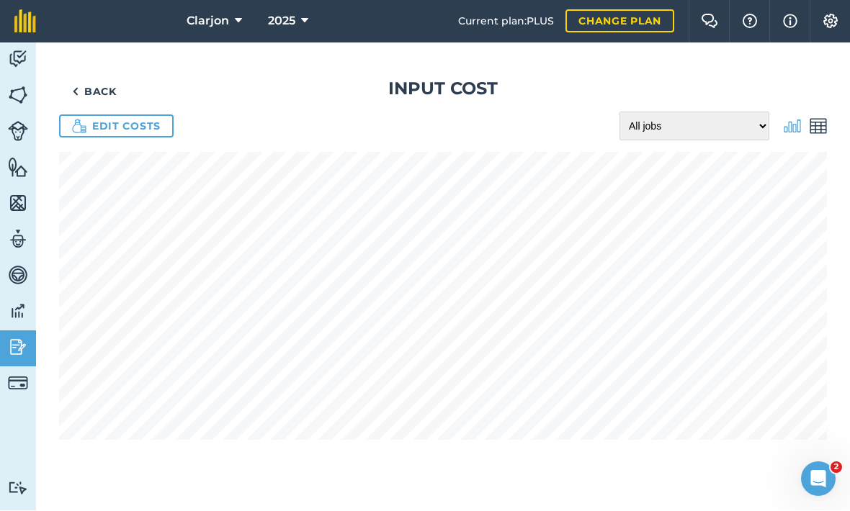
click at [81, 43] on div "Back Input cost Edit costs All jobs Incomplete jobs Complete jobs" at bounding box center [443, 277] width 814 height 468
click at [11, 337] on img at bounding box center [18, 348] width 20 height 22
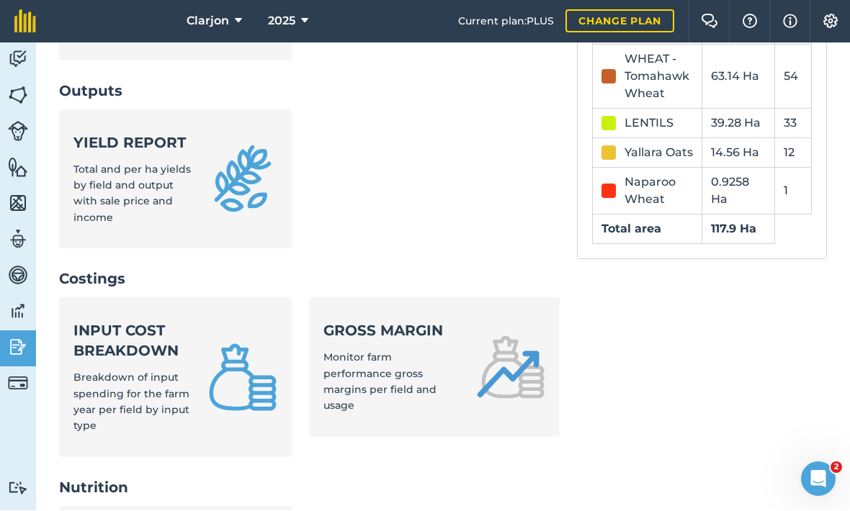
scroll to position [513, 0]
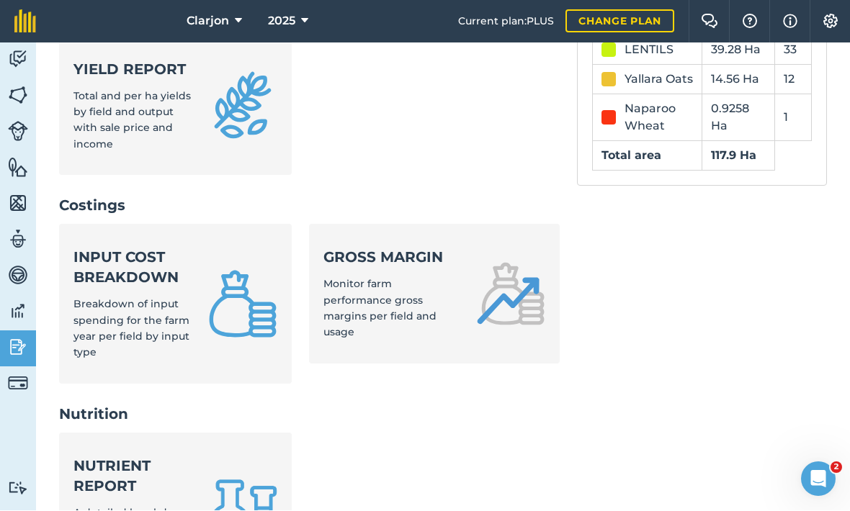
click at [341, 248] on strong "Gross margin" at bounding box center [390, 258] width 135 height 20
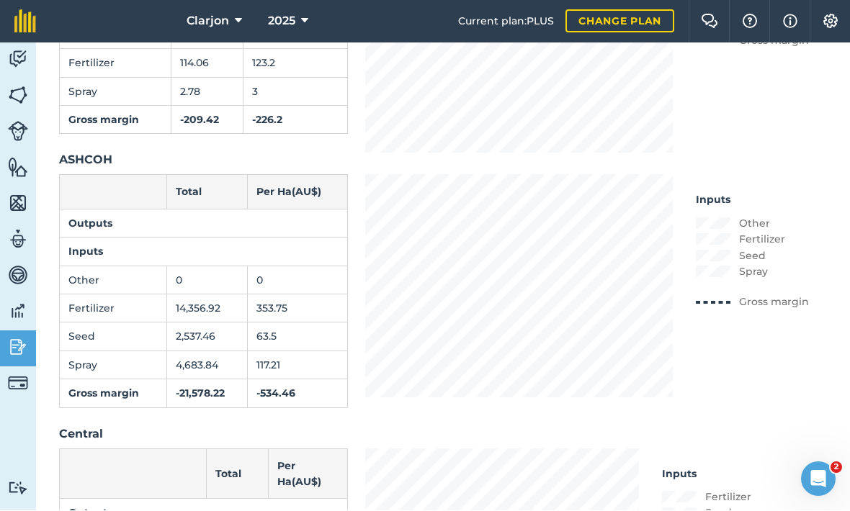
scroll to position [562, 0]
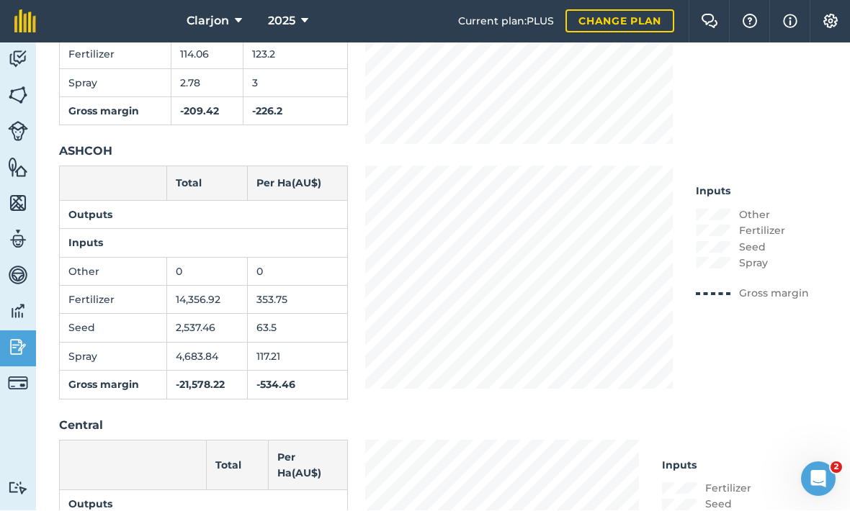
click at [20, 337] on img at bounding box center [18, 348] width 20 height 22
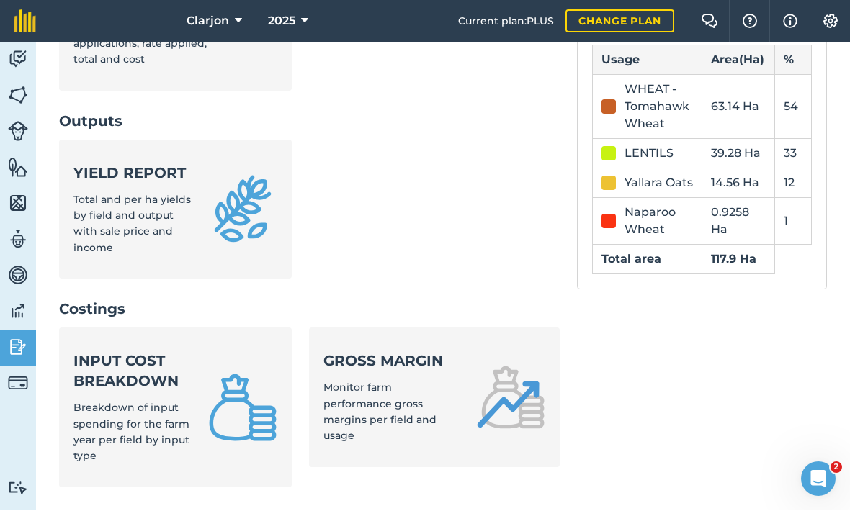
scroll to position [323, 0]
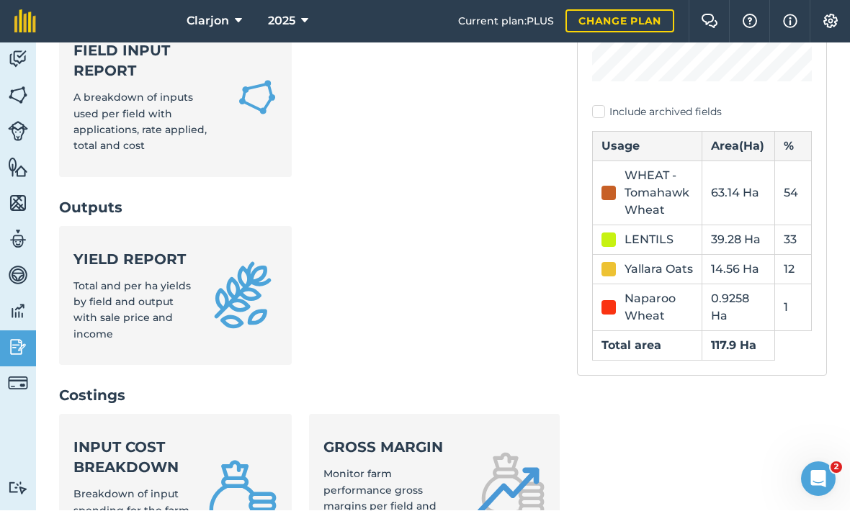
click at [104, 280] on span "Total and per ha yields by field and output with sale price and income" at bounding box center [131, 310] width 117 height 61
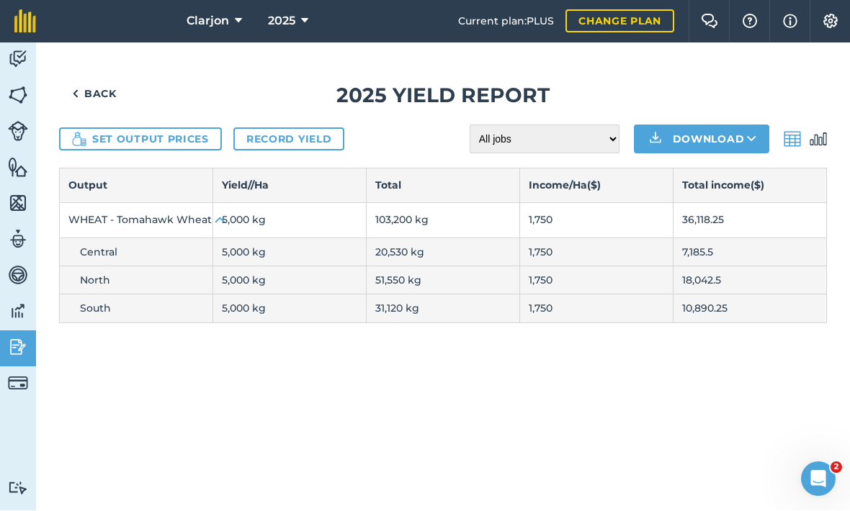
click at [274, 128] on link "Record yield" at bounding box center [288, 139] width 111 height 23
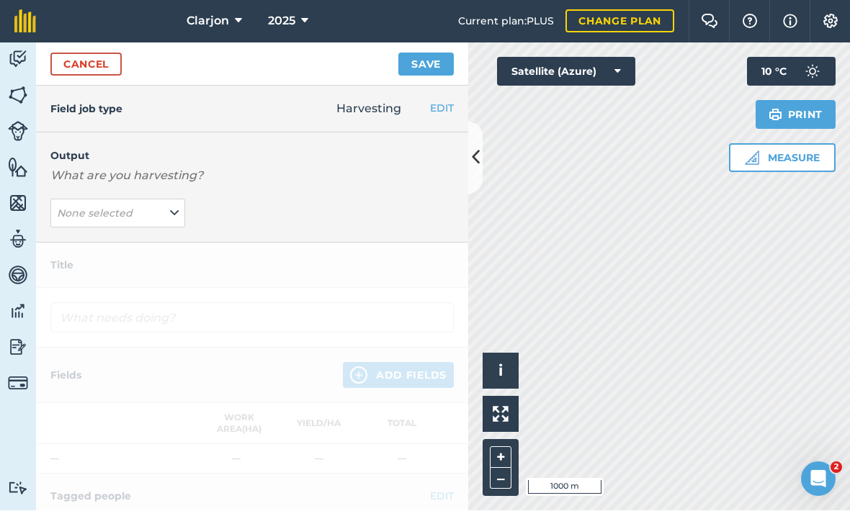
click at [114, 207] on em "None selected" at bounding box center [95, 213] width 76 height 13
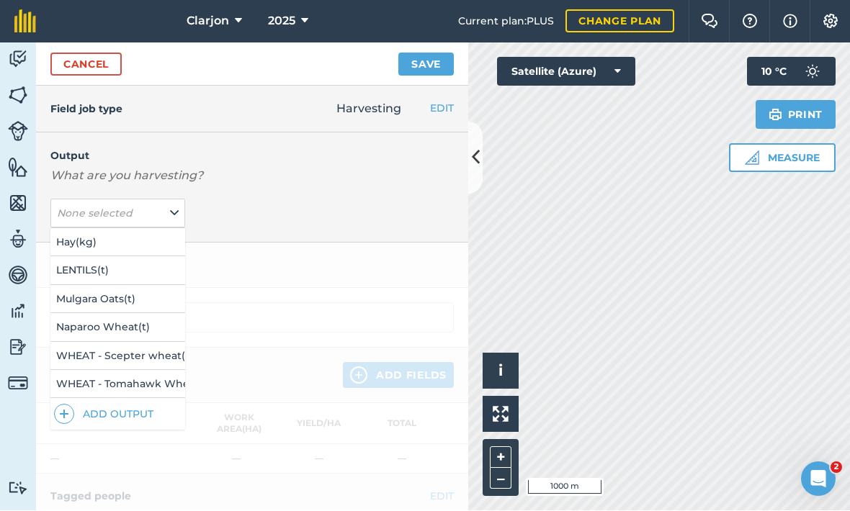
click at [79, 371] on button "WHEAT - Tomahawk Wheat ( kg )" at bounding box center [117, 384] width 135 height 27
type input "Harvesting WHEAT - Tomahawk Wheat"
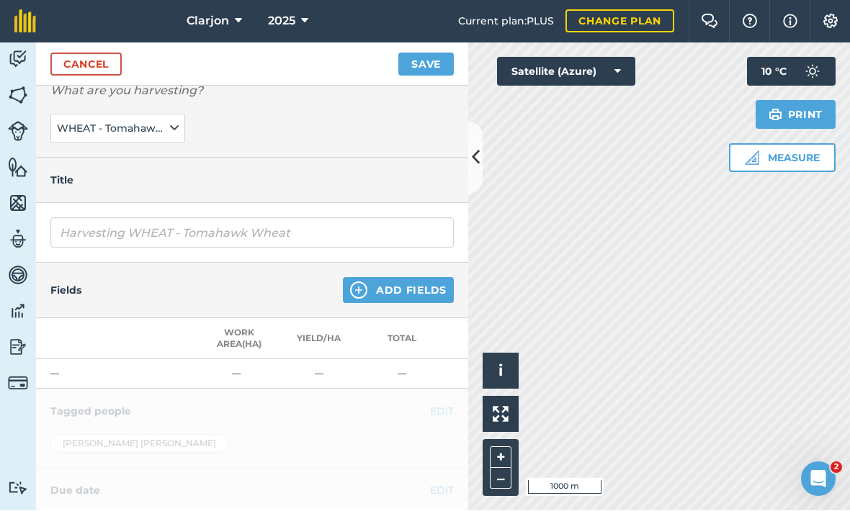
scroll to position [91, 0]
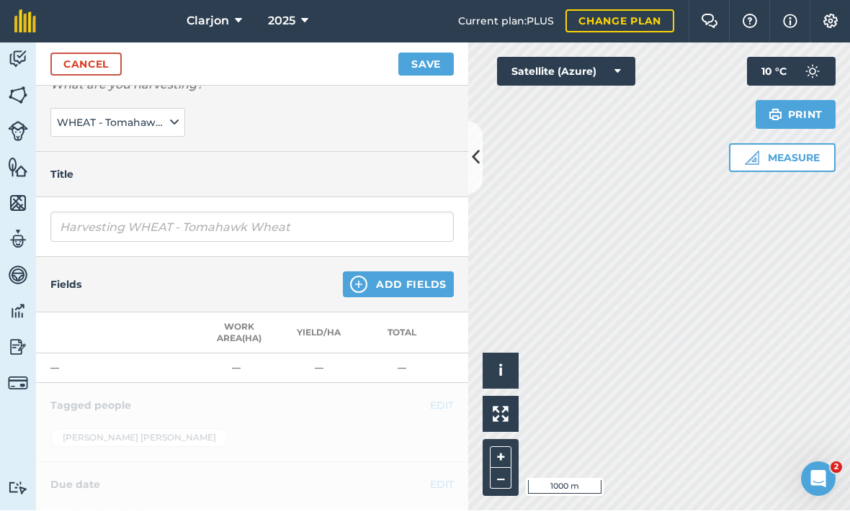
click at [361, 276] on img at bounding box center [358, 284] width 17 height 17
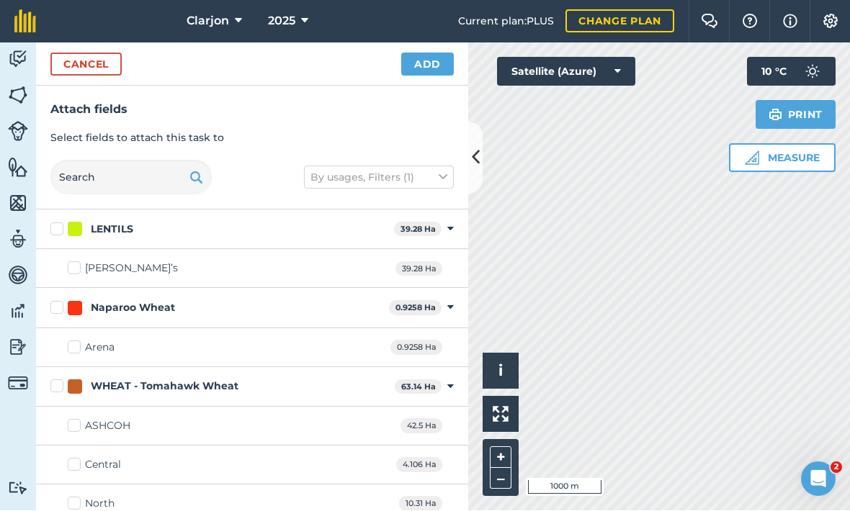
click at [69, 419] on label "ASHCOH" at bounding box center [99, 426] width 63 height 15
click at [69, 419] on input "ASHCOH" at bounding box center [72, 423] width 9 height 9
checkbox input "true"
click at [425, 53] on button "Add" at bounding box center [427, 64] width 53 height 23
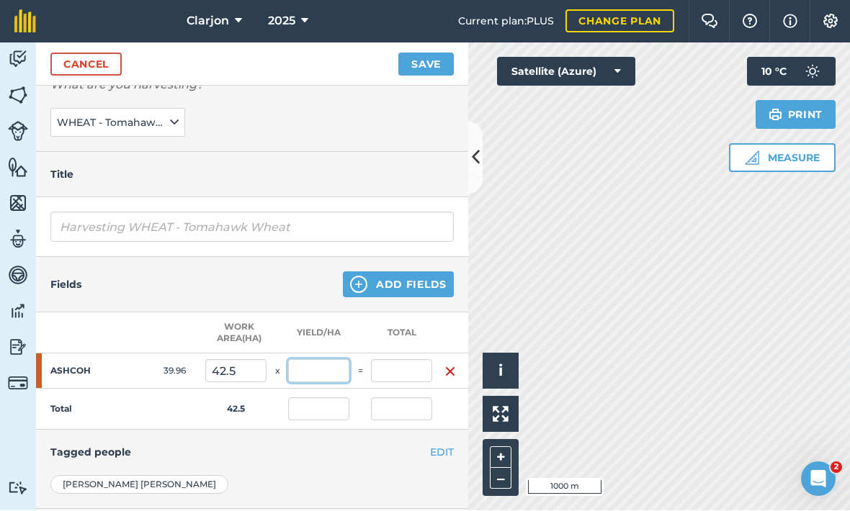
click at [300, 360] on input "text" at bounding box center [318, 371] width 61 height 23
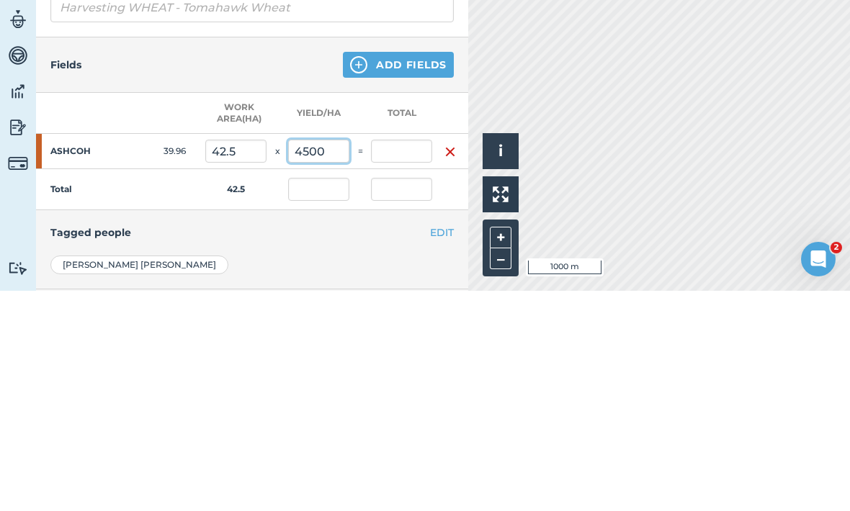
type input "4,500"
type input "191,250"
type input "4,500"
type input "191,250"
click at [426, 53] on button "Save" at bounding box center [425, 64] width 55 height 23
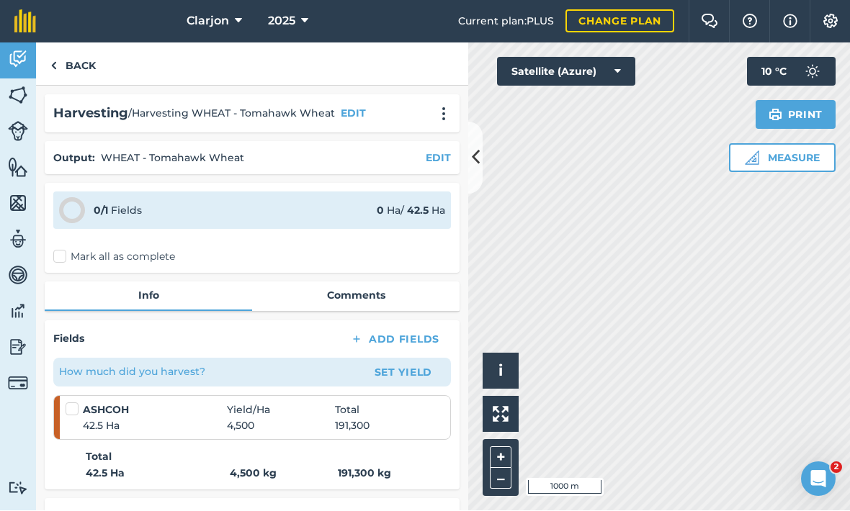
click at [57, 250] on label "Mark all as complete" at bounding box center [114, 257] width 122 height 15
click at [57, 250] on input "Mark all as complete" at bounding box center [57, 254] width 9 height 9
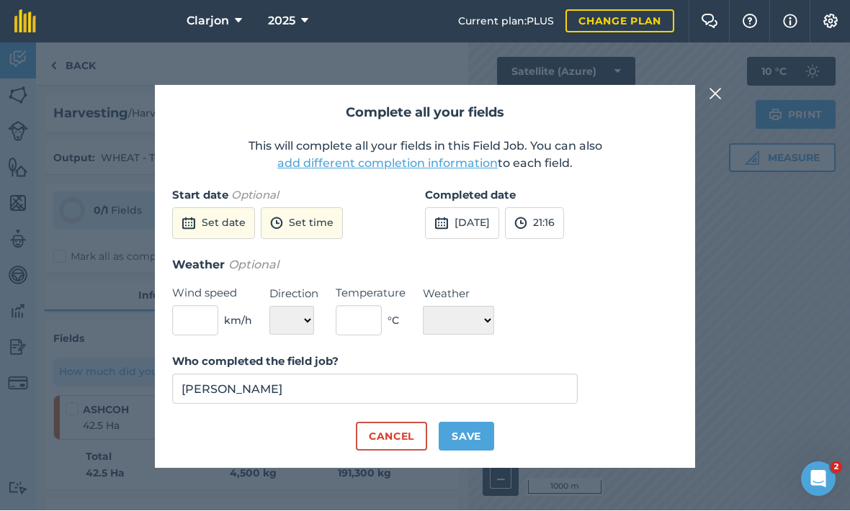
click at [499, 213] on button "[DATE]" at bounding box center [462, 224] width 74 height 32
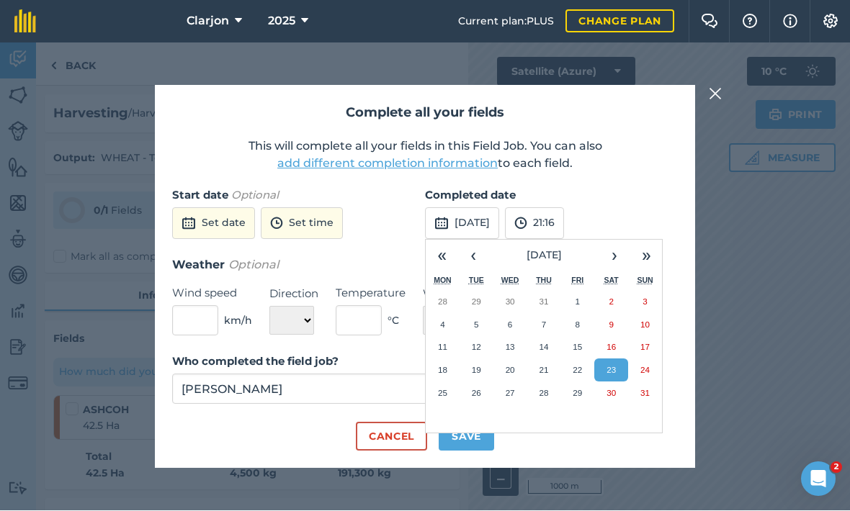
click at [598, 240] on button "[DATE]" at bounding box center [543, 256] width 109 height 32
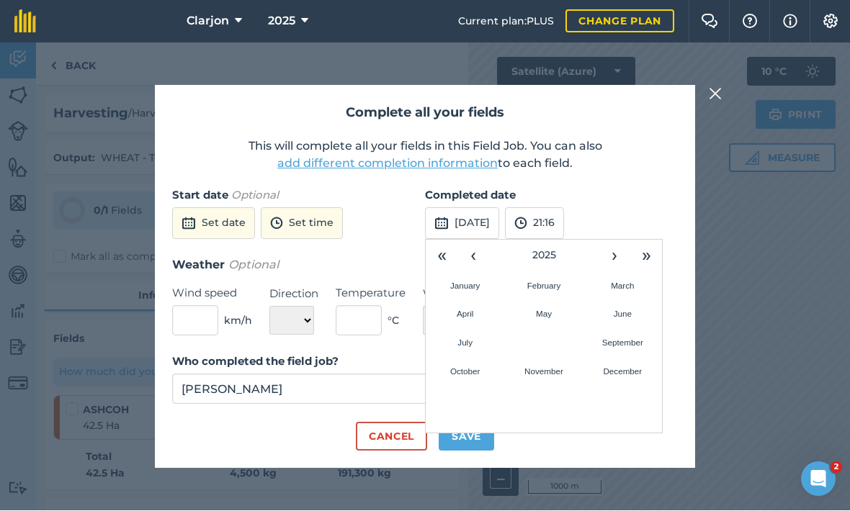
click at [598, 240] on button "2025" at bounding box center [543, 256] width 109 height 32
click at [472, 245] on button "‹" at bounding box center [473, 256] width 32 height 32
click at [499, 208] on button "[DATE]" at bounding box center [462, 224] width 74 height 32
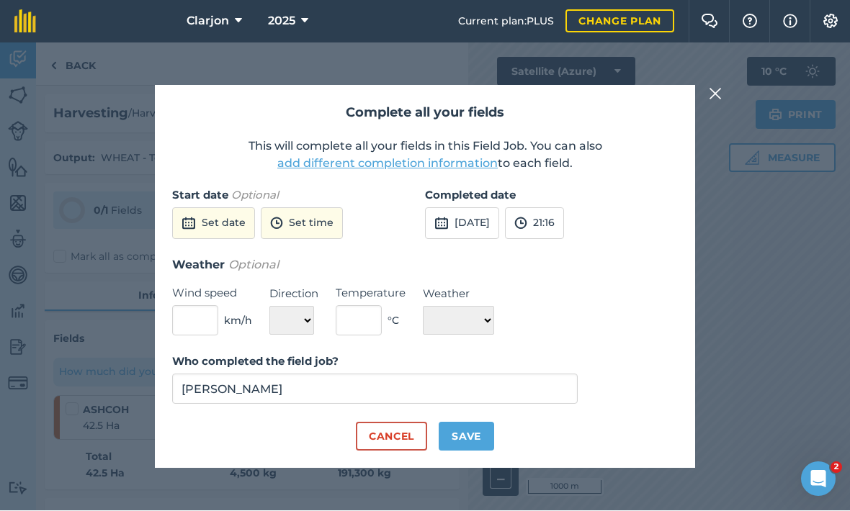
click at [499, 208] on button "[DATE]" at bounding box center [462, 224] width 74 height 32
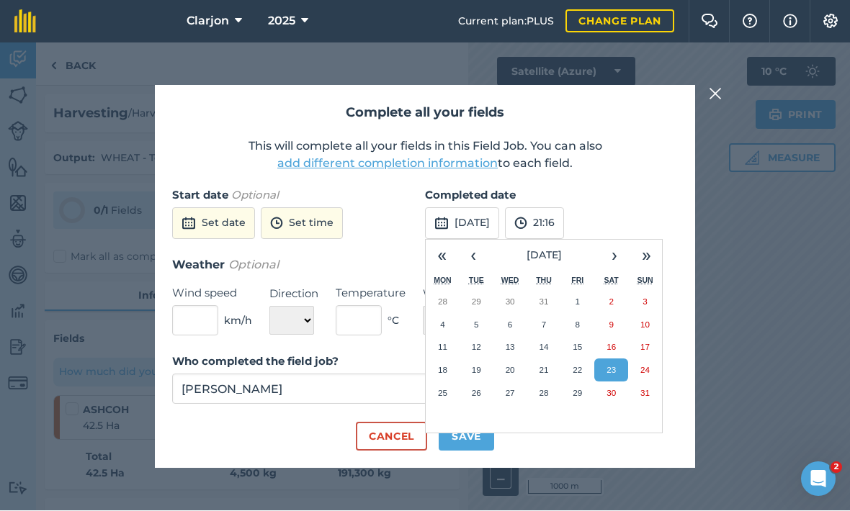
click at [647, 240] on button "»" at bounding box center [646, 256] width 32 height 32
click at [442, 240] on button "«" at bounding box center [442, 256] width 32 height 32
click at [613, 240] on button "›" at bounding box center [614, 256] width 32 height 32
click at [603, 240] on button "›" at bounding box center [614, 256] width 32 height 32
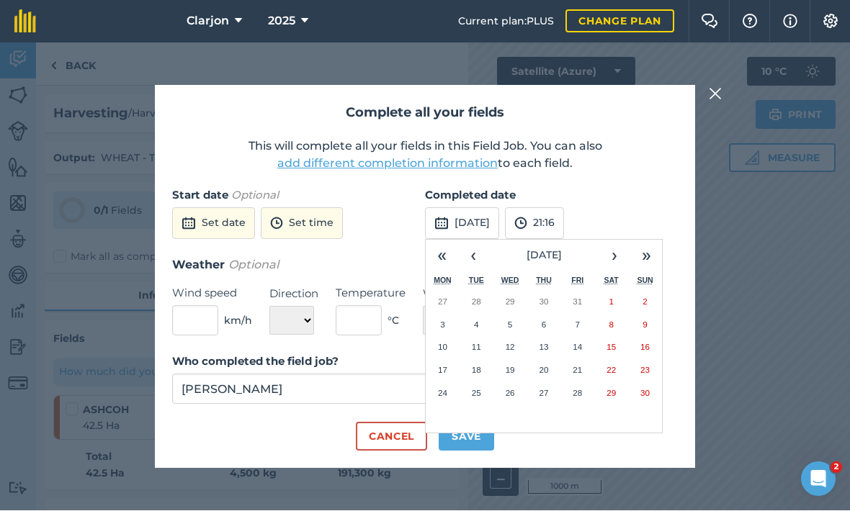
click at [602, 240] on button "›" at bounding box center [614, 256] width 32 height 32
click at [441, 297] on abbr "1" at bounding box center [442, 301] width 4 height 9
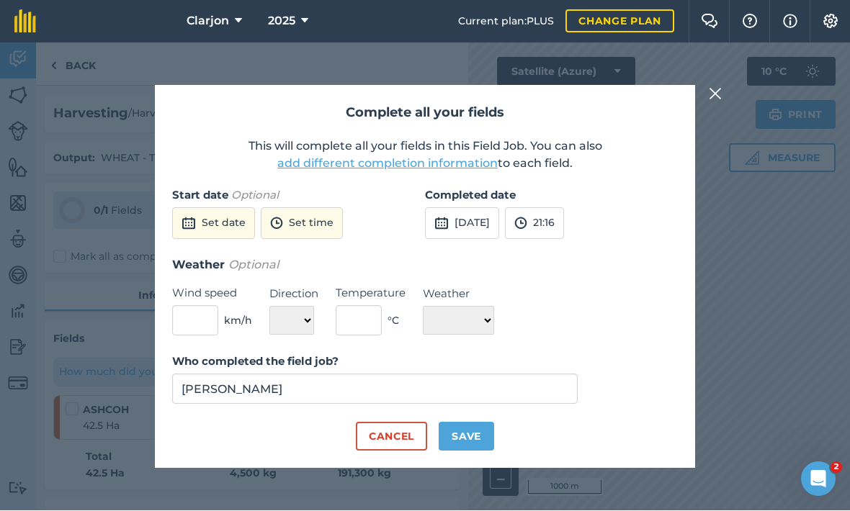
click at [472, 423] on button "Save" at bounding box center [466, 437] width 55 height 29
checkbox input "true"
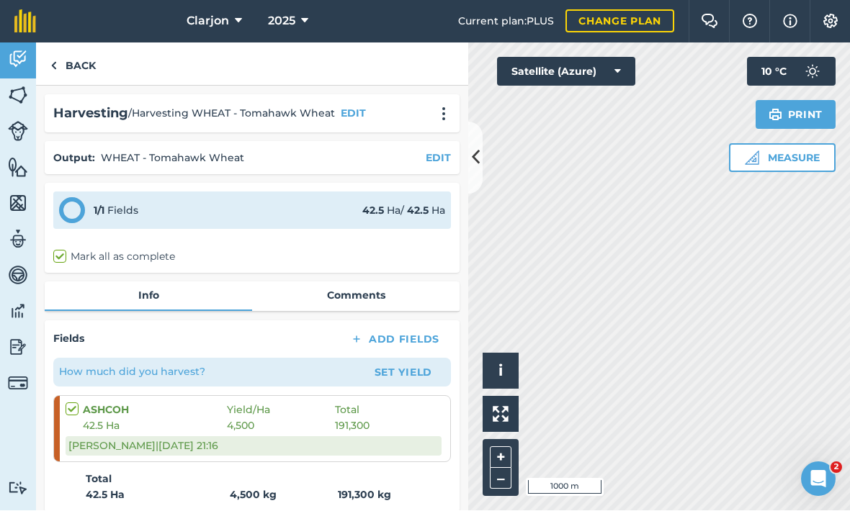
click at [20, 337] on img at bounding box center [18, 348] width 20 height 22
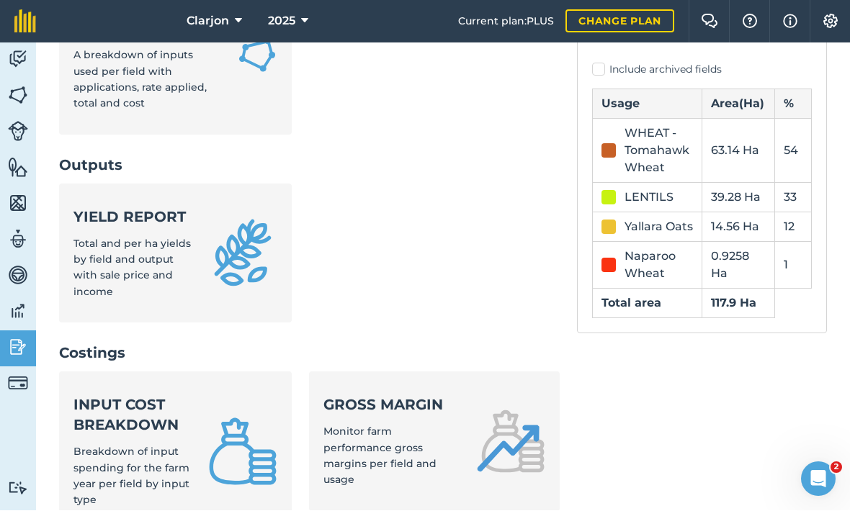
scroll to position [363, 0]
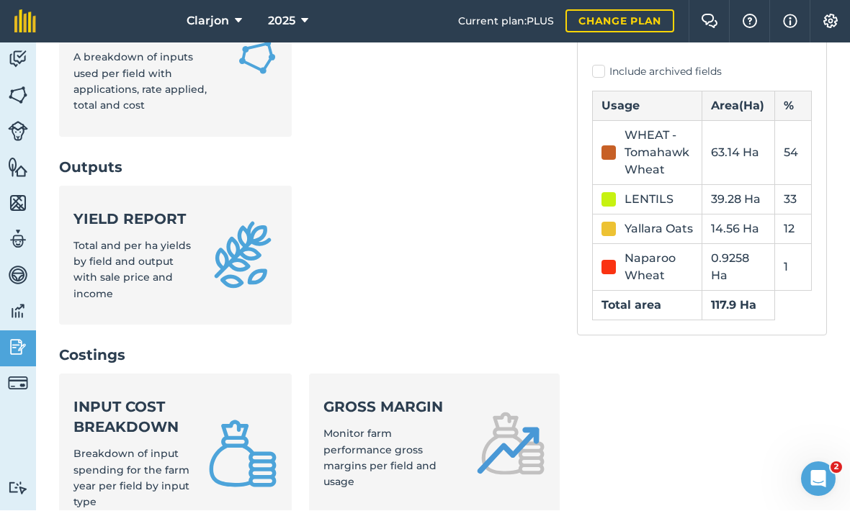
click at [93, 240] on span "Total and per ha yields by field and output with sale price and income" at bounding box center [131, 270] width 117 height 61
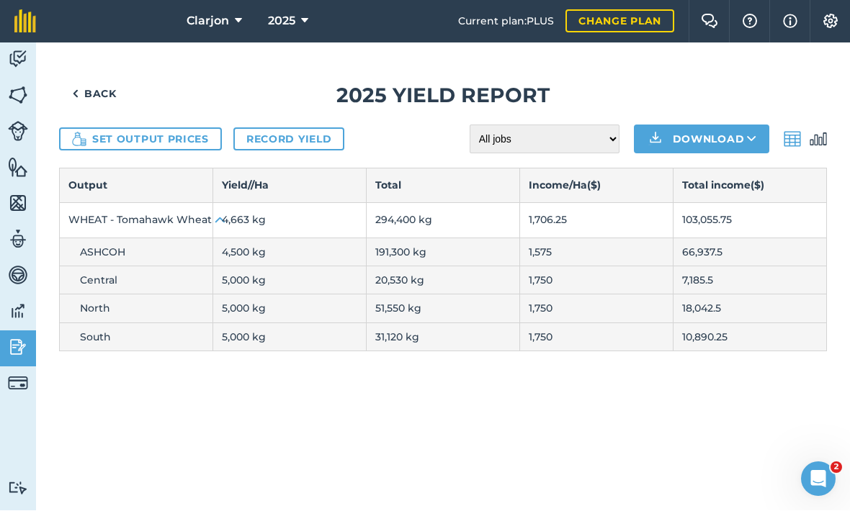
click at [18, 337] on img at bounding box center [18, 348] width 20 height 22
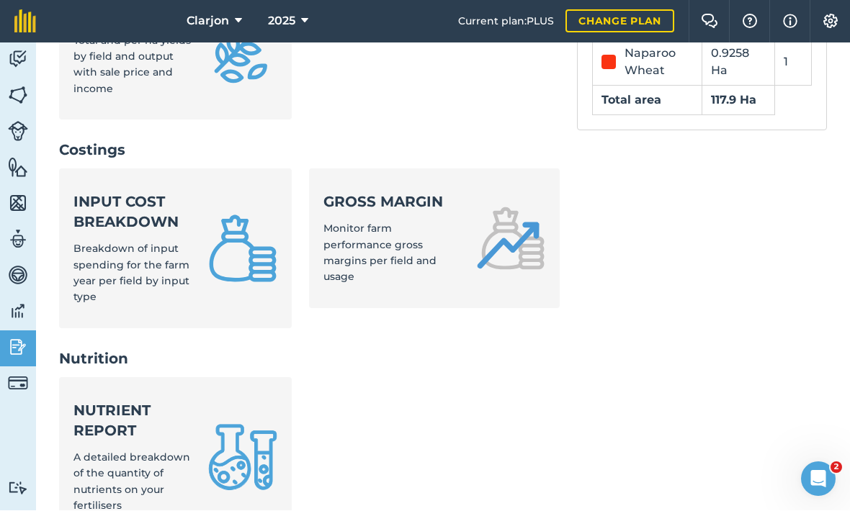
scroll to position [588, 0]
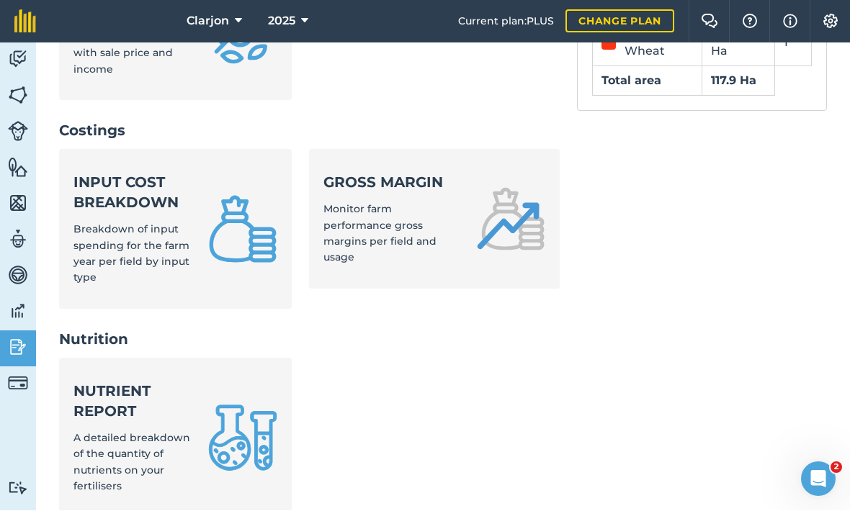
click at [491, 150] on link "Gross margin Monitor farm performance gross margins per field and usage" at bounding box center [434, 220] width 250 height 140
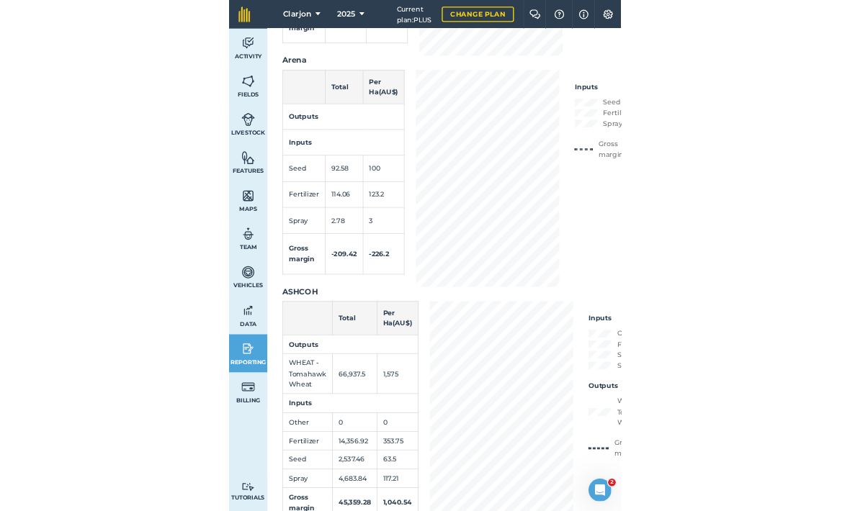
scroll to position [48, 0]
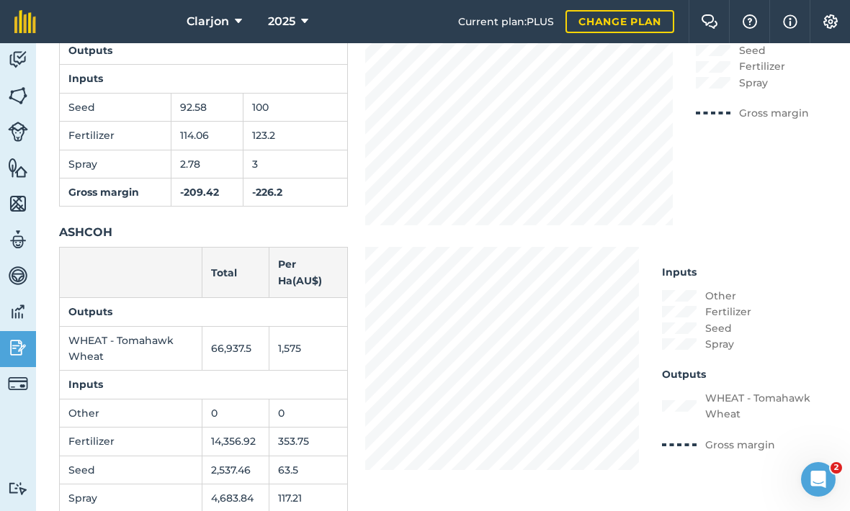
click at [15, 337] on img at bounding box center [18, 348] width 20 height 22
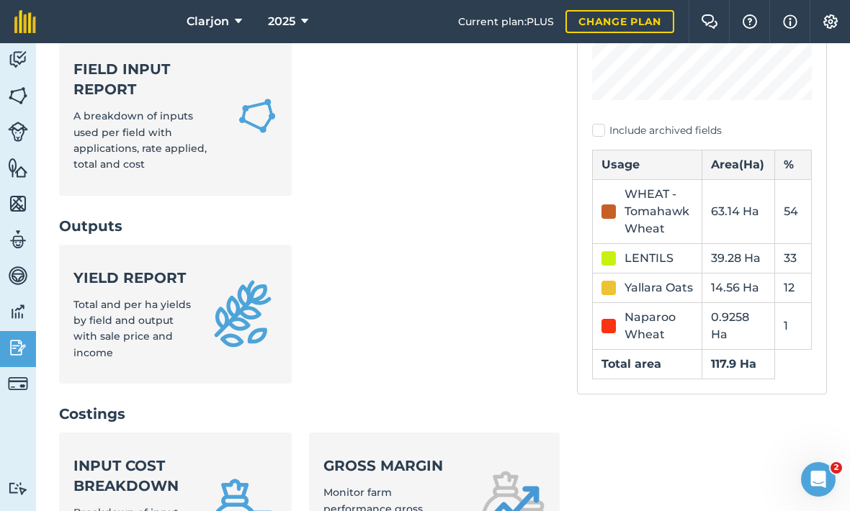
scroll to position [305, 0]
click at [110, 298] on span "Total and per ha yields by field and output with sale price and income" at bounding box center [131, 328] width 117 height 61
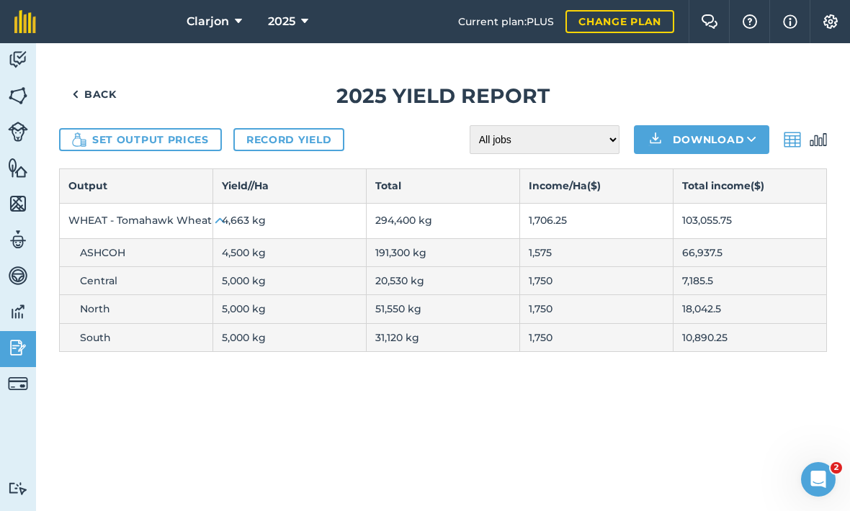
click at [115, 128] on button "Set output prices" at bounding box center [140, 139] width 163 height 23
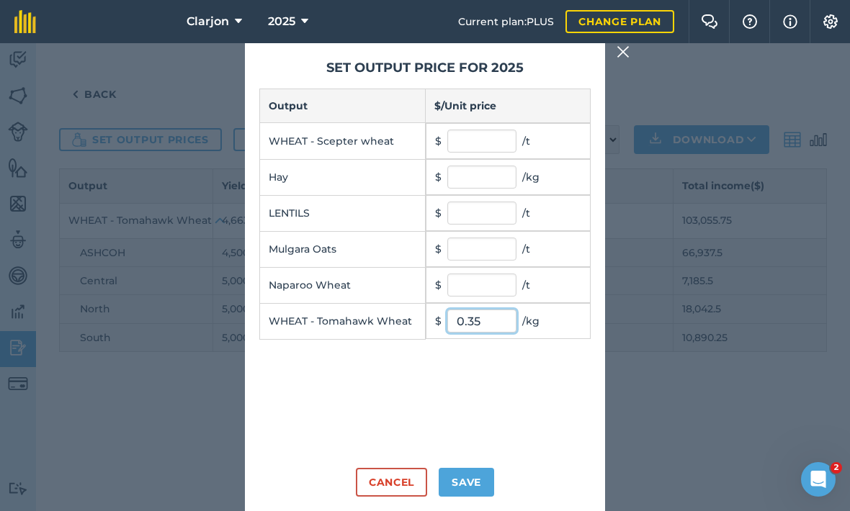
click at [490, 310] on input "0.35" at bounding box center [481, 321] width 69 height 23
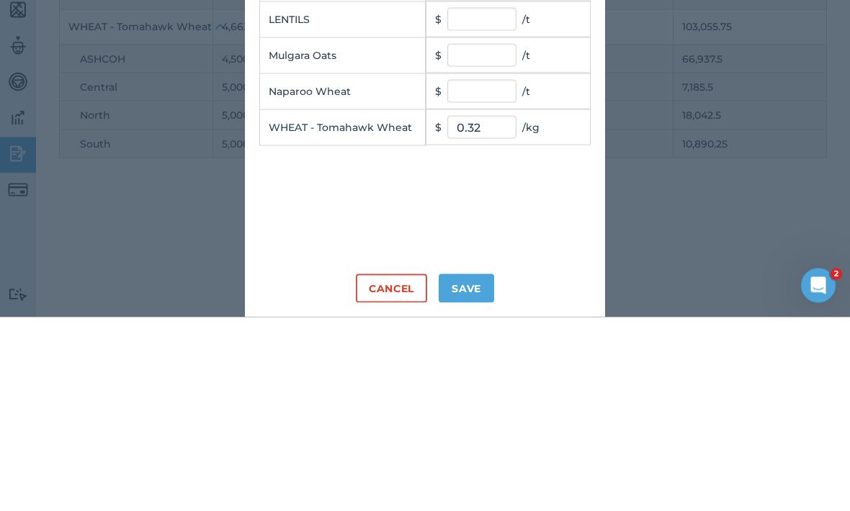
scroll to position [48, 0]
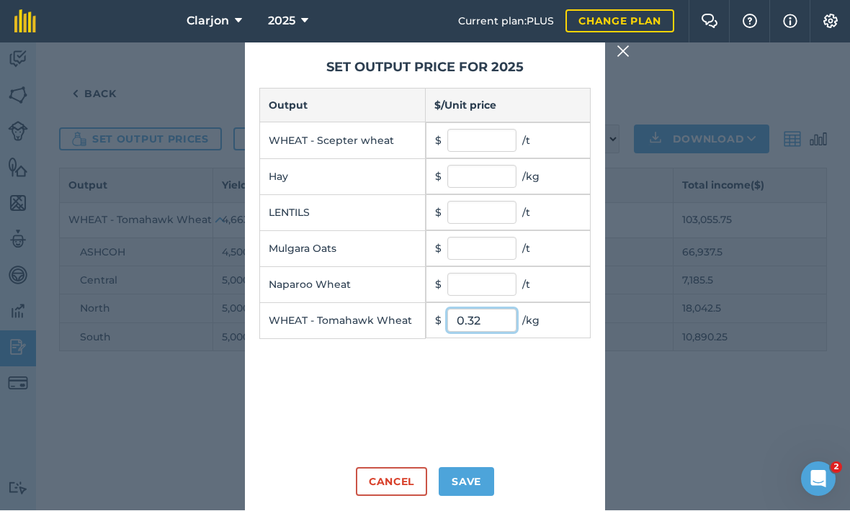
type input "0.32"
click at [476, 468] on button "Save" at bounding box center [466, 482] width 55 height 29
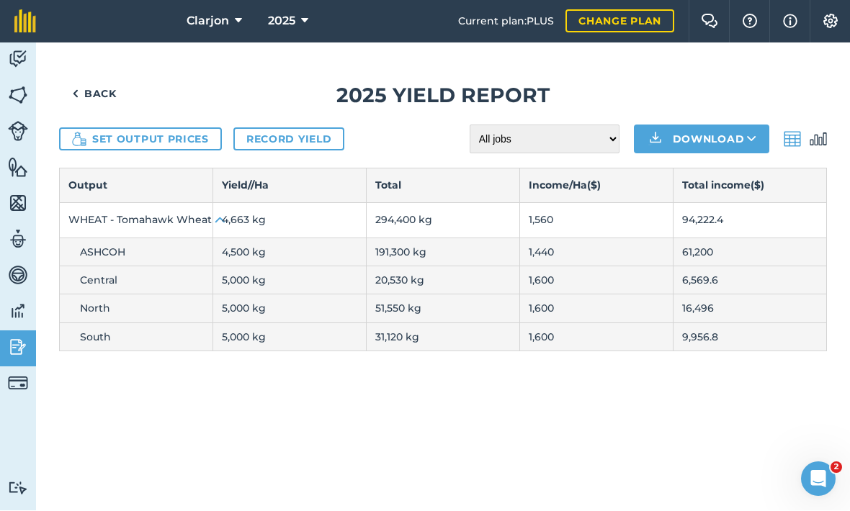
click at [76, 86] on img at bounding box center [75, 94] width 6 height 17
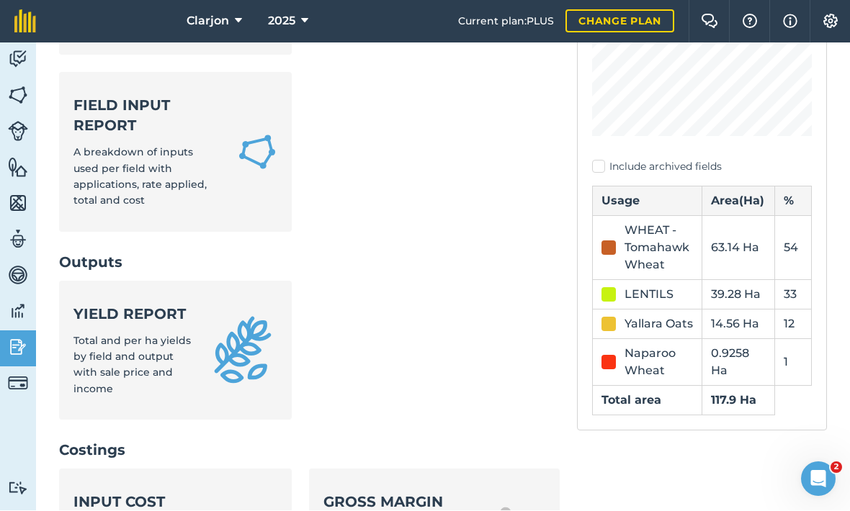
scroll to position [300, 0]
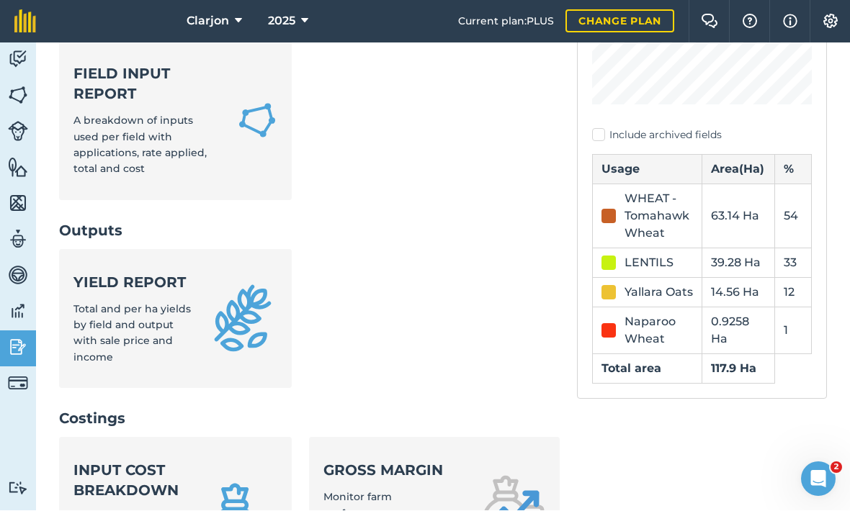
click at [118, 273] on div "Yield report Total and per ha yields by field and output with sale price and in…" at bounding box center [131, 320] width 117 height 94
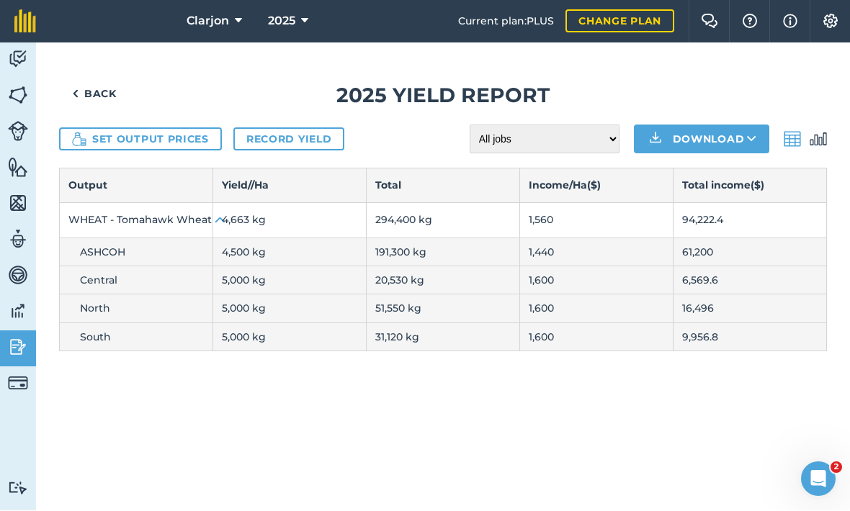
click at [261, 128] on link "Record yield" at bounding box center [288, 139] width 111 height 23
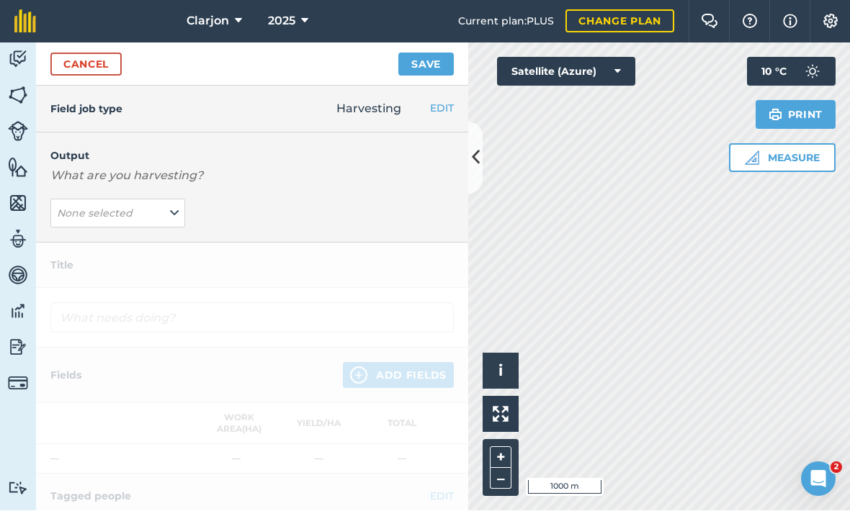
click at [94, 199] on button "None selected" at bounding box center [117, 213] width 135 height 29
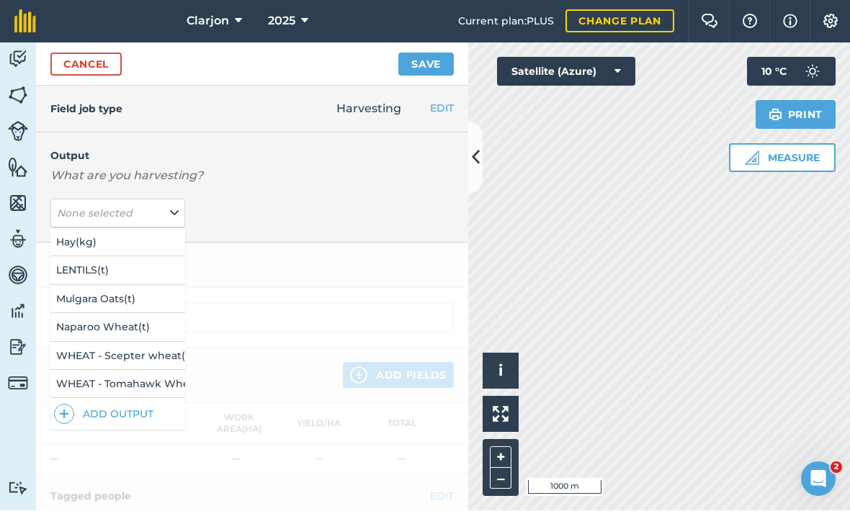
click at [71, 257] on button "LENTILS ( t )" at bounding box center [117, 270] width 135 height 27
type input "Harvesting LENTILS"
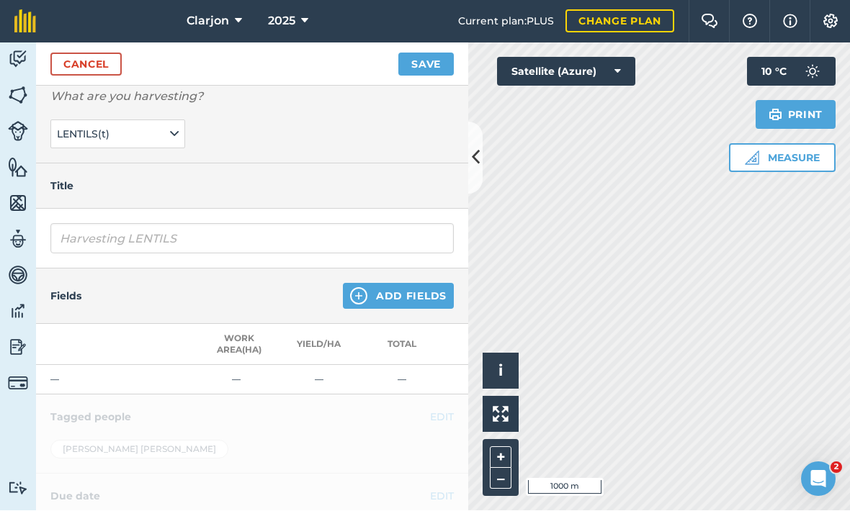
scroll to position [88, 0]
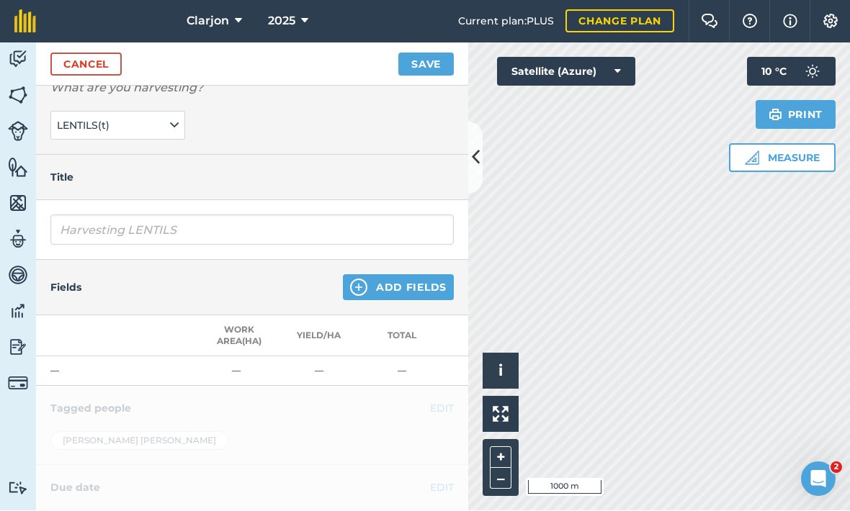
click at [364, 275] on button "Add Fields" at bounding box center [398, 288] width 111 height 26
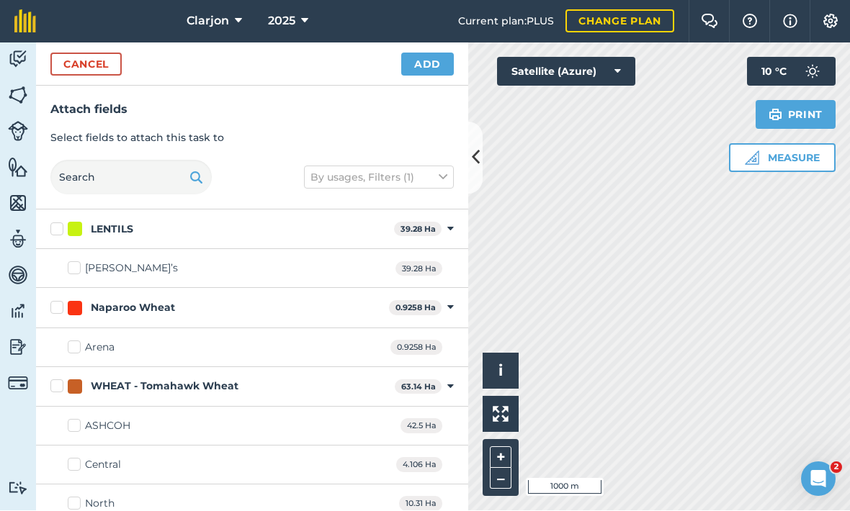
click at [63, 250] on div "[PERSON_NAME]’s 39.28 Ha" at bounding box center [252, 269] width 432 height 39
click at [79, 261] on label "[PERSON_NAME]’s" at bounding box center [123, 268] width 110 height 15
click at [77, 261] on input "[PERSON_NAME]’s" at bounding box center [72, 265] width 9 height 9
checkbox input "true"
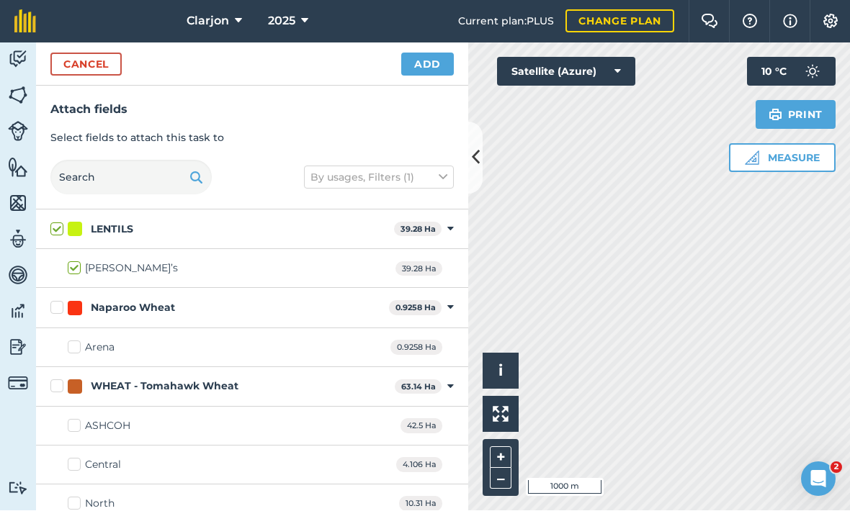
click at [427, 53] on button "Add" at bounding box center [427, 64] width 53 height 23
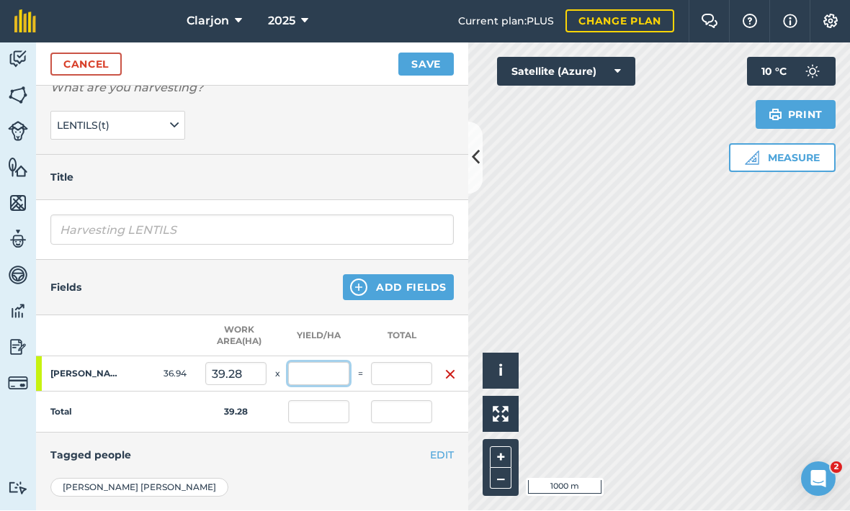
click at [313, 363] on input "text" at bounding box center [318, 374] width 61 height 23
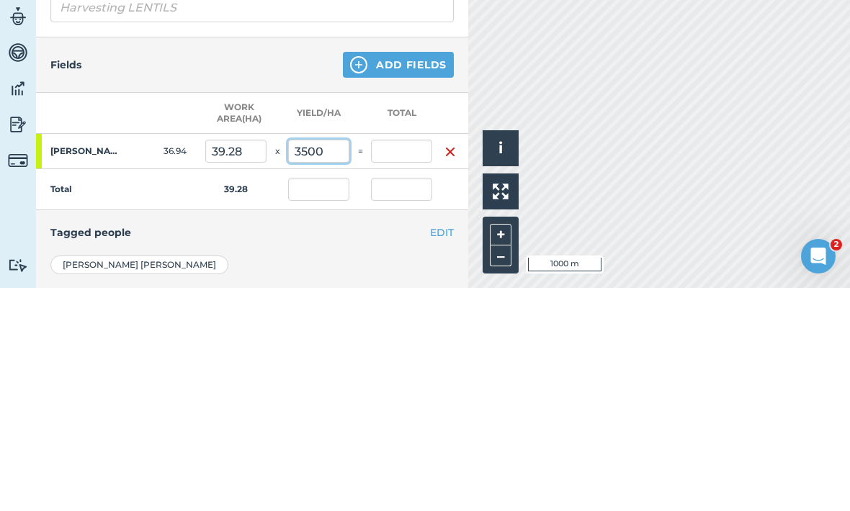
scroll to position [127, 0]
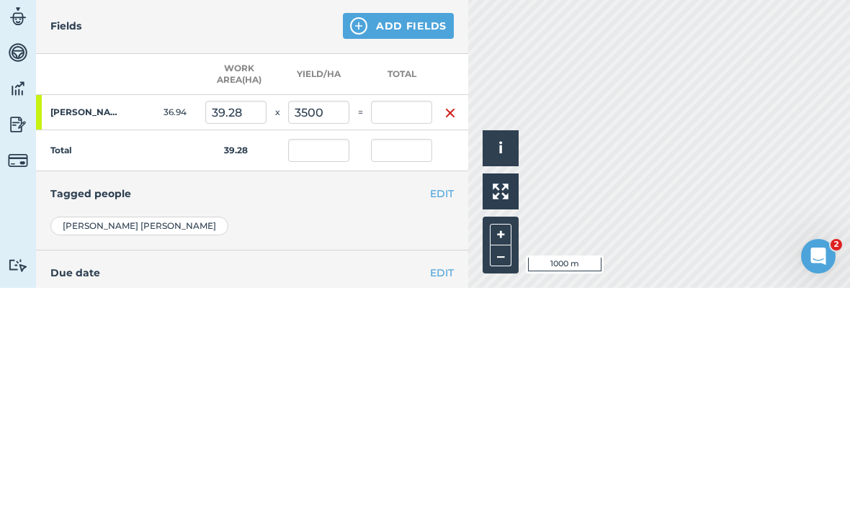
click at [149, 354] on td "Total" at bounding box center [120, 374] width 169 height 41
type input "3,500"
type input "137,480"
type input "3,500"
type input "137,480"
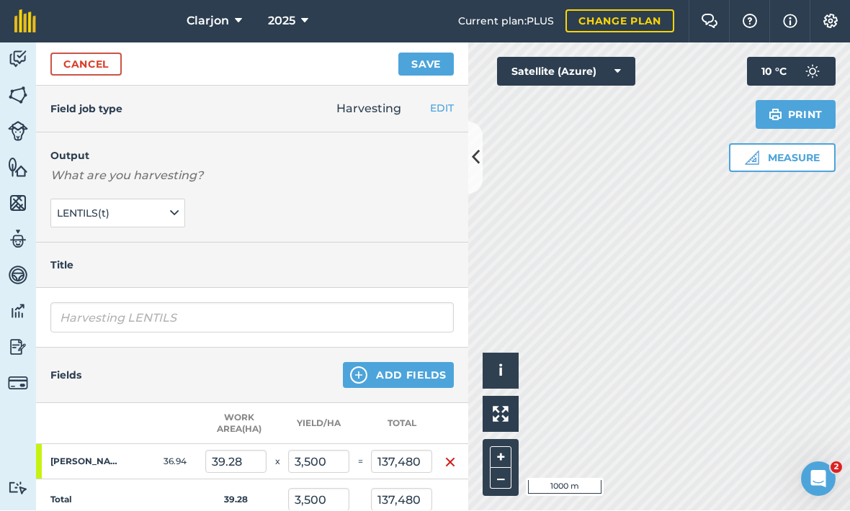
scroll to position [-1, 0]
click at [439, 53] on button "Save" at bounding box center [425, 64] width 55 height 23
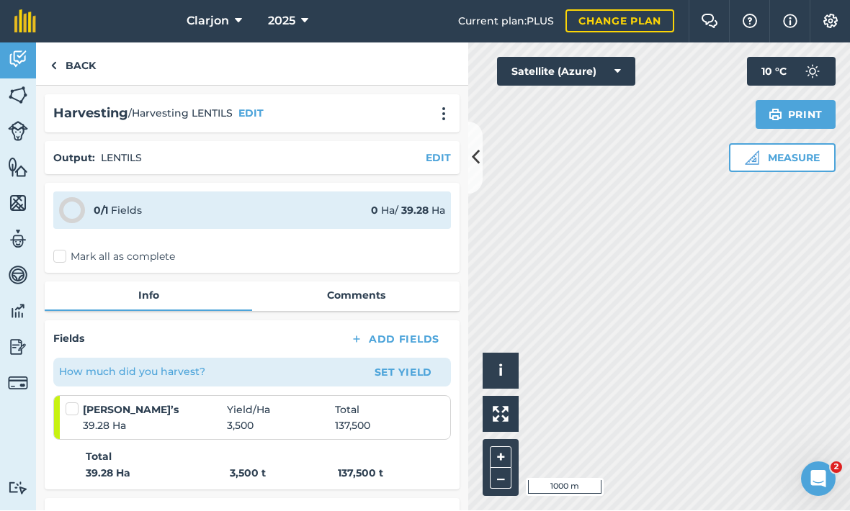
click at [399, 361] on button "Set Yield" at bounding box center [403, 372] width 84 height 23
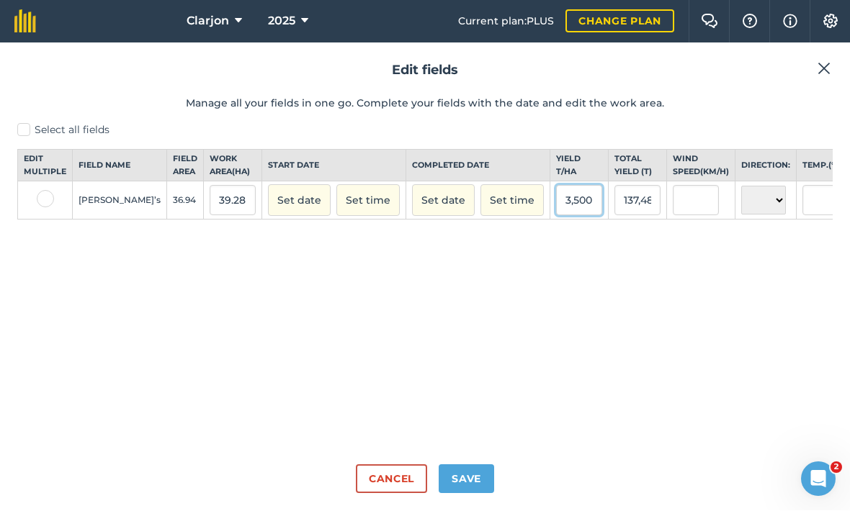
click at [556, 186] on input "3,500" at bounding box center [579, 201] width 46 height 30
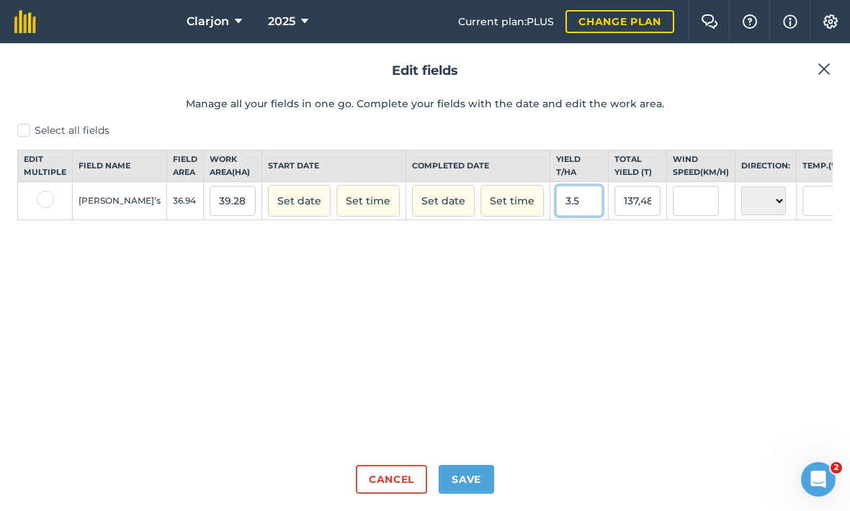
type input "3.5"
click at [456, 476] on button "Save" at bounding box center [466, 479] width 55 height 29
type input "137.48000000000002"
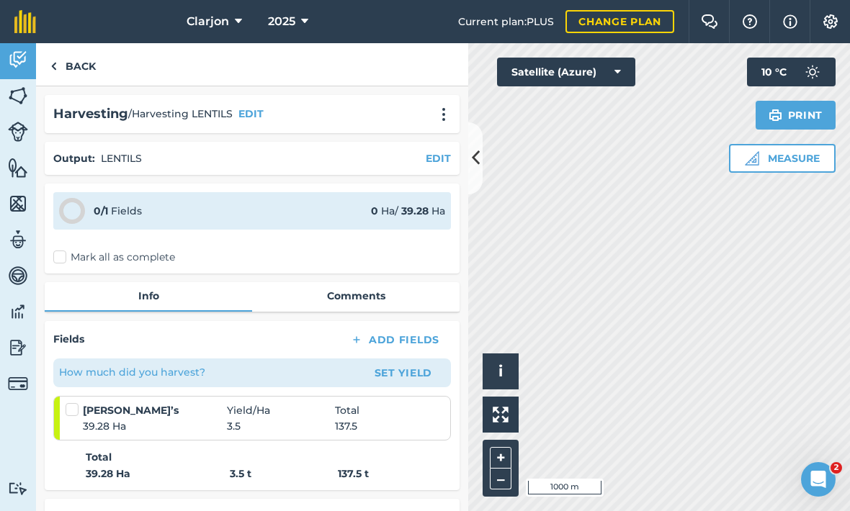
click at [59, 250] on label "Mark all as complete" at bounding box center [114, 257] width 122 height 15
click at [59, 250] on input "Mark all as complete" at bounding box center [57, 254] width 9 height 9
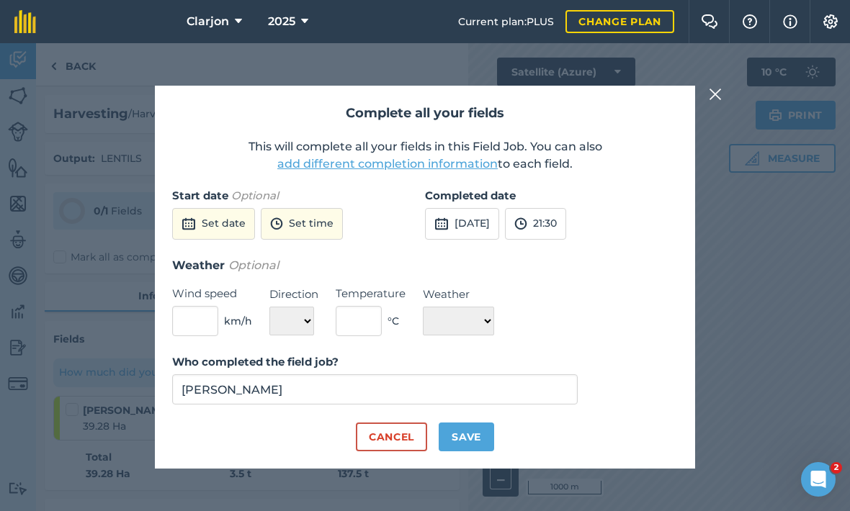
click at [499, 208] on button "[DATE]" at bounding box center [462, 224] width 74 height 32
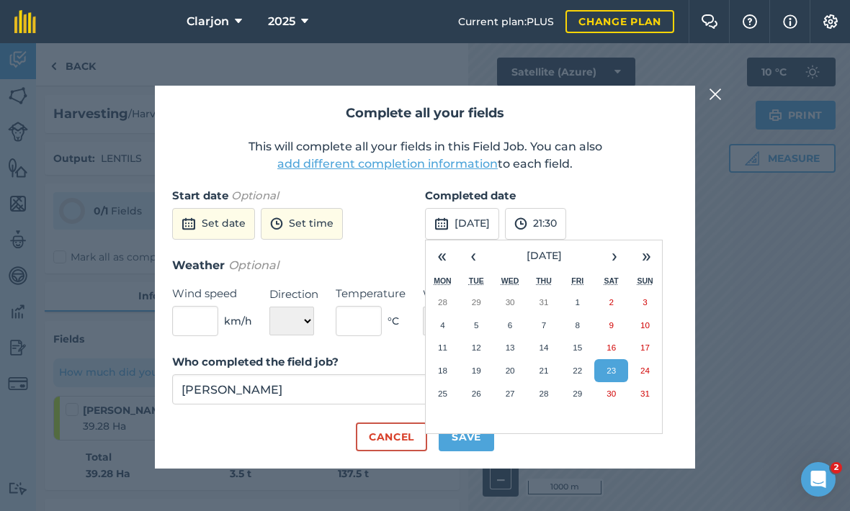
click at [583, 240] on button "[DATE]" at bounding box center [543, 256] width 109 height 32
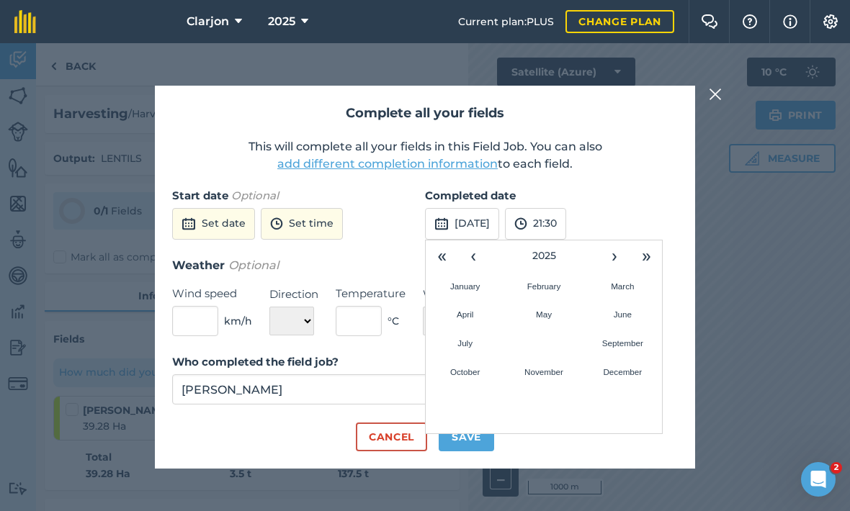
click at [485, 240] on button "‹" at bounding box center [473, 256] width 32 height 32
click at [551, 249] on span "2024" at bounding box center [543, 255] width 24 height 13
click at [526, 249] on span "[DATE] – [DATE]" at bounding box center [543, 255] width 81 height 13
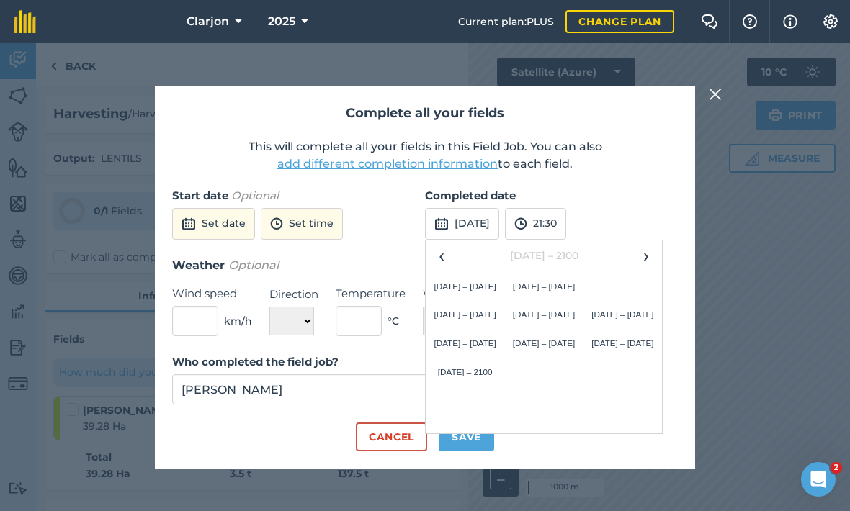
click at [449, 300] on button "[DATE] – [DATE]" at bounding box center [465, 314] width 78 height 29
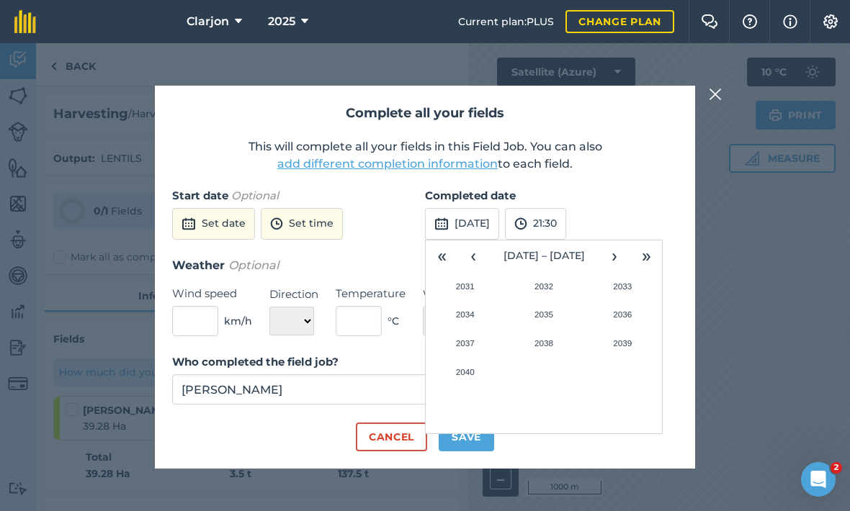
click at [477, 240] on button "‹" at bounding box center [473, 256] width 32 height 32
click at [554, 300] on button "2025" at bounding box center [543, 314] width 78 height 29
click at [615, 367] on abbr "December" at bounding box center [622, 371] width 39 height 9
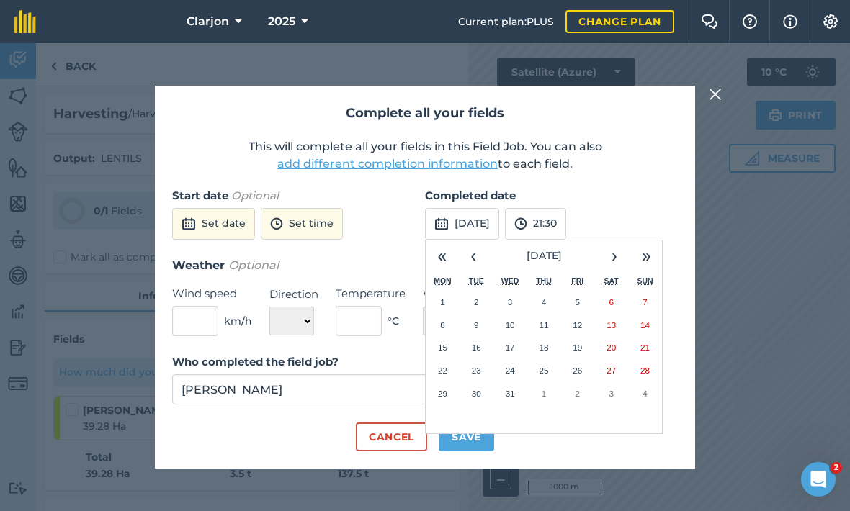
click at [447, 291] on button "1" at bounding box center [443, 302] width 34 height 23
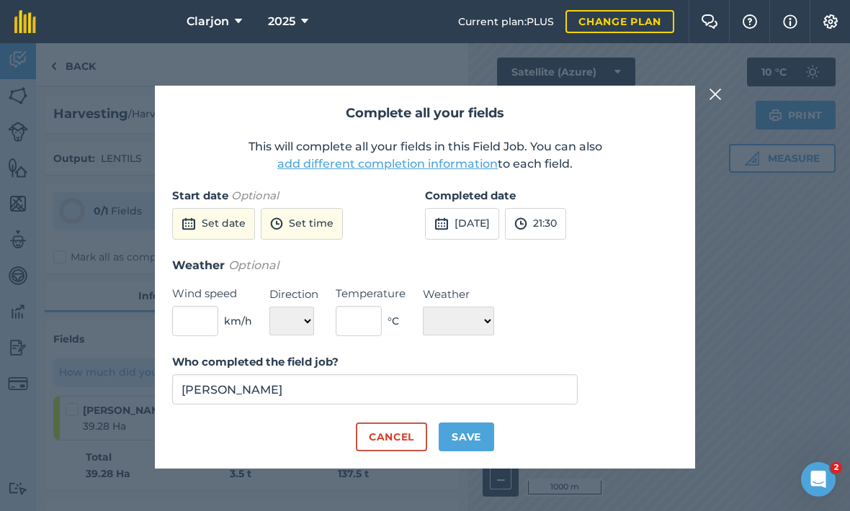
click at [459, 423] on button "Save" at bounding box center [466, 437] width 55 height 29
checkbox input "true"
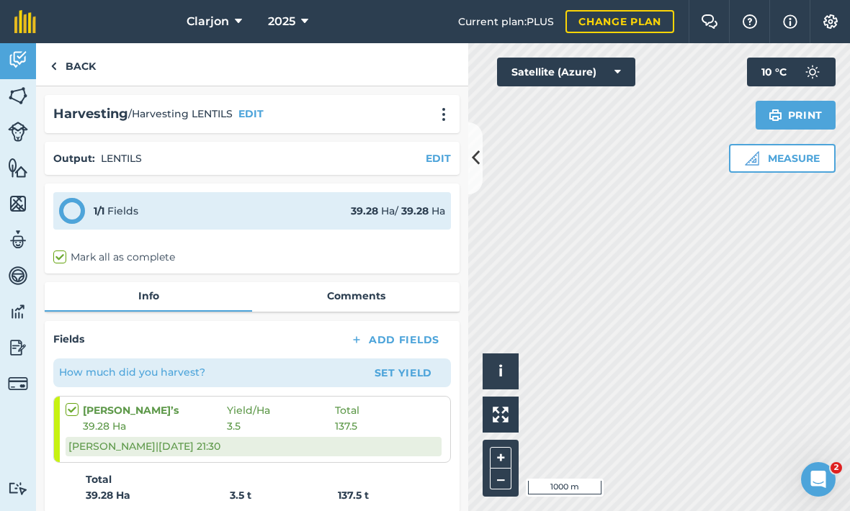
click at [22, 337] on img at bounding box center [18, 348] width 20 height 22
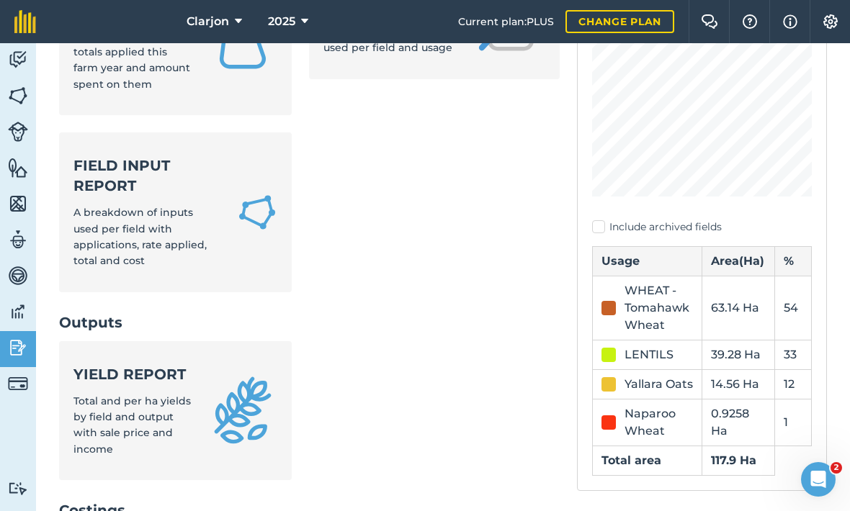
scroll to position [243, 0]
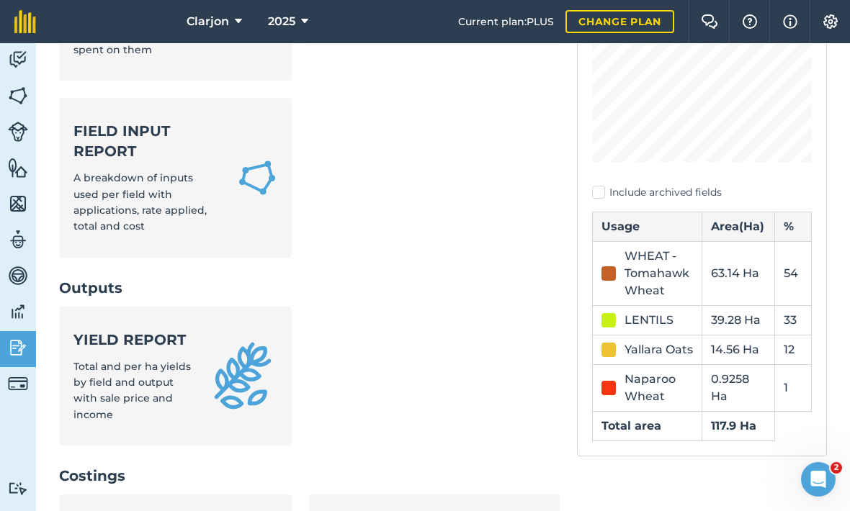
click at [110, 360] on span "Total and per ha yields by field and output with sale price and income" at bounding box center [131, 390] width 117 height 61
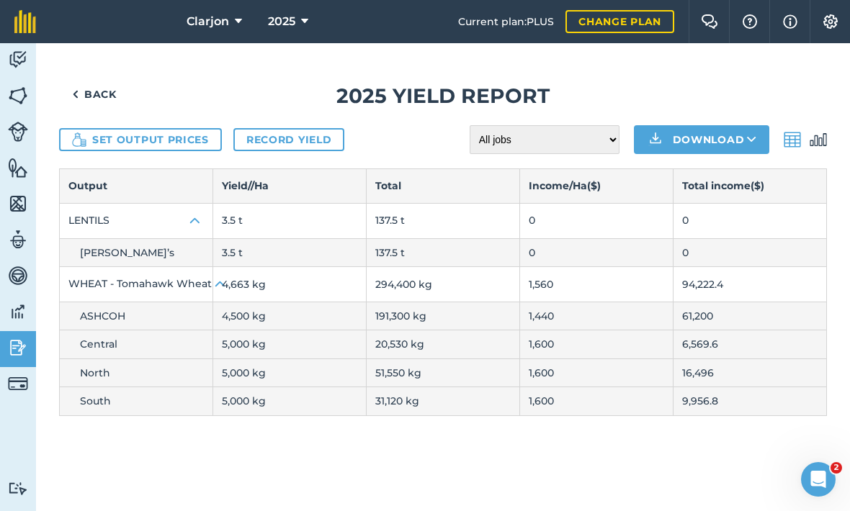
click at [102, 128] on button "Set output prices" at bounding box center [140, 139] width 163 height 23
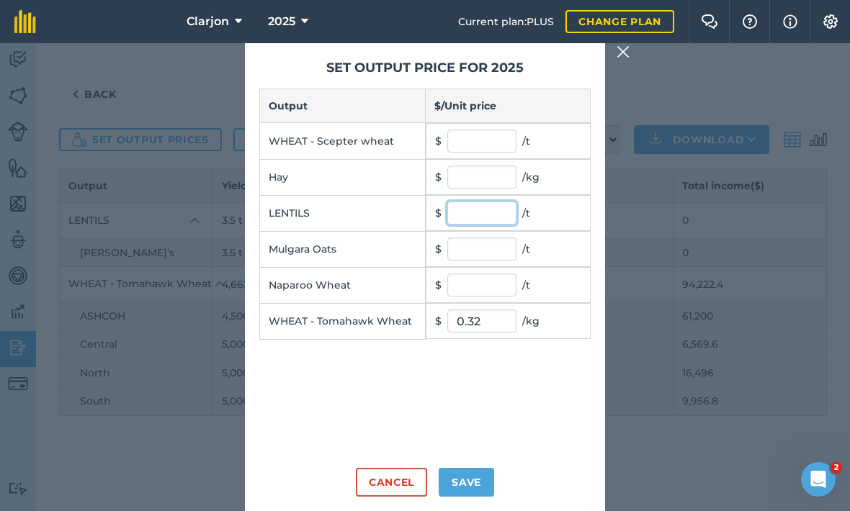
click at [495, 202] on input "text" at bounding box center [481, 213] width 69 height 23
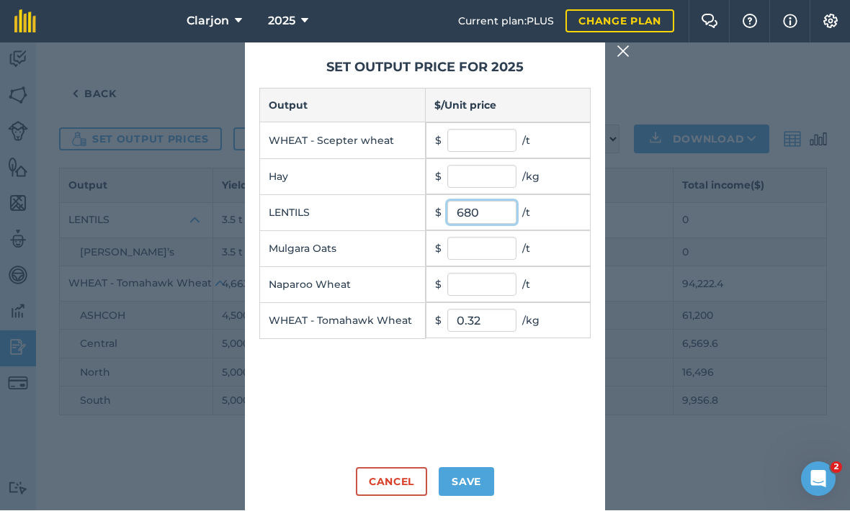
type input "680"
click at [486, 468] on button "Save" at bounding box center [466, 482] width 55 height 29
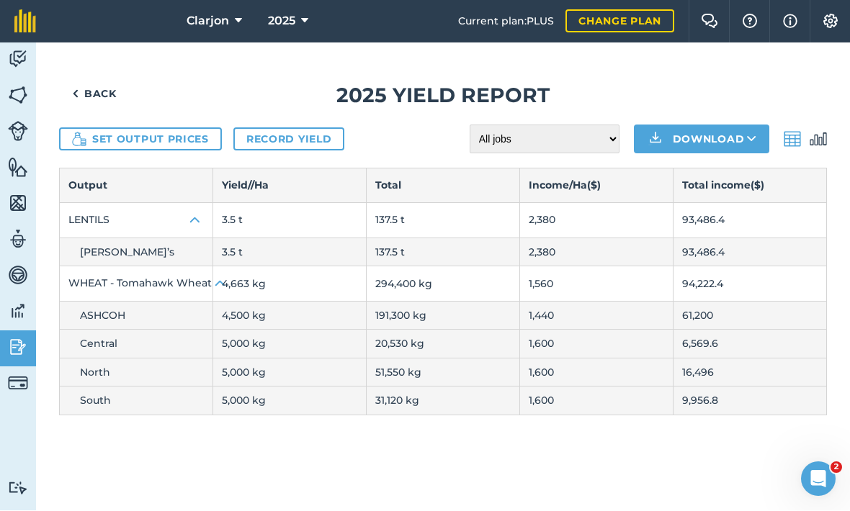
click at [234, 203] on td "3.5 t" at bounding box center [289, 220] width 153 height 35
click at [257, 128] on link "Record yield" at bounding box center [288, 139] width 111 height 23
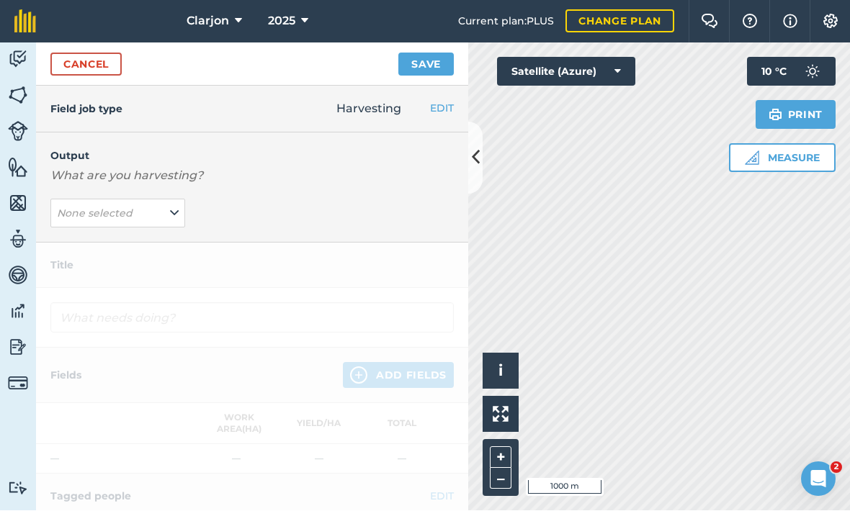
click at [67, 53] on link "Cancel" at bounding box center [85, 64] width 71 height 23
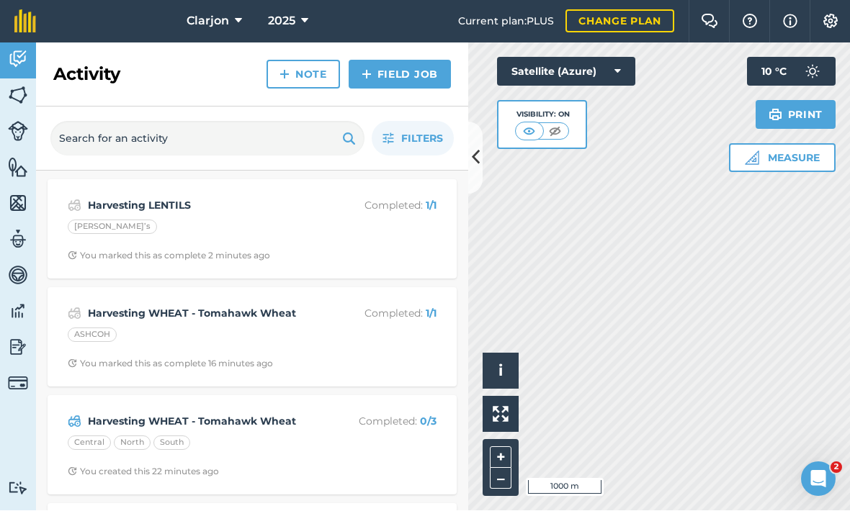
click at [13, 337] on img at bounding box center [18, 348] width 20 height 22
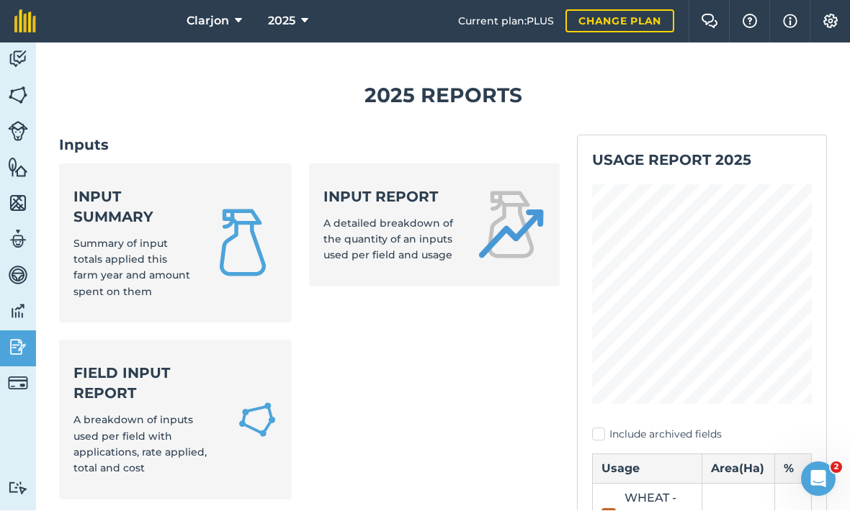
click at [10, 301] on img at bounding box center [18, 312] width 20 height 22
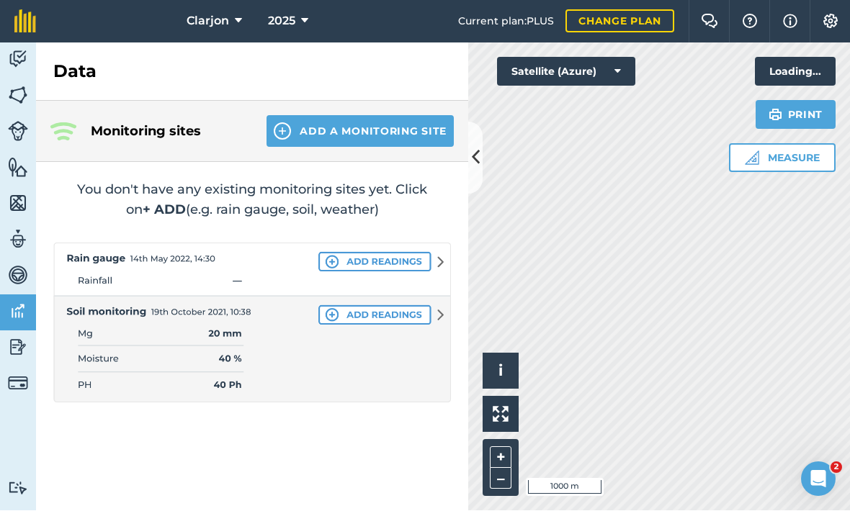
click at [20, 85] on img at bounding box center [18, 96] width 20 height 22
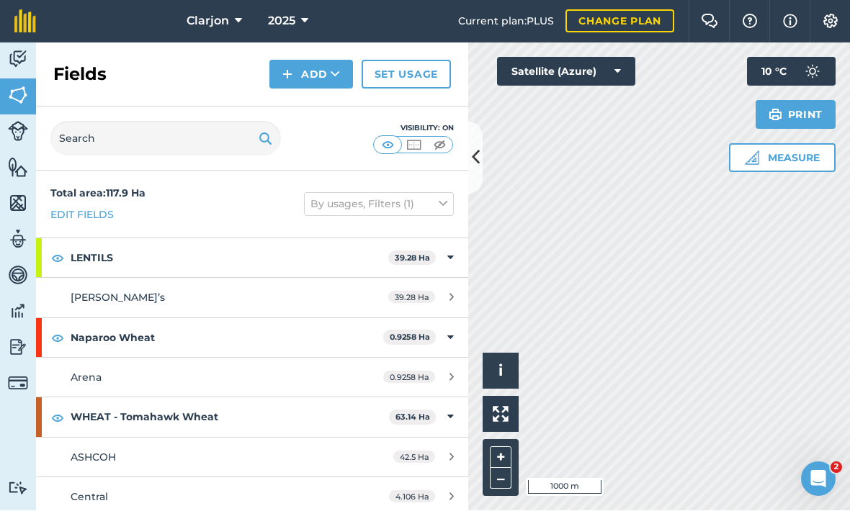
click at [21, 122] on img at bounding box center [18, 132] width 20 height 20
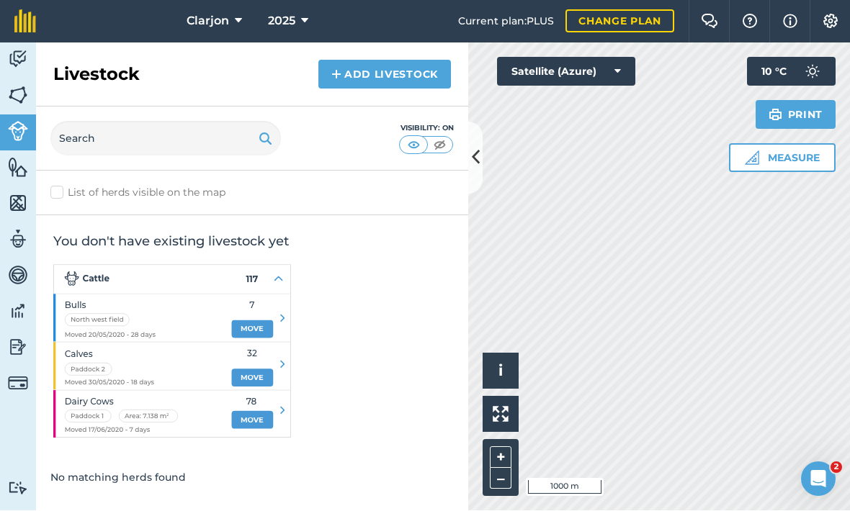
click at [10, 157] on img at bounding box center [18, 168] width 20 height 22
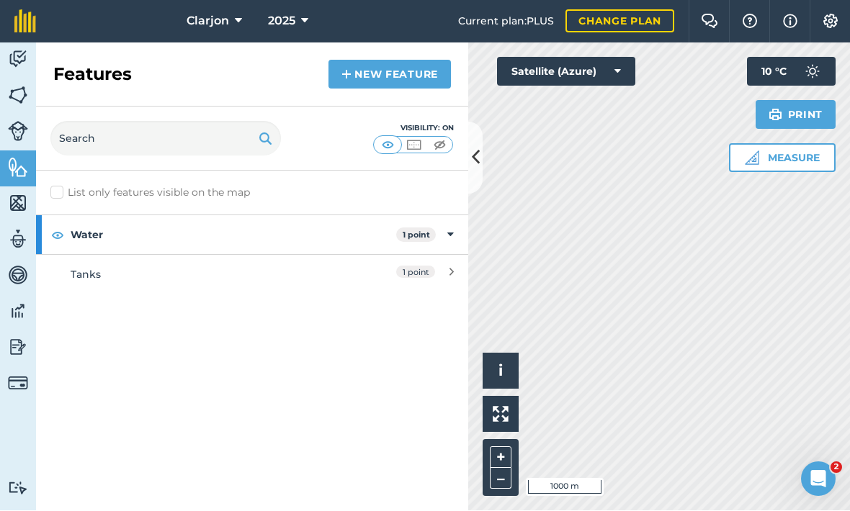
click at [22, 85] on img at bounding box center [18, 96] width 20 height 22
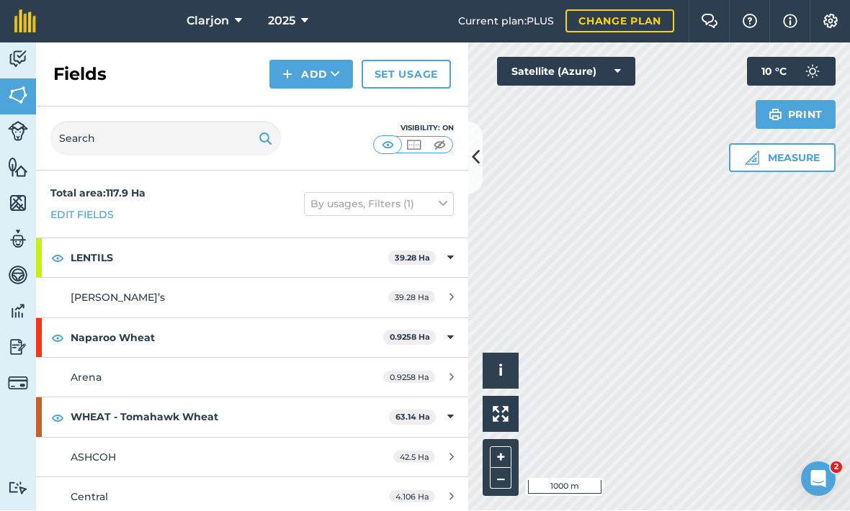
click at [5, 43] on link "Activity" at bounding box center [18, 61] width 36 height 36
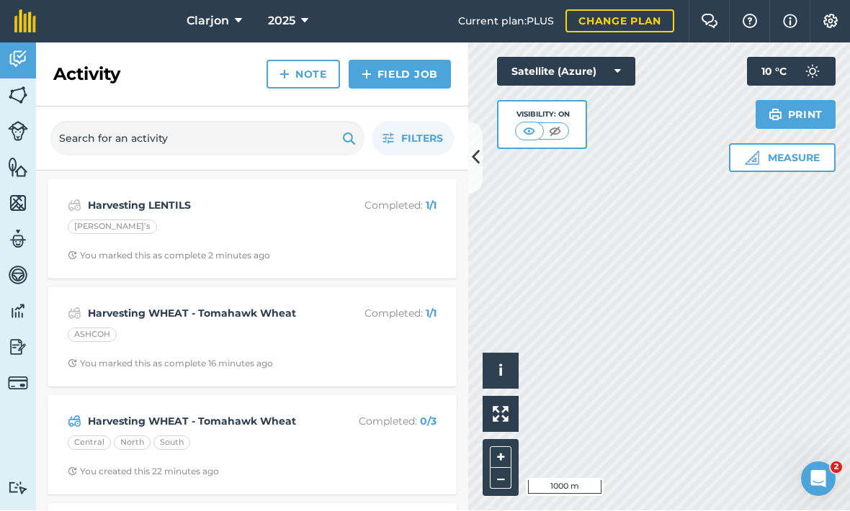
click at [156, 189] on div "Harvesting LENTILS Completed : 1 / 1 [PERSON_NAME]’s You marked this as complet…" at bounding box center [252, 230] width 392 height 82
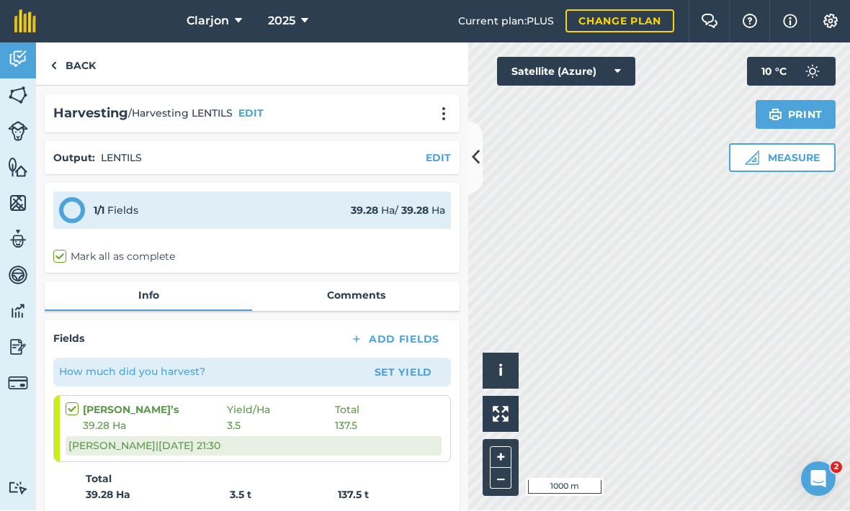
click at [251, 418] on span "3.5" at bounding box center [281, 426] width 108 height 16
click at [243, 487] on strong "3.5 t" at bounding box center [284, 495] width 108 height 16
click at [408, 361] on button "Set Yield" at bounding box center [403, 372] width 84 height 23
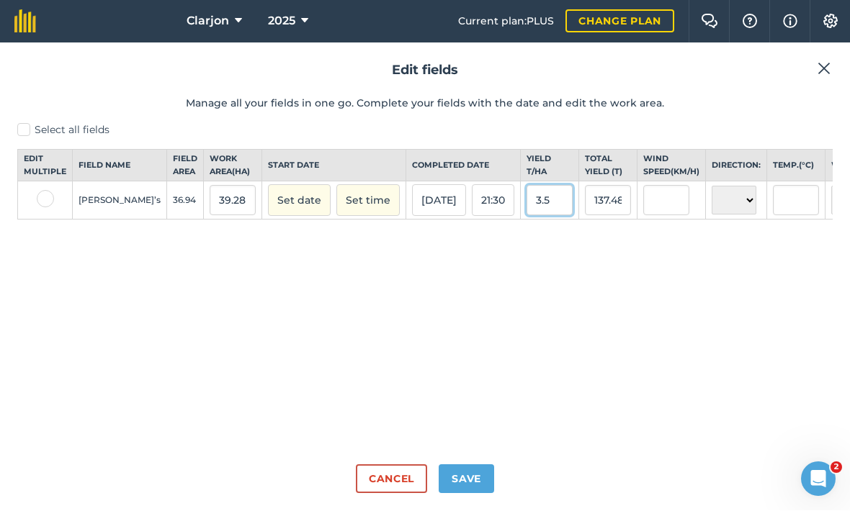
click at [526, 186] on input "3.5" at bounding box center [549, 201] width 46 height 30
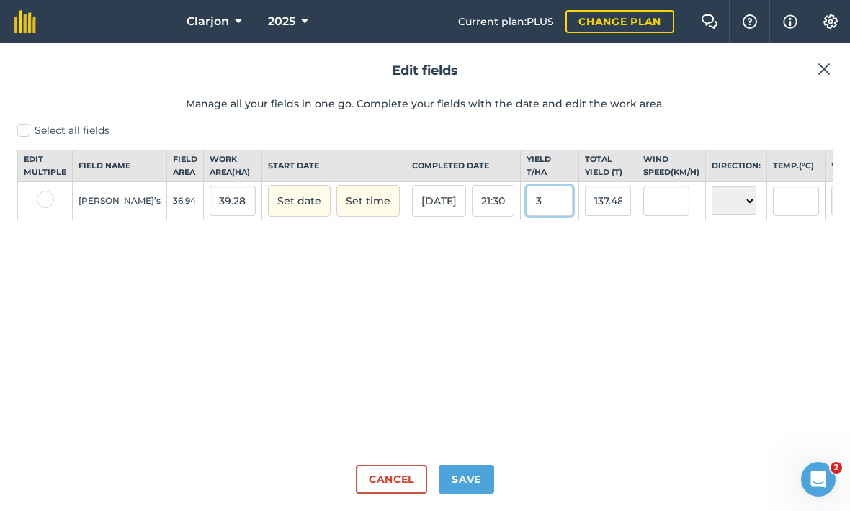
type input "3"
click at [467, 485] on button "Save" at bounding box center [466, 479] width 55 height 29
type input "117.84"
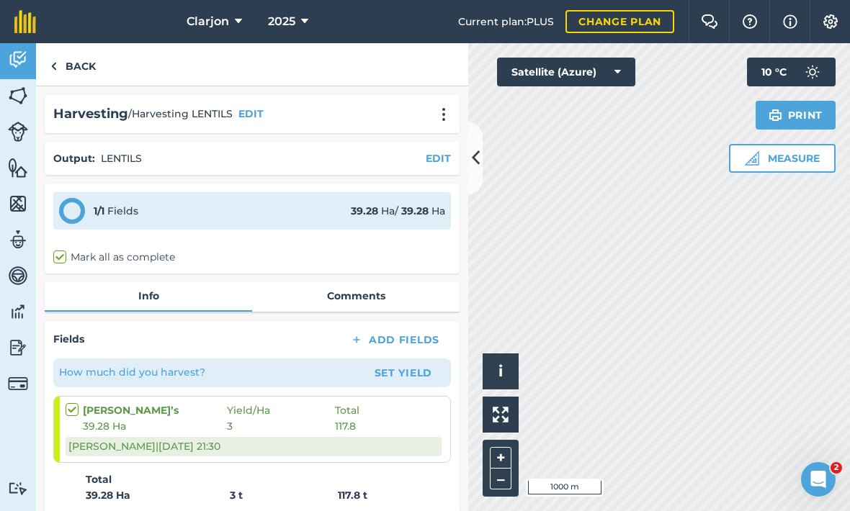
click at [15, 301] on img at bounding box center [18, 312] width 20 height 22
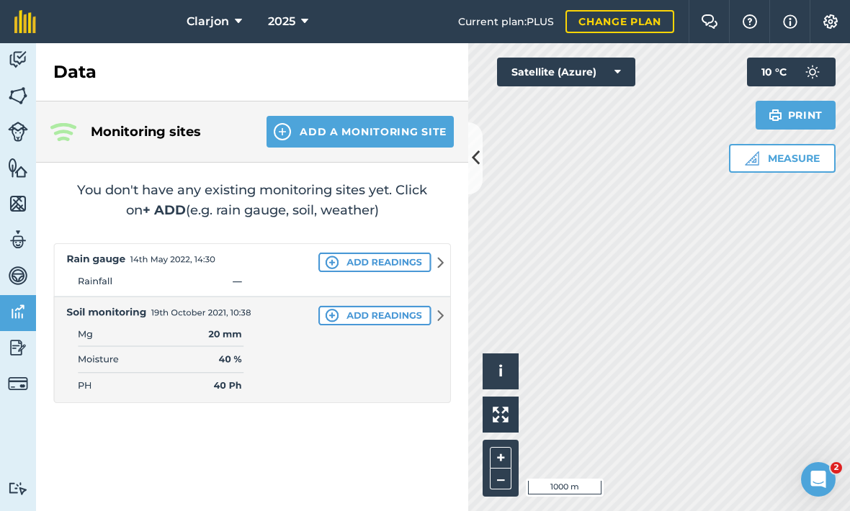
click at [12, 295] on link "Data" at bounding box center [18, 313] width 36 height 36
click at [11, 337] on img at bounding box center [18, 348] width 20 height 22
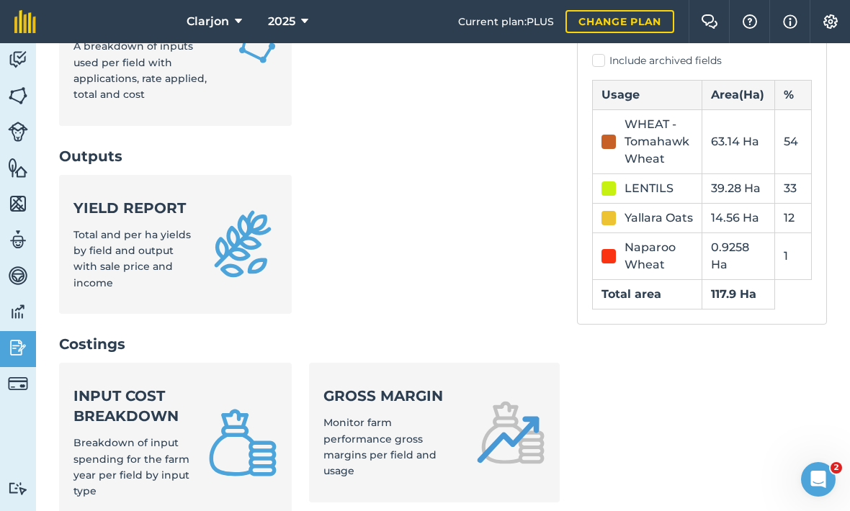
scroll to position [377, 0]
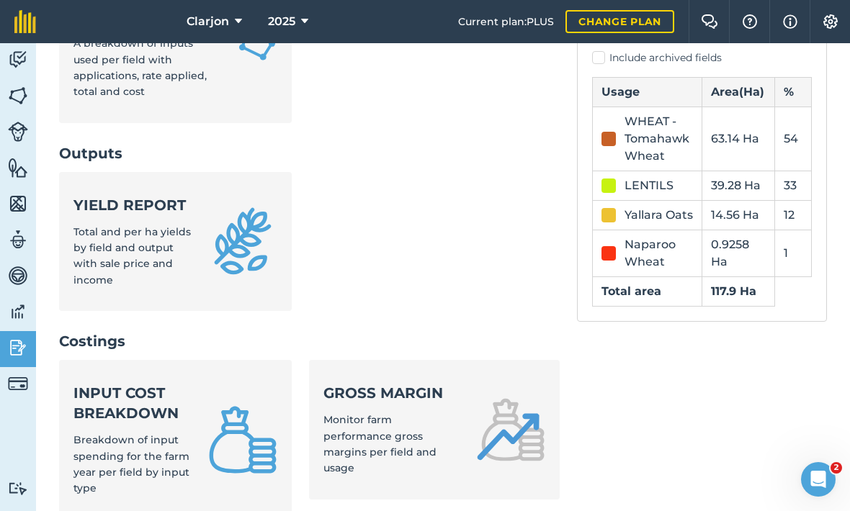
click at [96, 195] on div "Yield report Total and per ha yields by field and output with sale price and in…" at bounding box center [131, 242] width 117 height 94
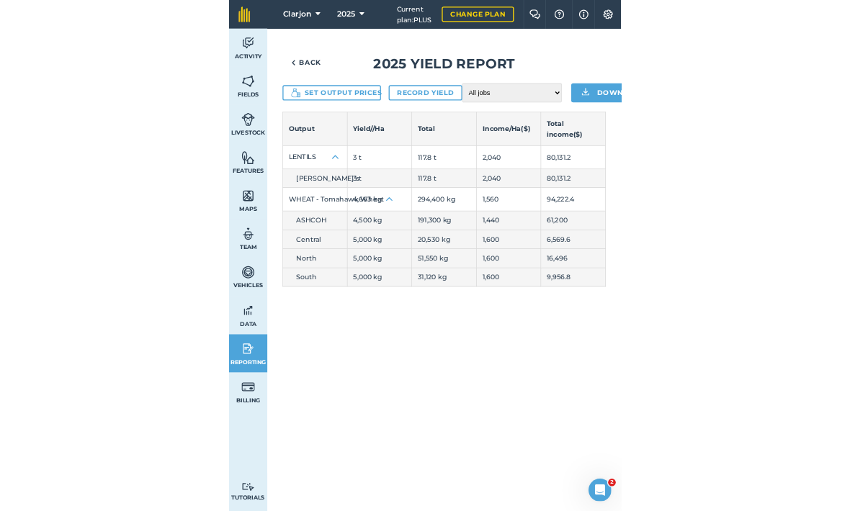
scroll to position [48, 0]
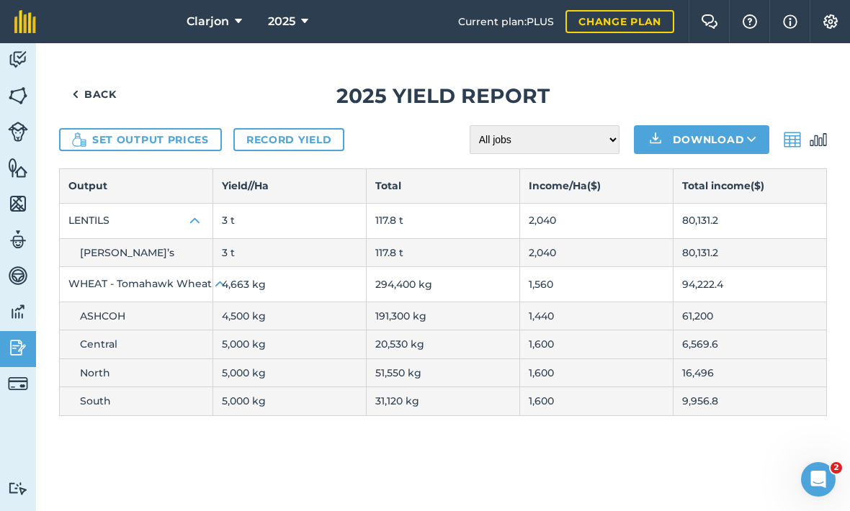
click at [10, 337] on img at bounding box center [18, 348] width 20 height 22
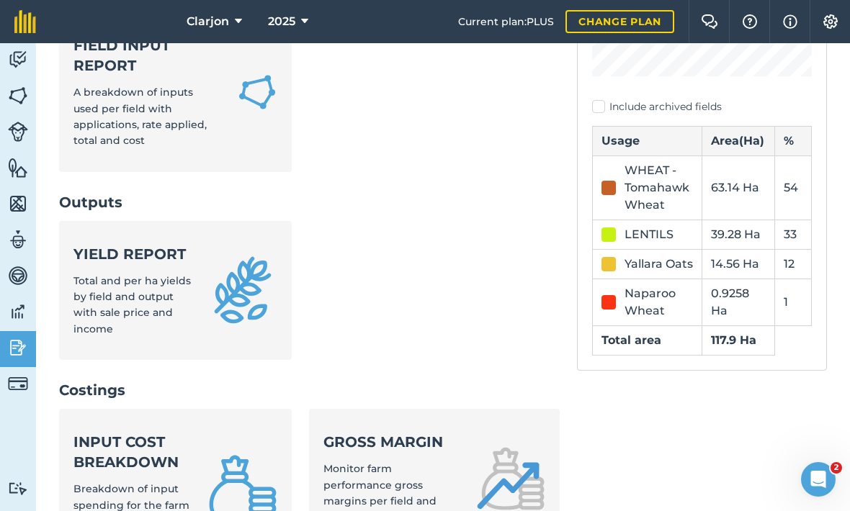
scroll to position [347, 0]
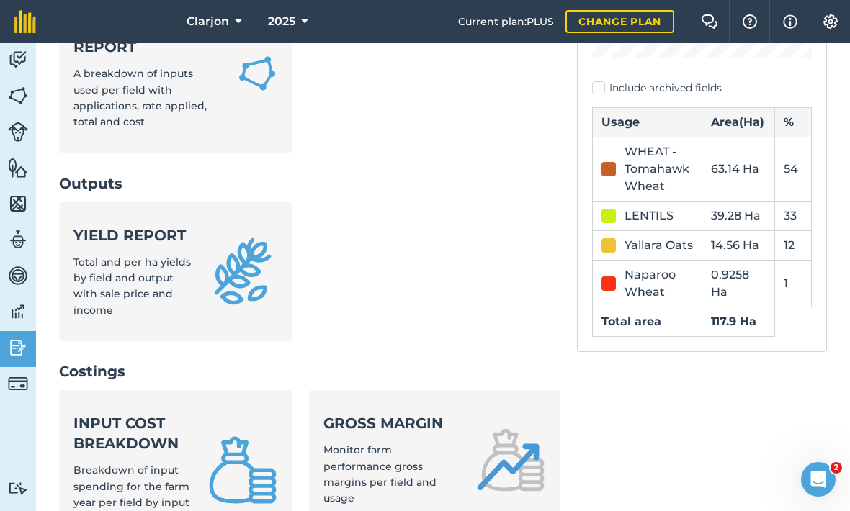
click at [458, 413] on div "Gross margin Monitor farm performance gross margins per field and usage" at bounding box center [390, 460] width 135 height 94
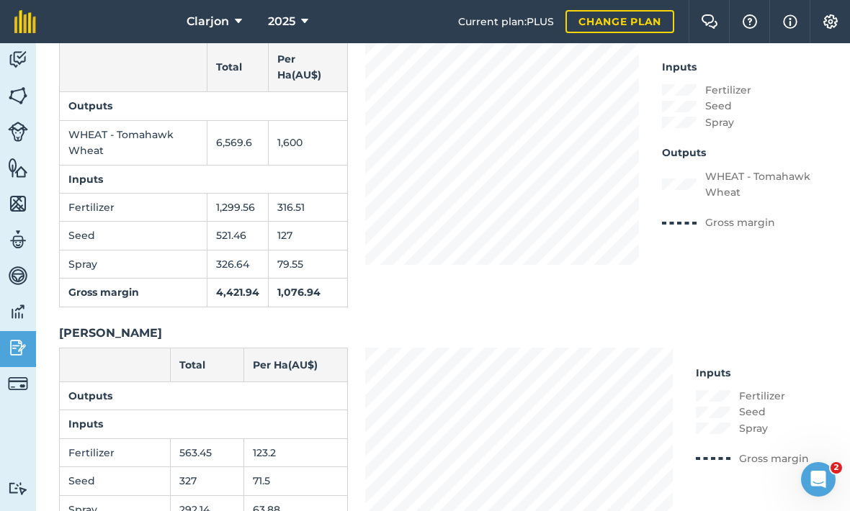
scroll to position [1020, 0]
